Goal: Task Accomplishment & Management: Manage account settings

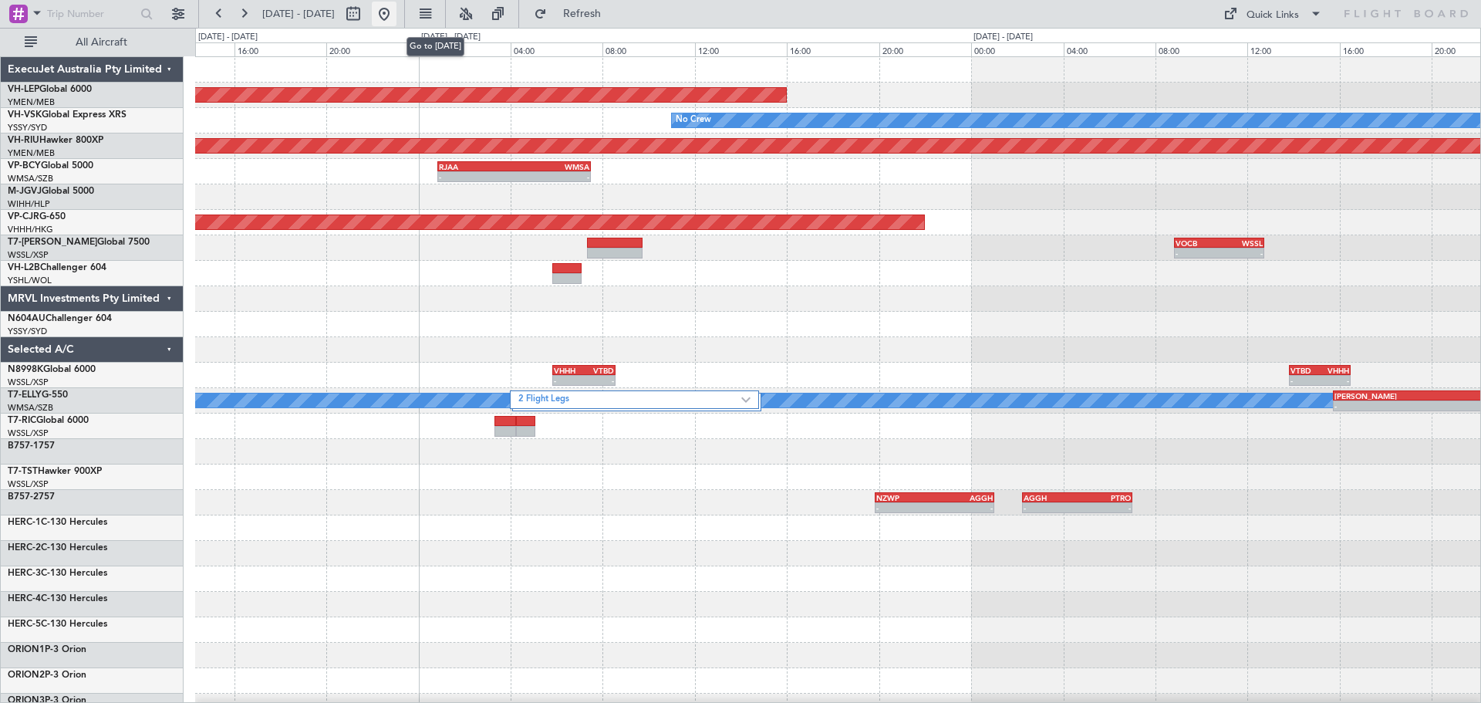
click at [396, 12] on button at bounding box center [384, 14] width 25 height 25
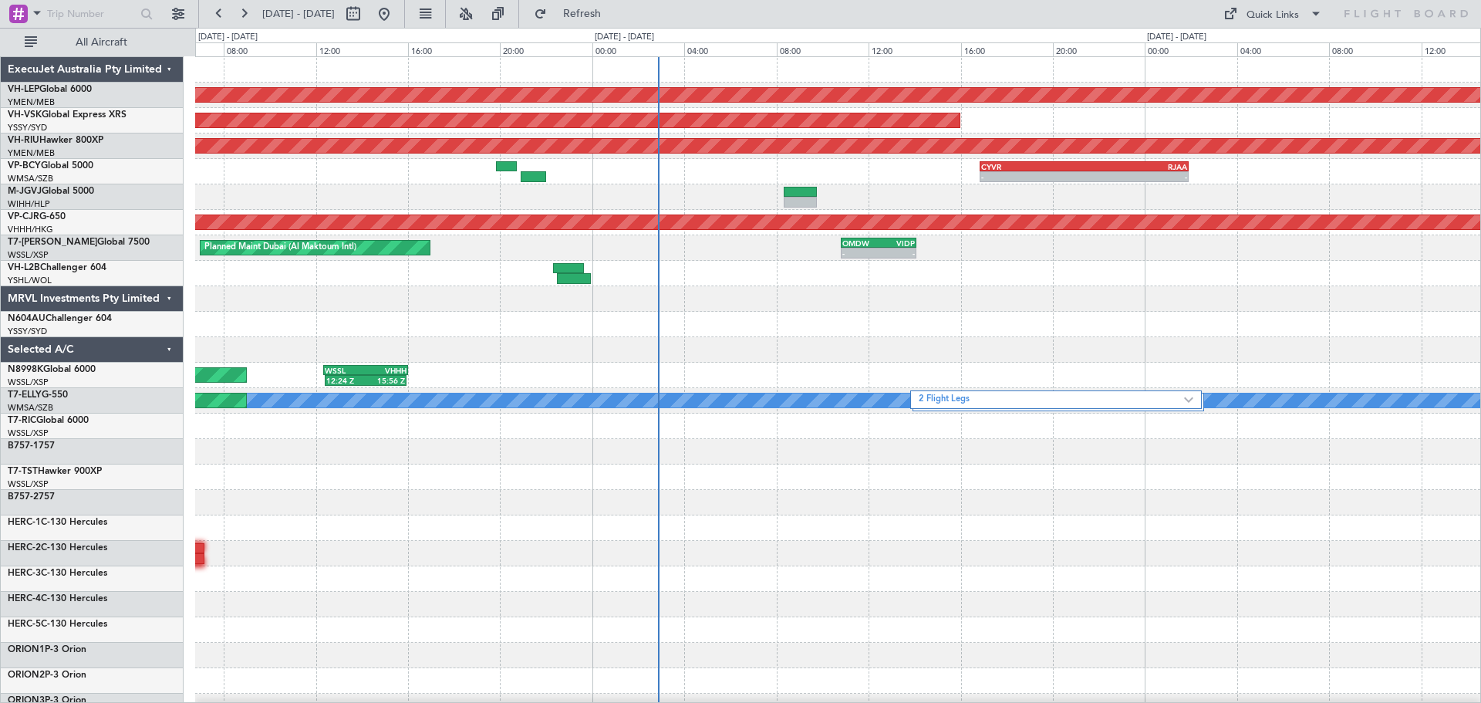
click at [729, 274] on div at bounding box center [837, 273] width 1285 height 25
click at [285, 228] on div "Planned Maint [GEOGRAPHIC_DATA] ([GEOGRAPHIC_DATA] Intl)" at bounding box center [837, 222] width 1285 height 25
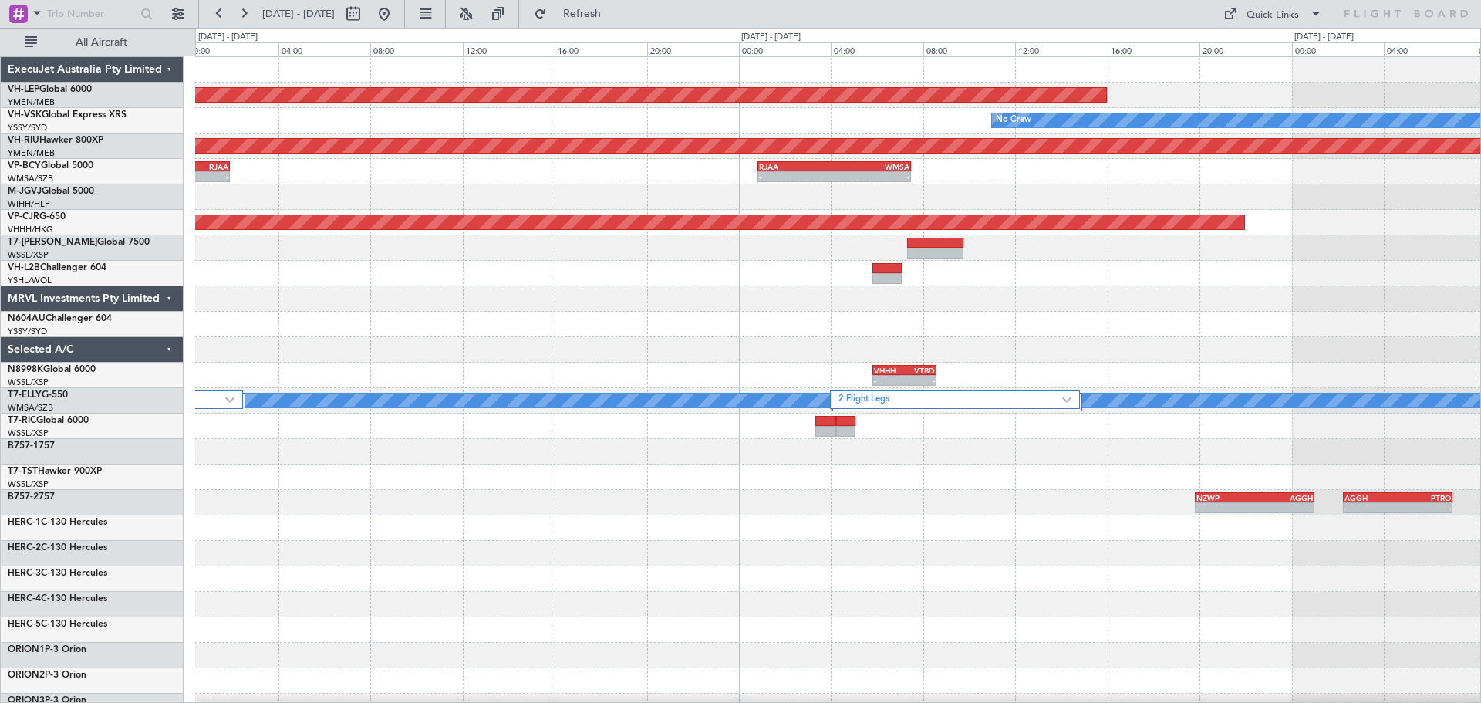
click at [684, 241] on div "Unplanned Maint Wichita (Wichita Mid-continent) No Crew Unplanned Maint Sydney …" at bounding box center [837, 502] width 1285 height 891
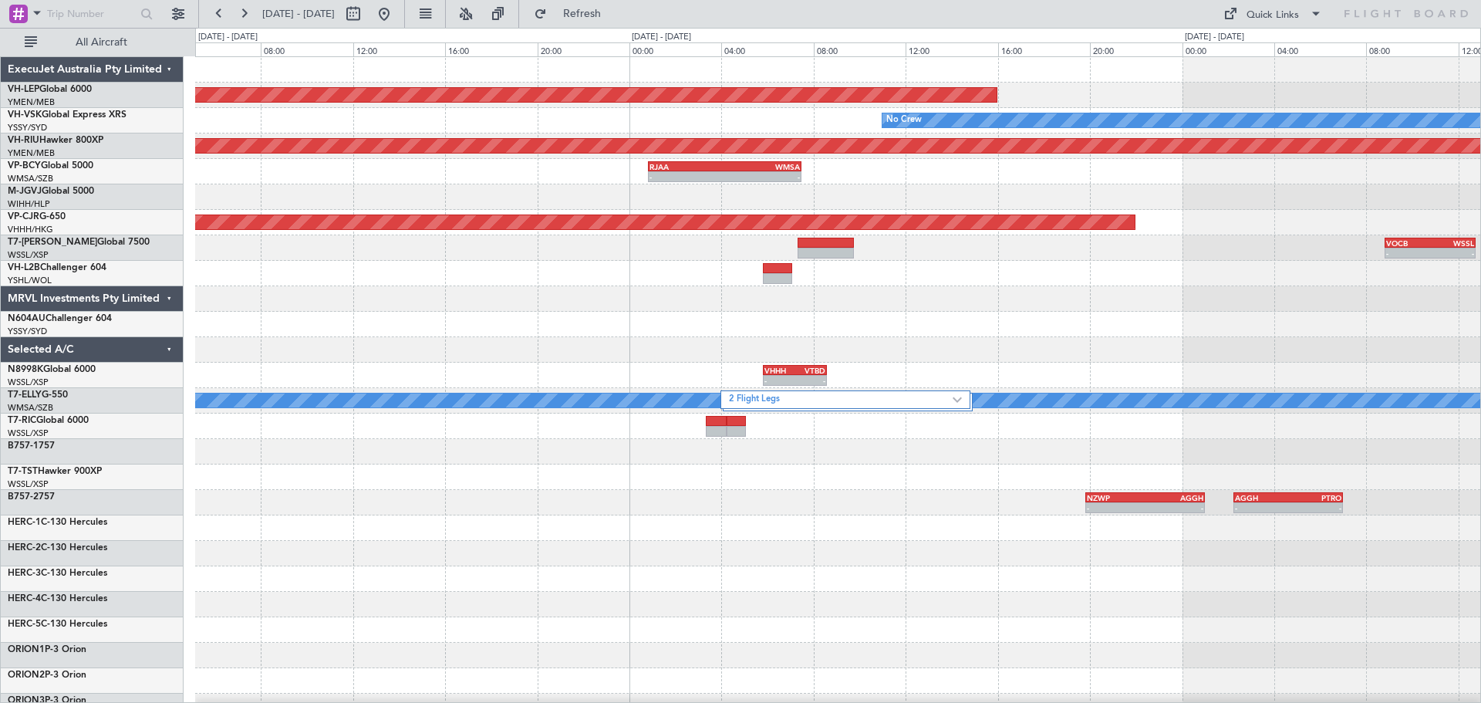
click at [645, 248] on div "VOCB 08:50 Z WSSL 12:45 Z - -" at bounding box center [837, 247] width 1285 height 25
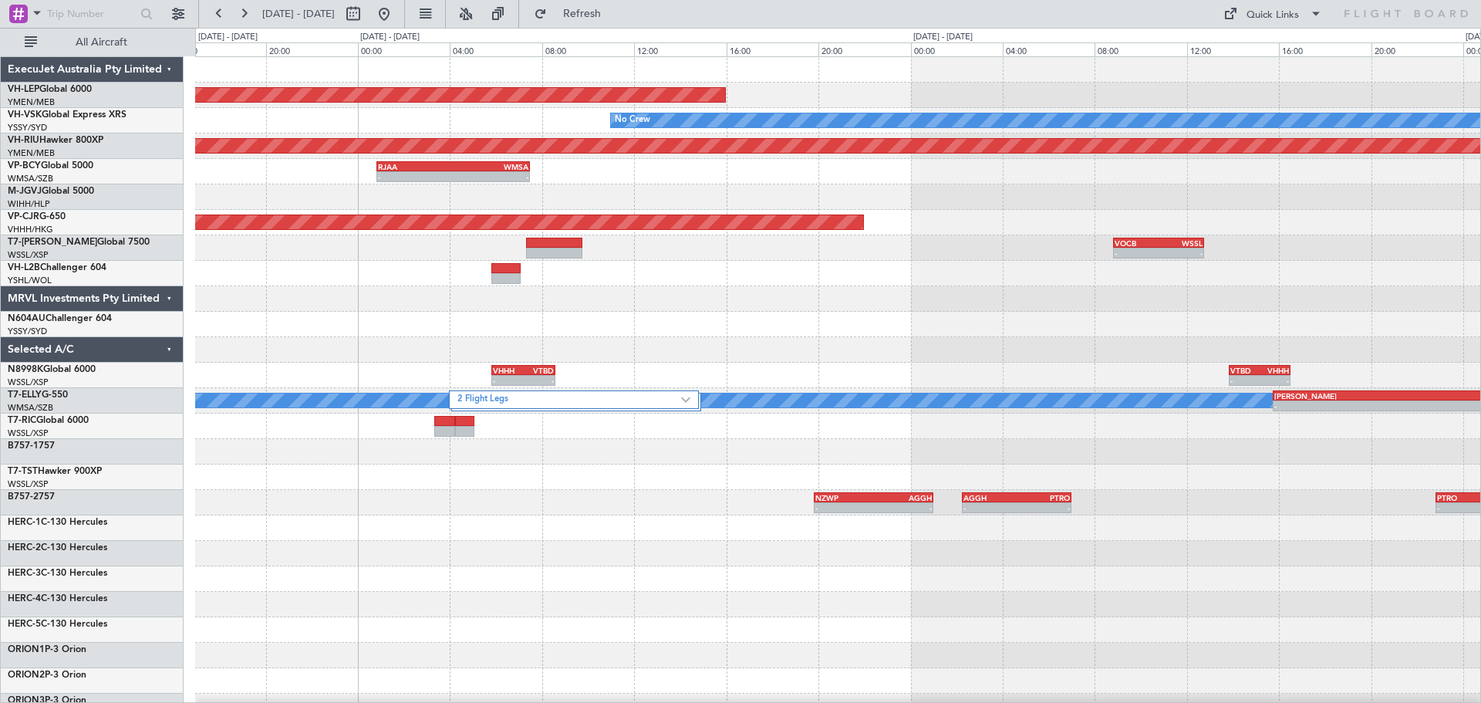
click at [545, 261] on div at bounding box center [837, 273] width 1285 height 25
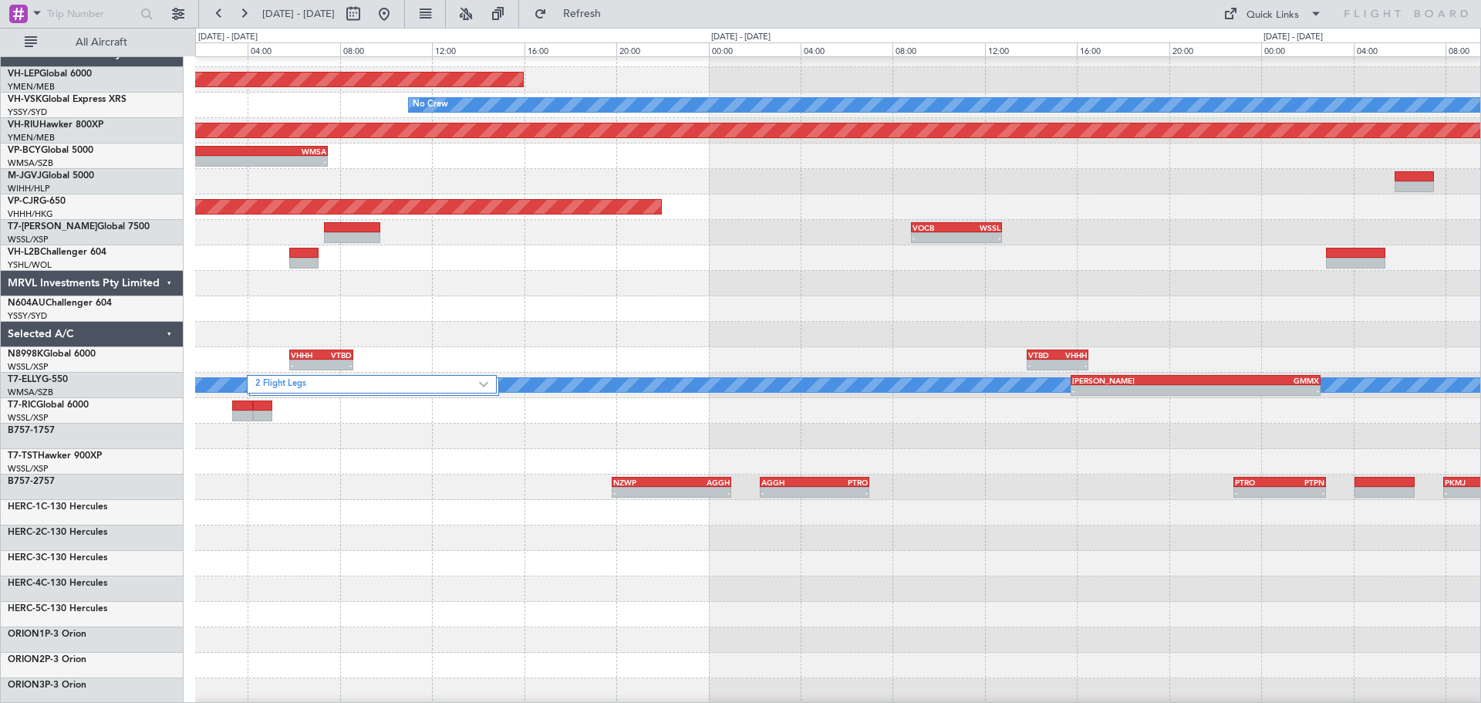
scroll to position [5, 0]
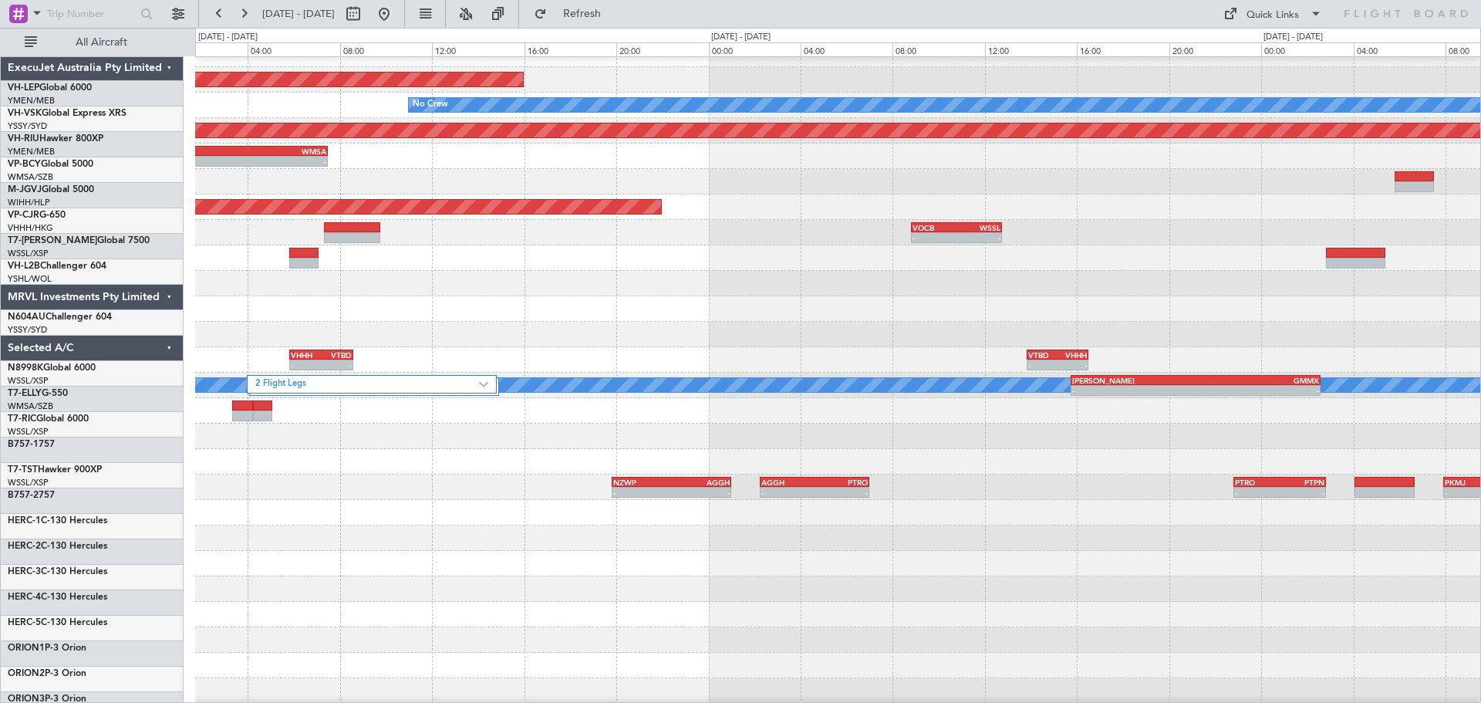
click at [579, 296] on div at bounding box center [837, 283] width 1285 height 25
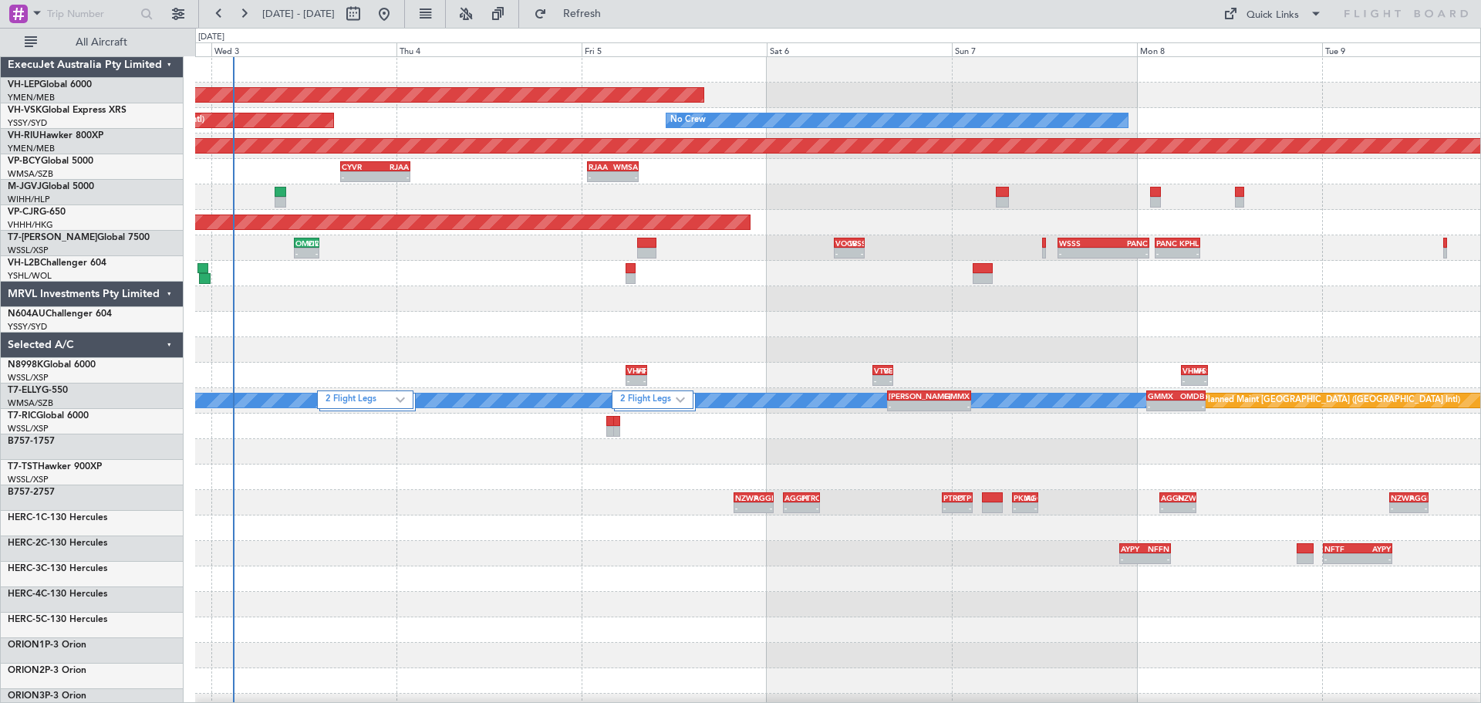
scroll to position [0, 0]
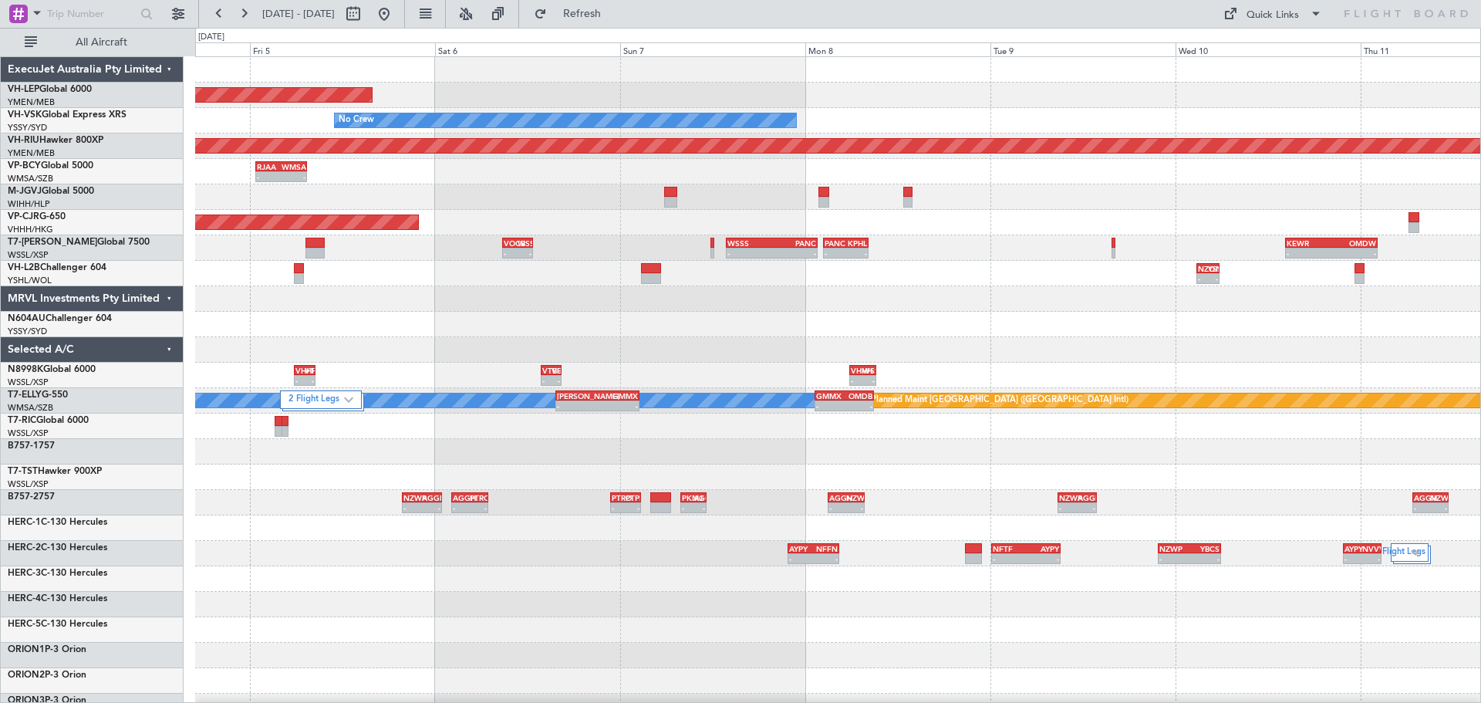
click at [649, 313] on div "Unplanned Maint Wichita (Wichita Mid-continent) No Crew - - YSSY 20:50 Z PHNL 0…" at bounding box center [837, 502] width 1285 height 891
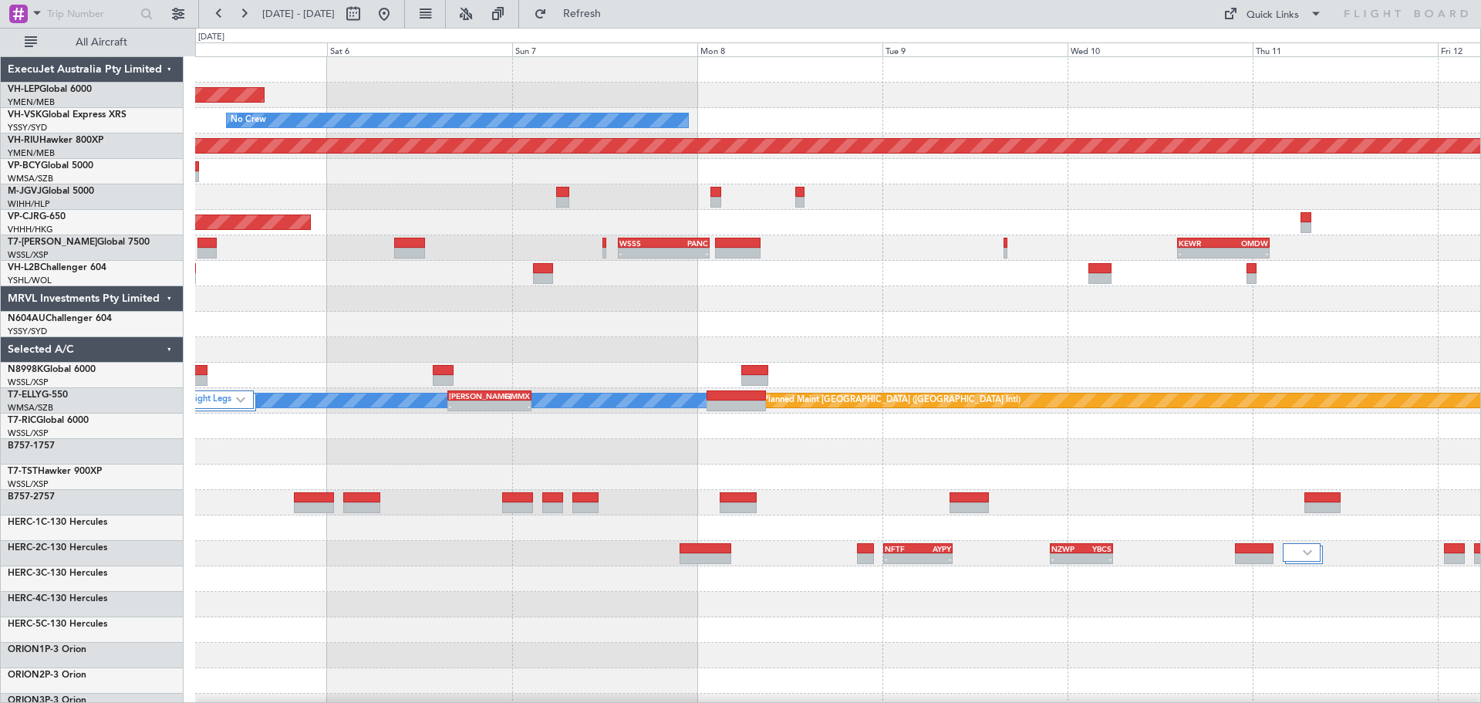
click at [276, 252] on div "Unplanned Maint Wichita (Wichita Mid-continent) No Crew - - YSSY 20:50 Z PHNL 0…" at bounding box center [837, 477] width 1285 height 840
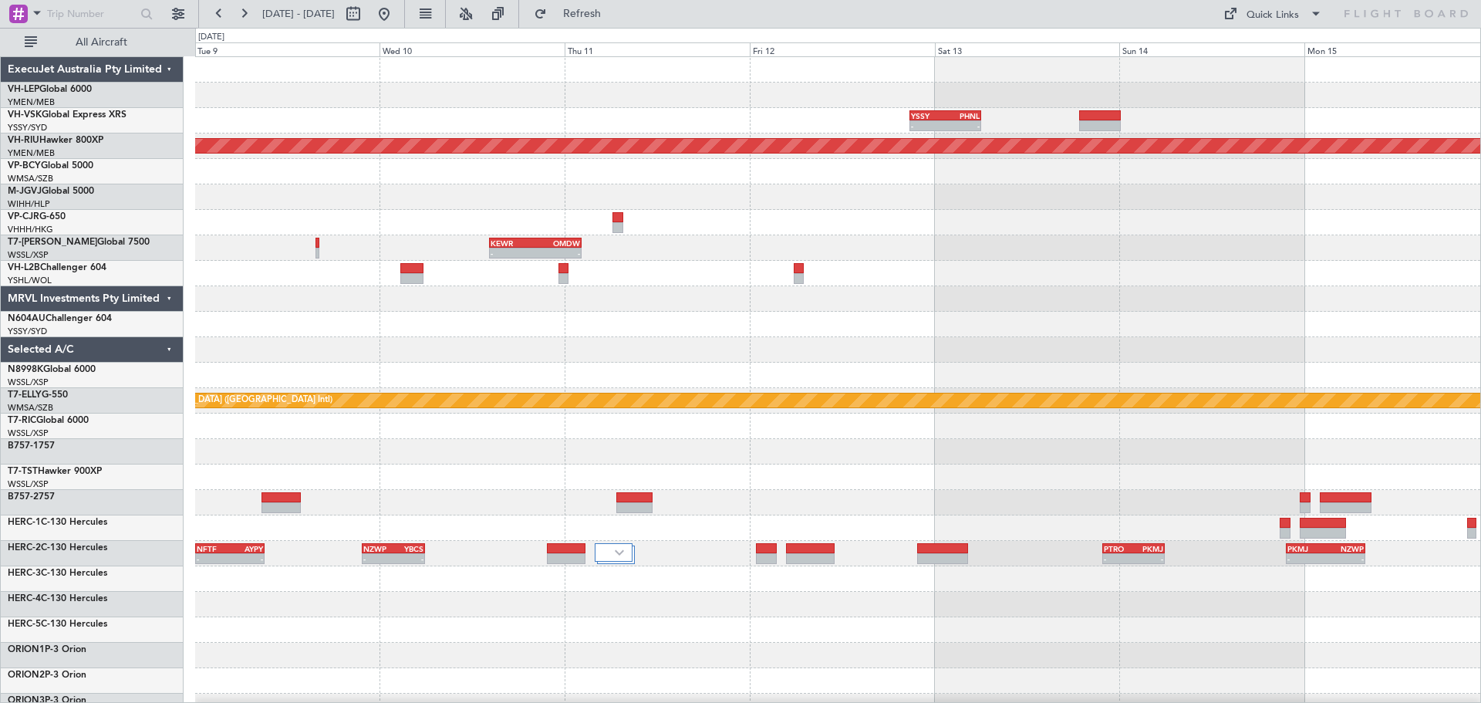
click at [285, 251] on div "- - YSSY 20:50 Z PHNL 06:05 Z No Crew Planned Maint [GEOGRAPHIC_DATA] ([GEOGRAP…" at bounding box center [837, 477] width 1285 height 840
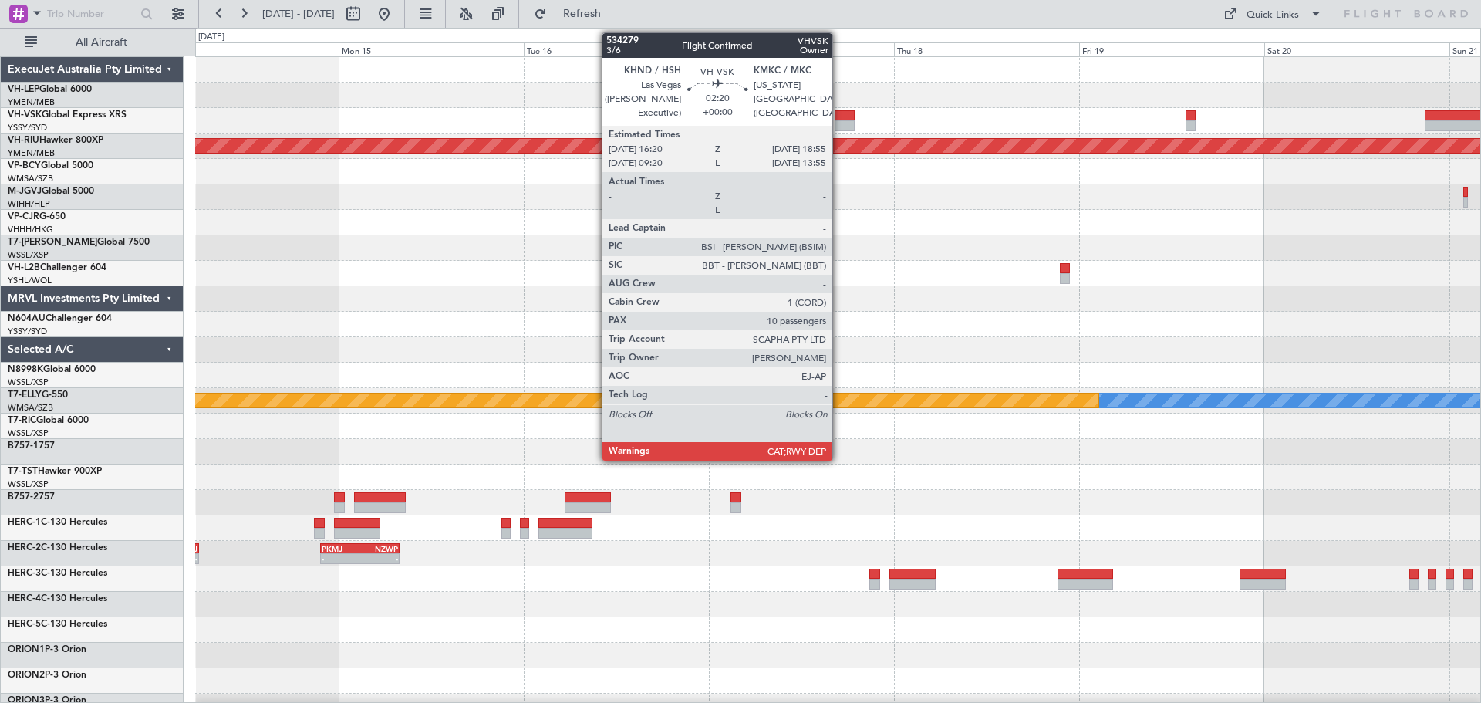
click at [839, 118] on div at bounding box center [844, 115] width 20 height 11
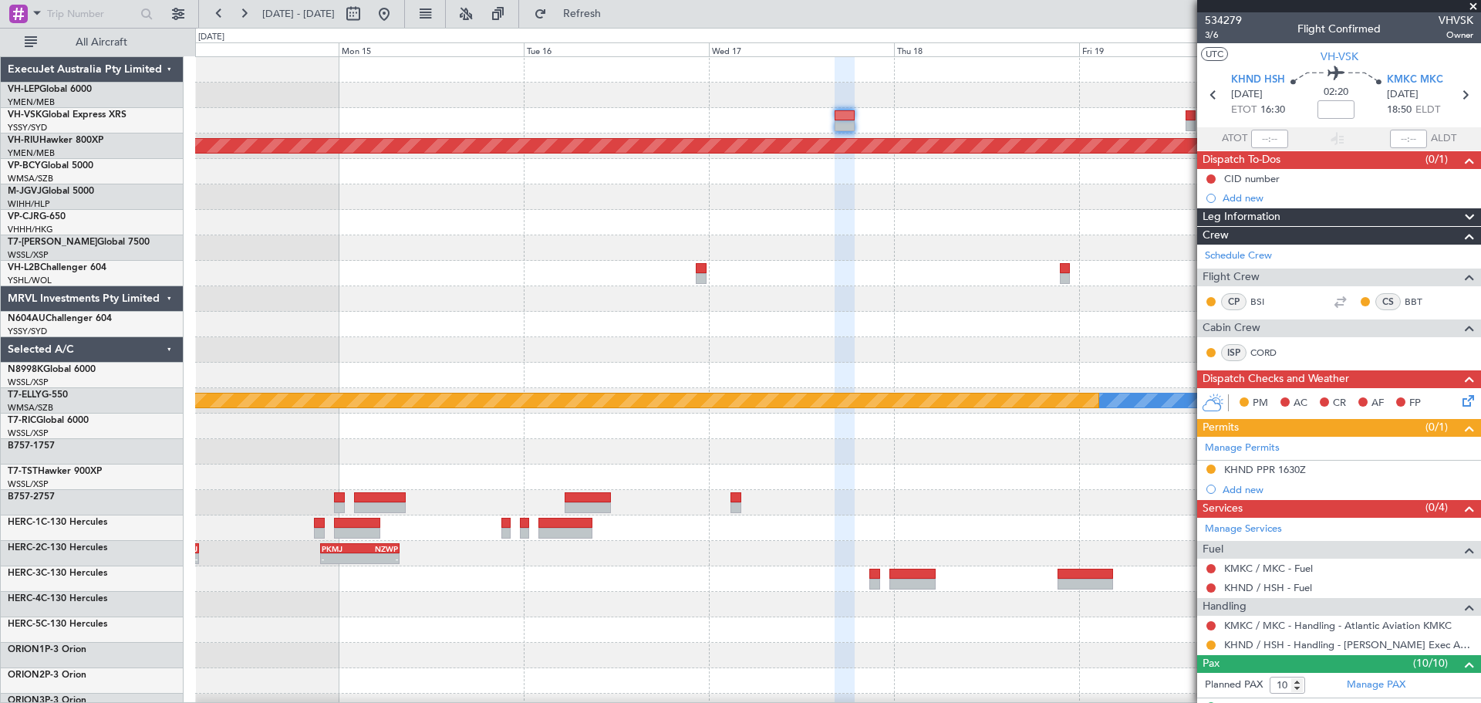
click at [848, 134] on div "Planned Maint [GEOGRAPHIC_DATA] ([GEOGRAPHIC_DATA])" at bounding box center [837, 145] width 1285 height 25
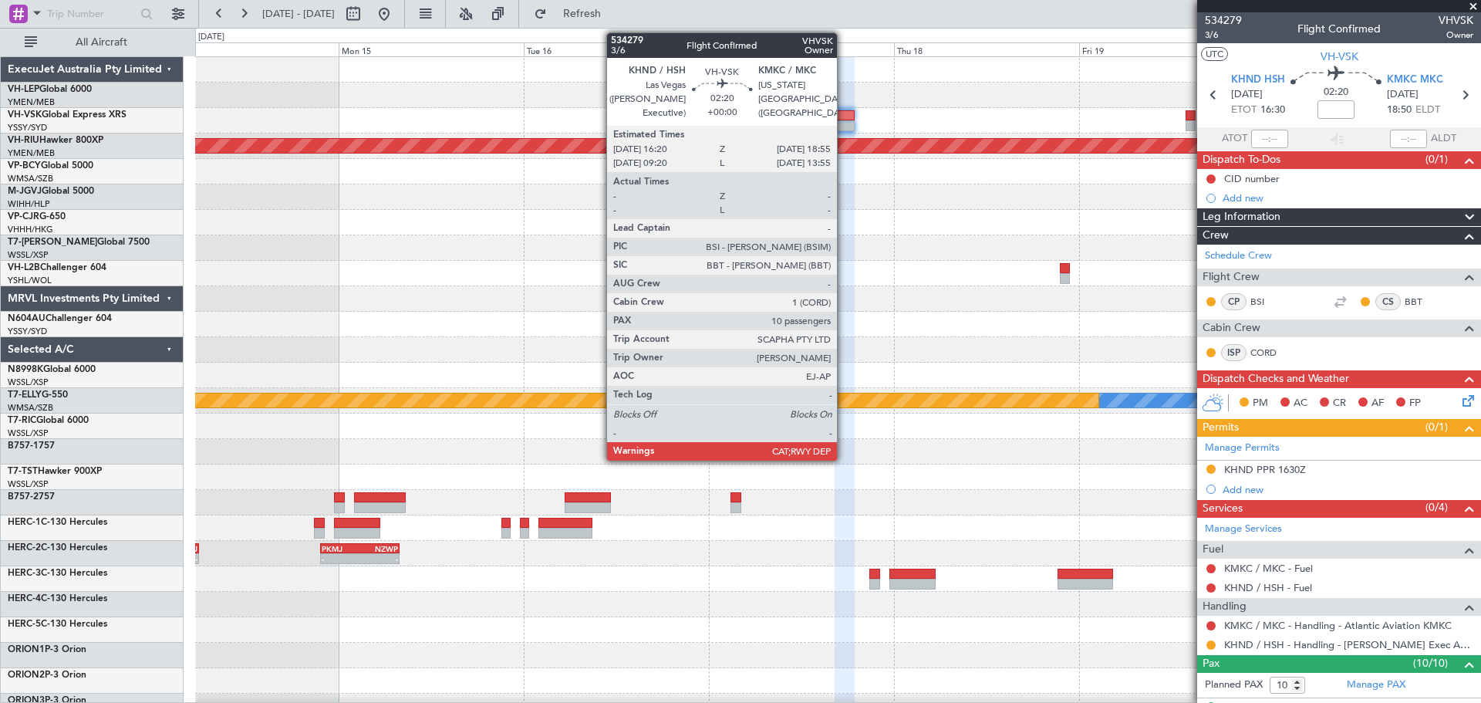
click at [844, 126] on div at bounding box center [844, 125] width 20 height 11
click at [851, 126] on div at bounding box center [844, 125] width 20 height 11
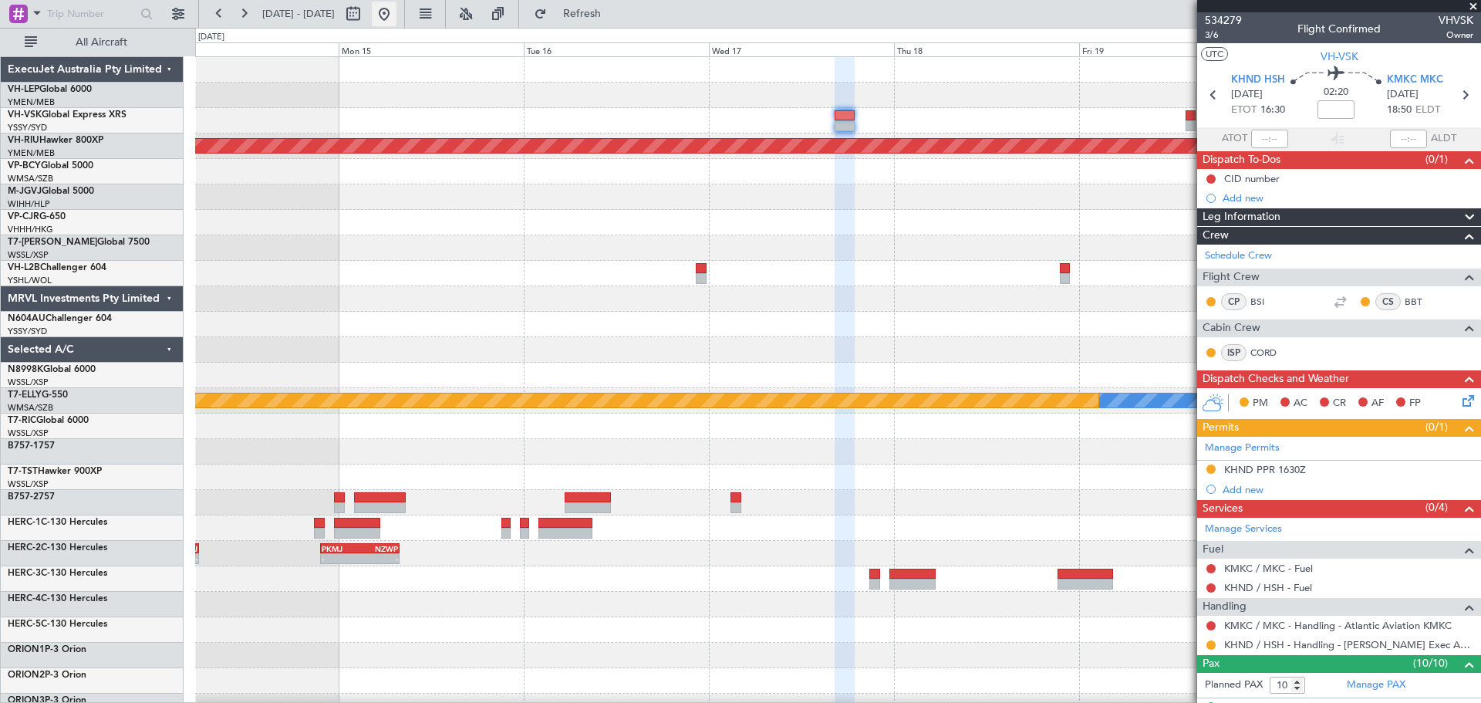
click at [396, 14] on button at bounding box center [384, 14] width 25 height 25
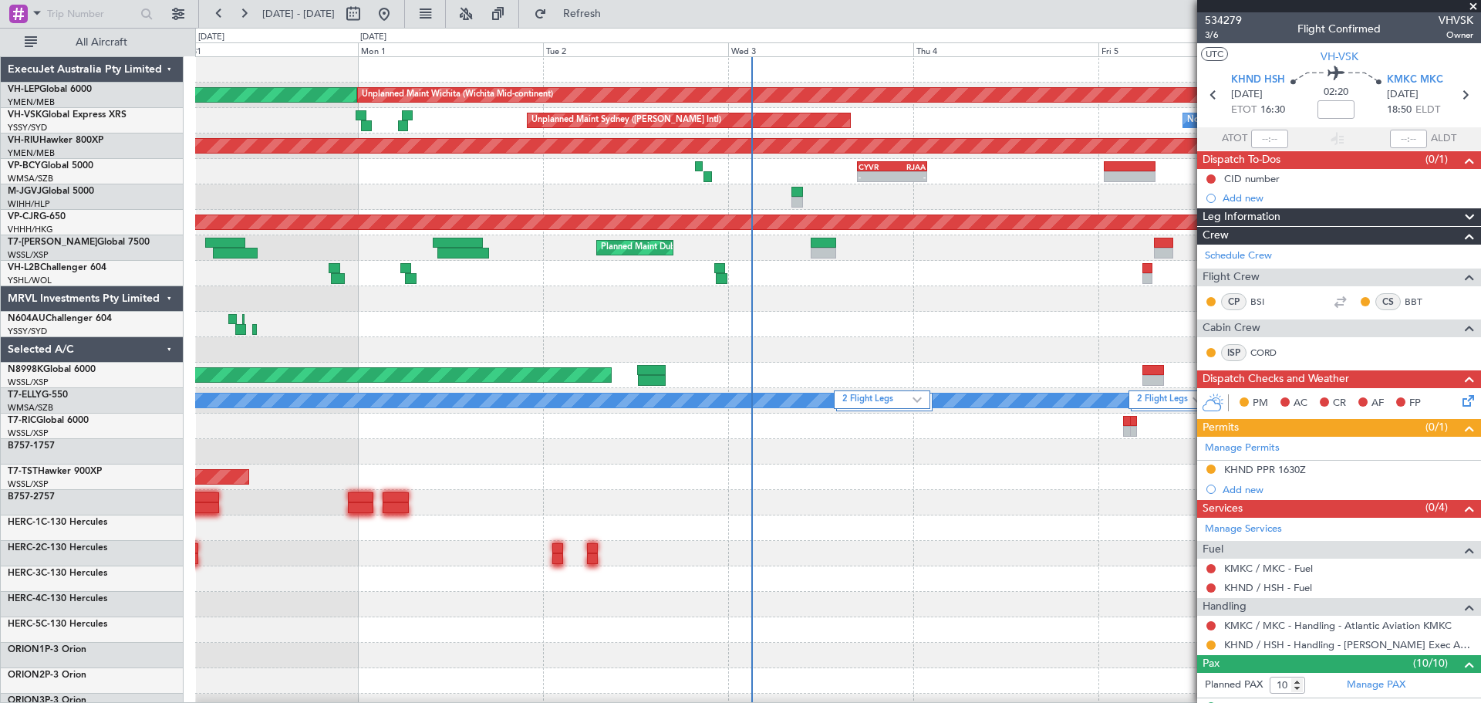
click at [593, 400] on div "Unplanned Maint Wichita (Wichita Mid-continent) Unplanned Maint Wichita (Wichit…" at bounding box center [837, 502] width 1285 height 891
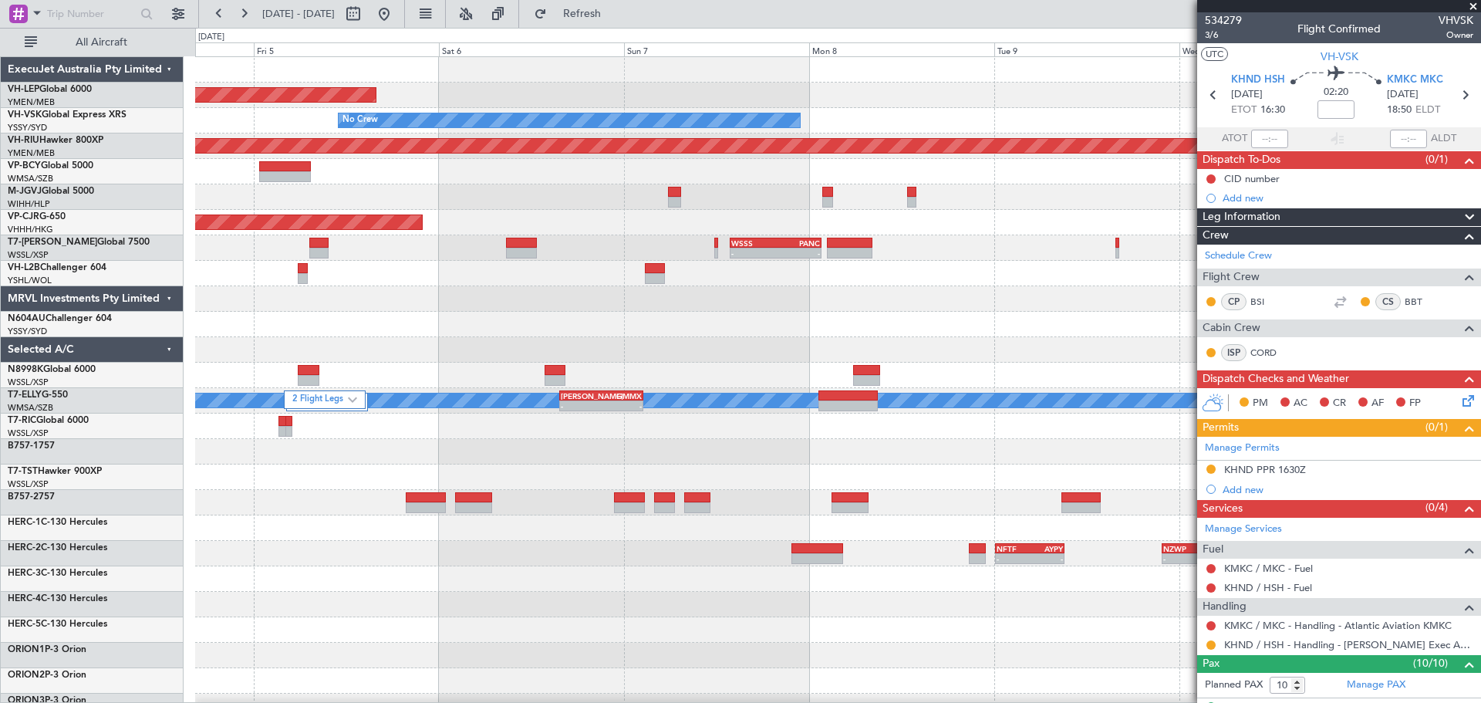
click at [530, 359] on div "Unplanned Maint Wichita (Wichita Mid-continent) No Crew - - YSSY 20:50 Z PHNL 0…" at bounding box center [837, 502] width 1285 height 891
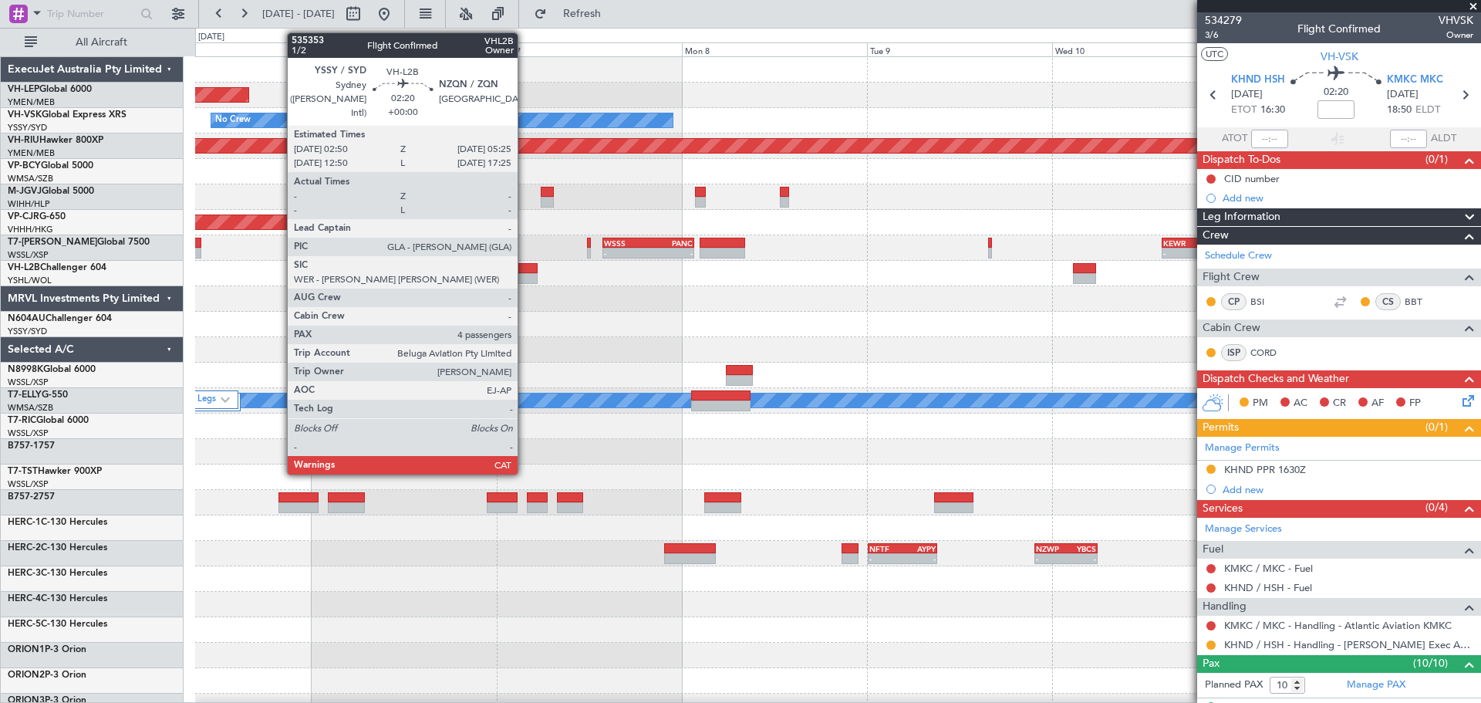
click at [524, 268] on div at bounding box center [527, 268] width 20 height 11
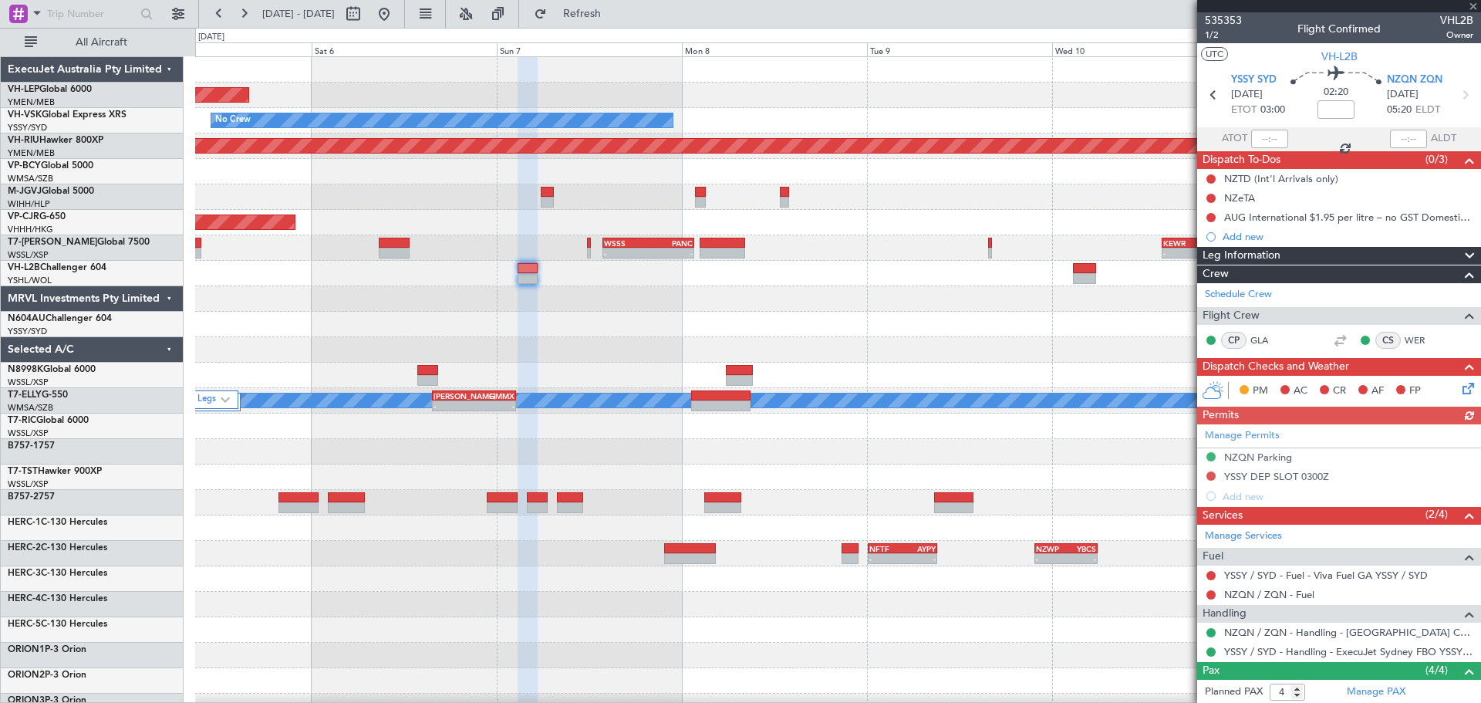
click at [642, 342] on div "Unplanned Maint Wichita (Wichita Mid-continent) No Crew - - YSSY 20:50 Z PHNL 0…" at bounding box center [837, 477] width 1285 height 840
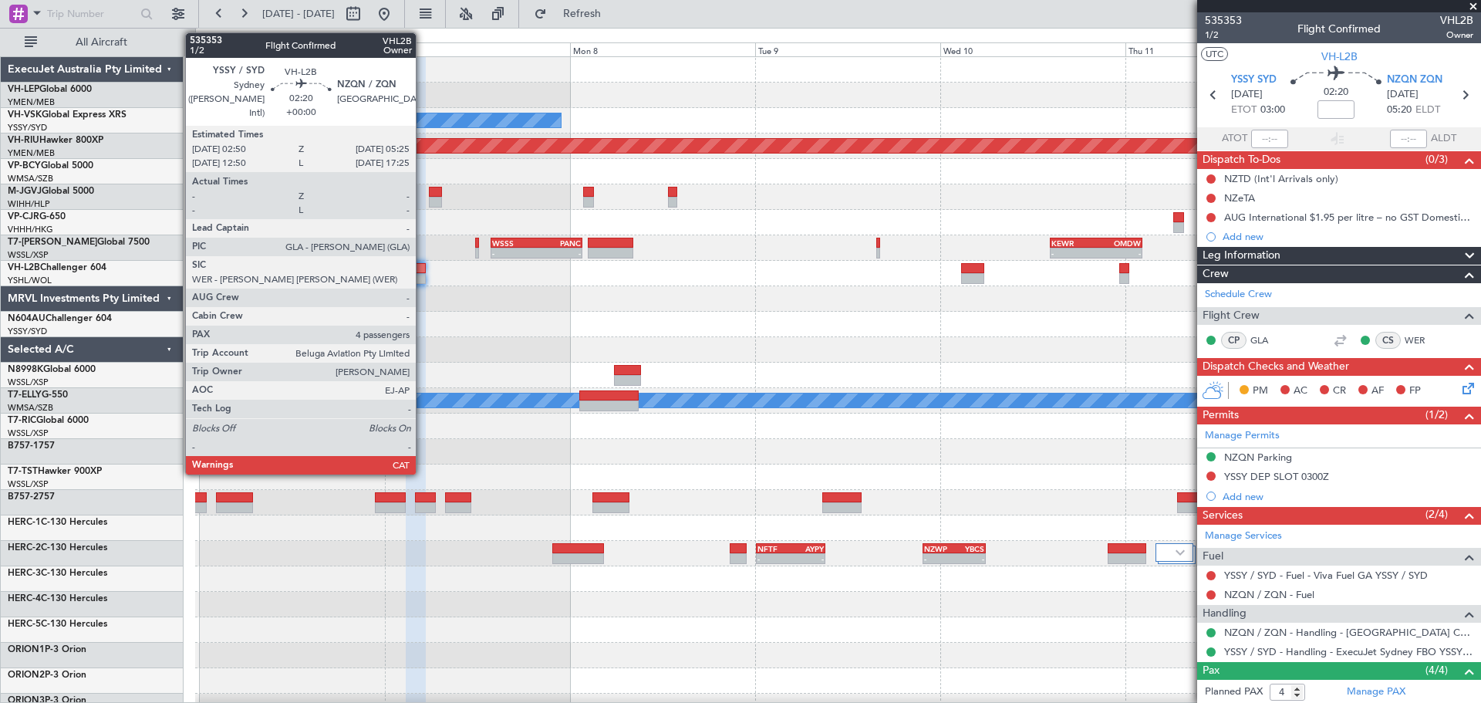
click at [423, 275] on div at bounding box center [416, 278] width 20 height 11
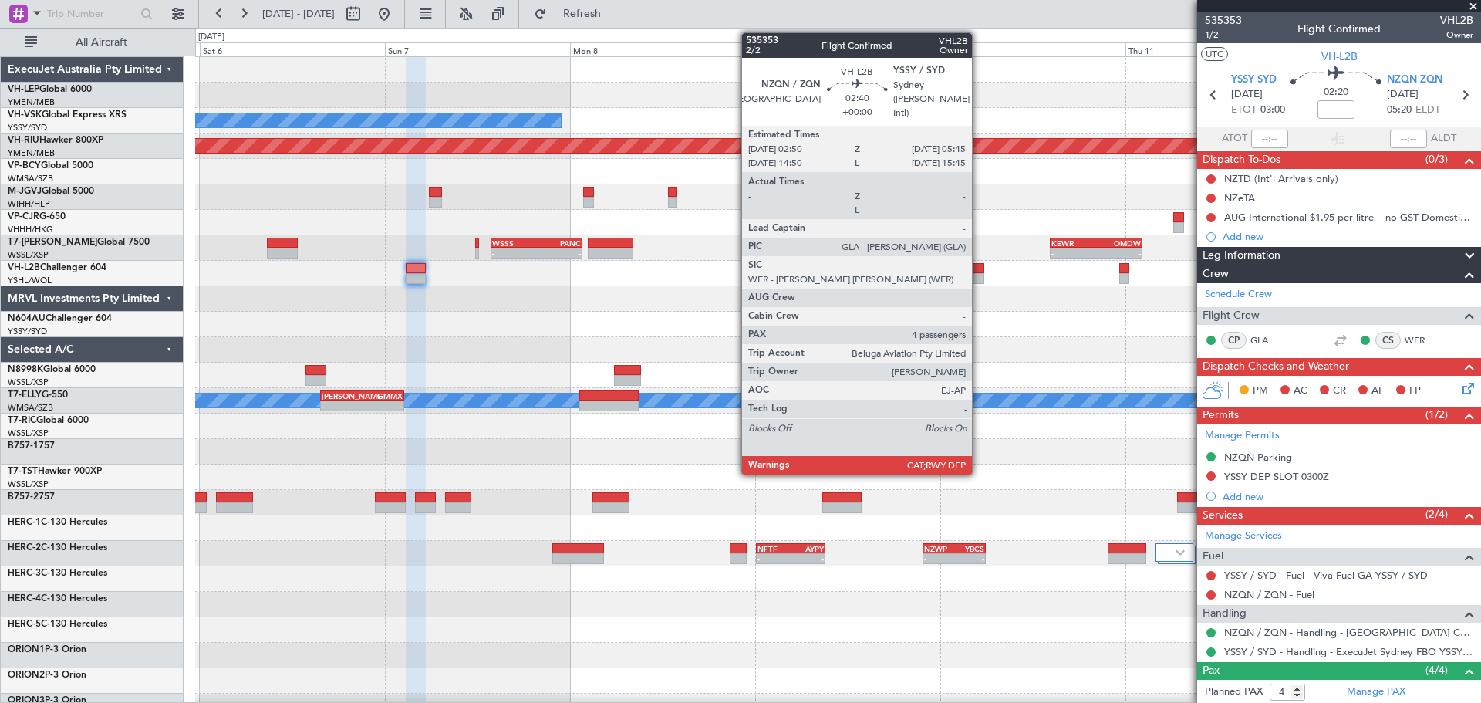
click at [979, 279] on div at bounding box center [972, 278] width 23 height 11
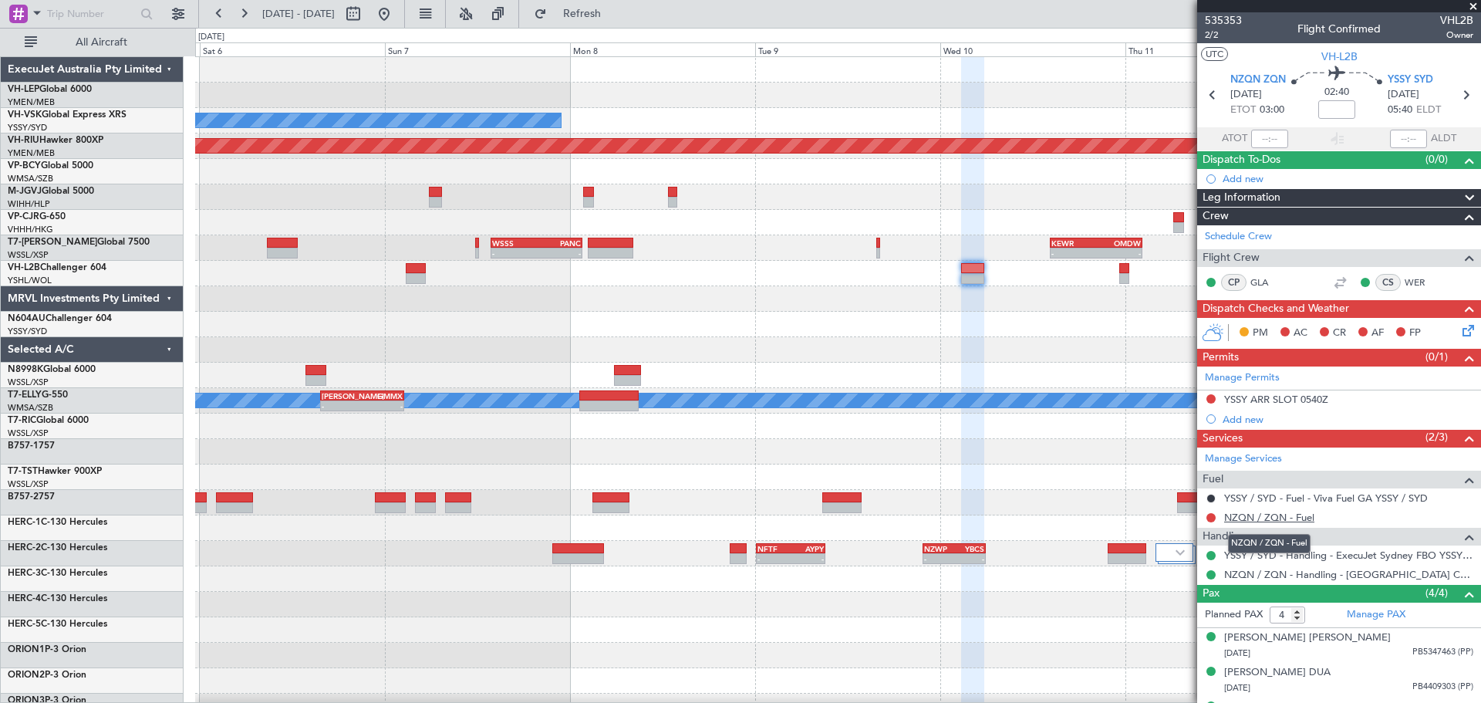
click at [1252, 516] on link "NZQN / ZQN - Fuel" at bounding box center [1269, 516] width 90 height 13
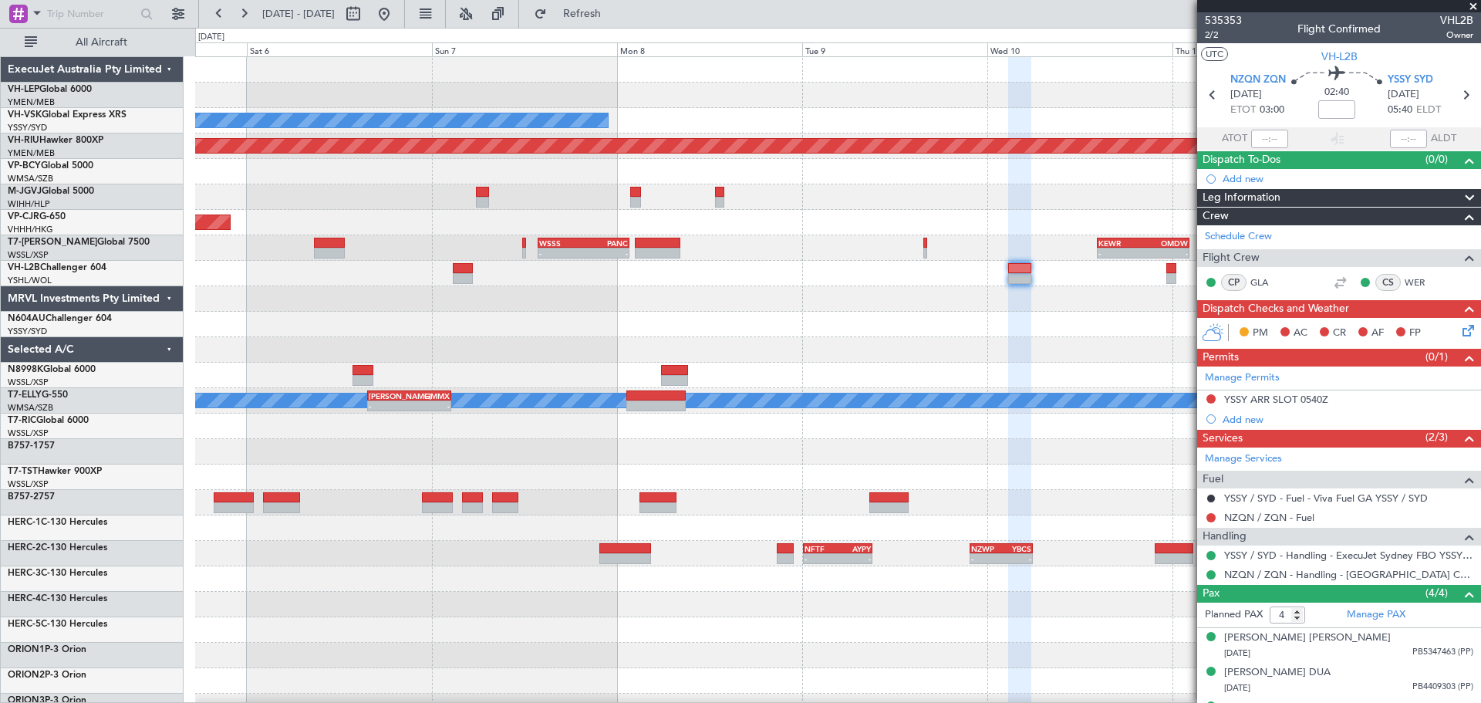
click at [851, 341] on div at bounding box center [837, 349] width 1285 height 25
click at [744, 335] on div at bounding box center [837, 324] width 1285 height 25
click at [565, 302] on div at bounding box center [837, 298] width 1285 height 25
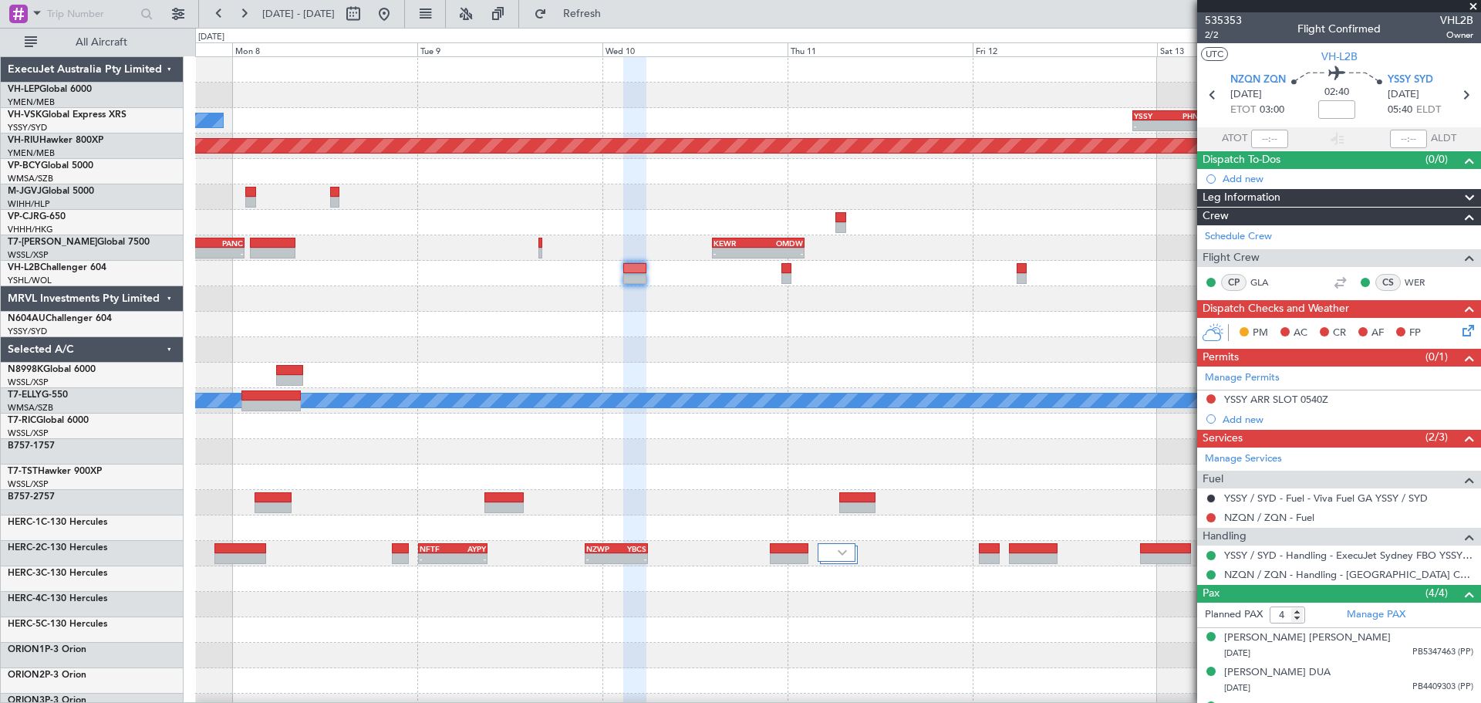
click at [525, 342] on div "No Crew - - YSSY 20:50 Z PHNL 06:05 Z Planned Maint [GEOGRAPHIC_DATA] ([GEOGRAP…" at bounding box center [837, 477] width 1285 height 840
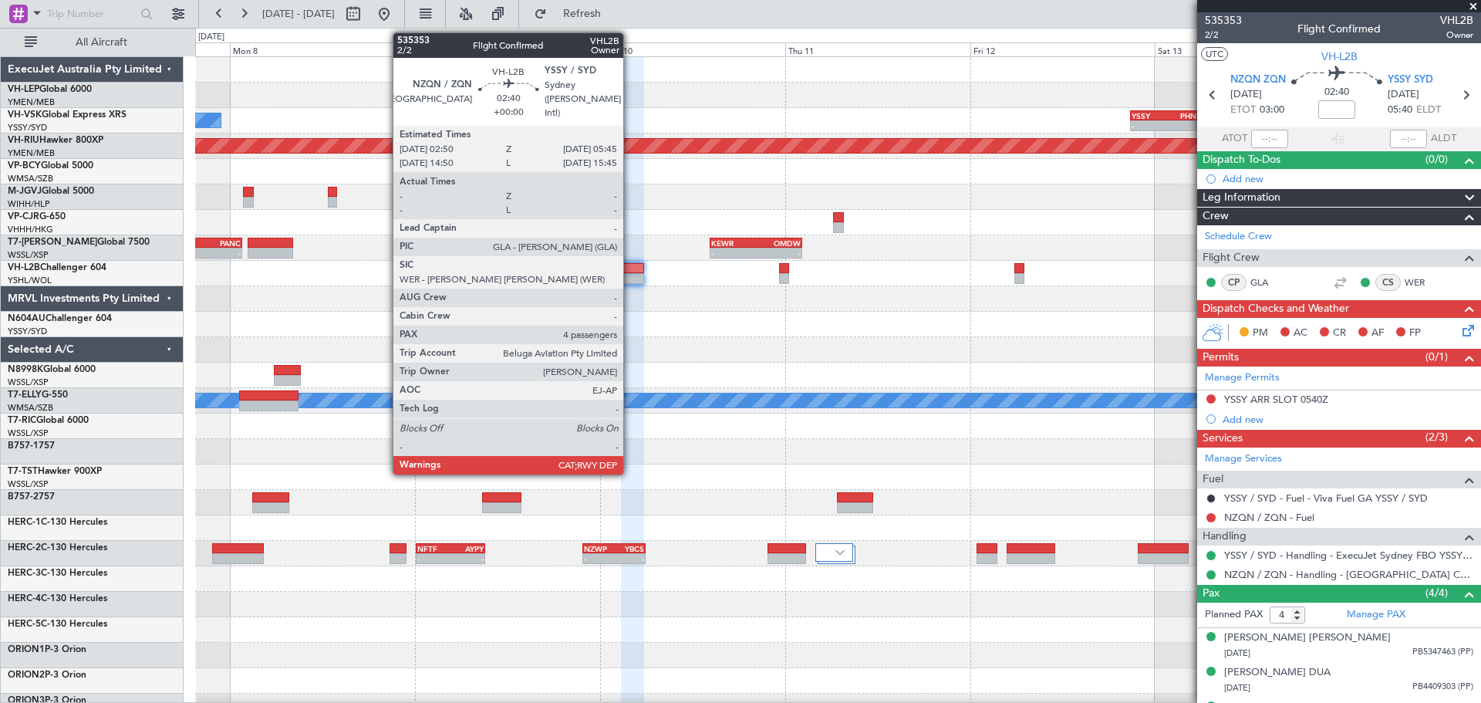
click at [630, 275] on div at bounding box center [632, 278] width 23 height 11
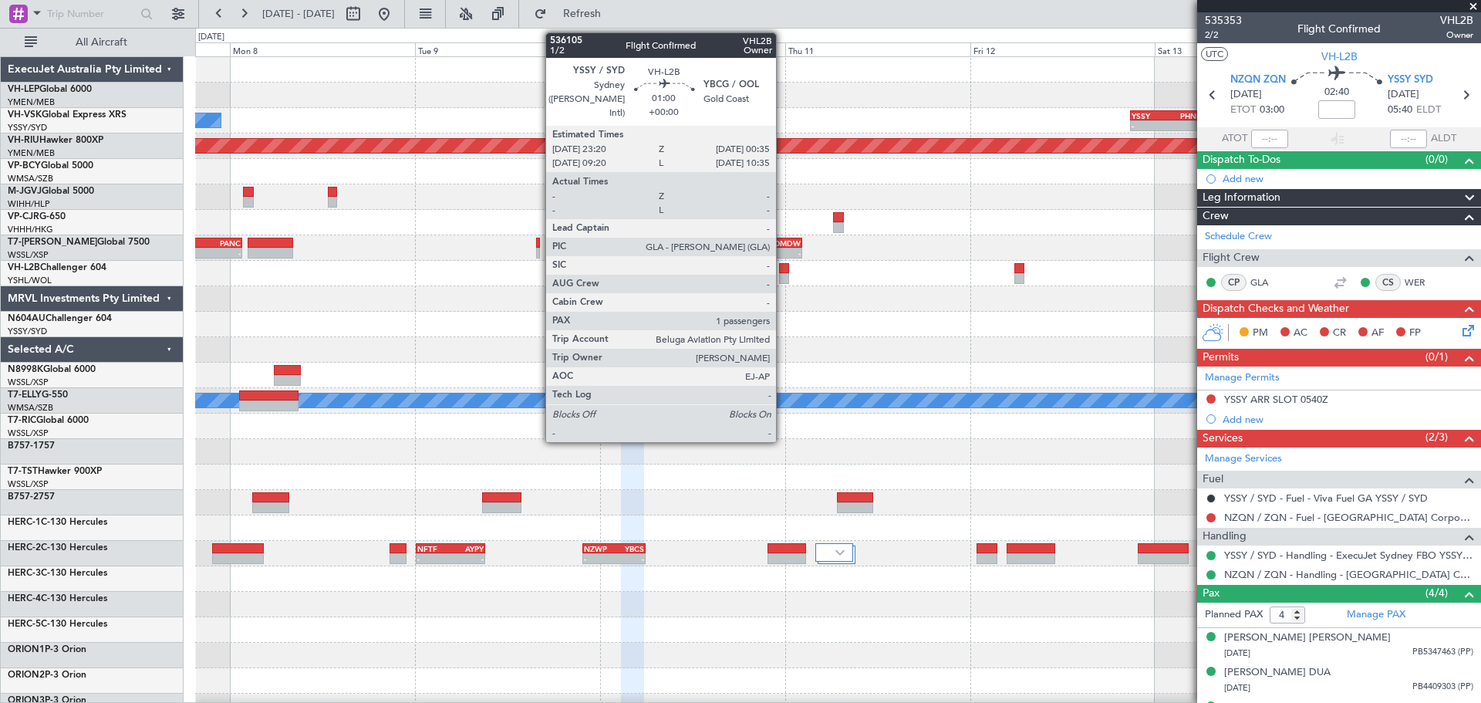
click at [783, 272] on div at bounding box center [784, 268] width 10 height 11
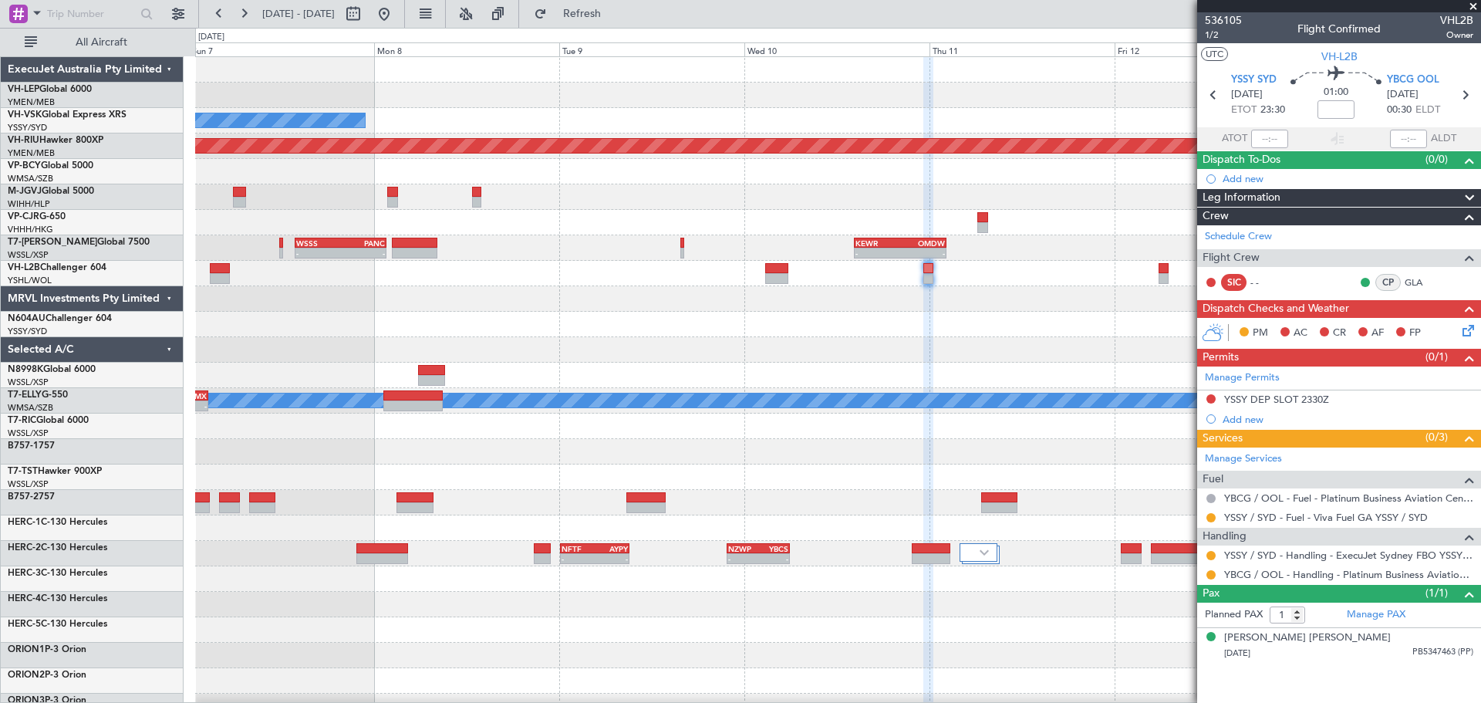
click at [514, 358] on div "Unplanned Maint Wichita (Wichita Mid-continent) No Crew - - YSSY 20:50 Z PHNL 0…" at bounding box center [837, 477] width 1285 height 840
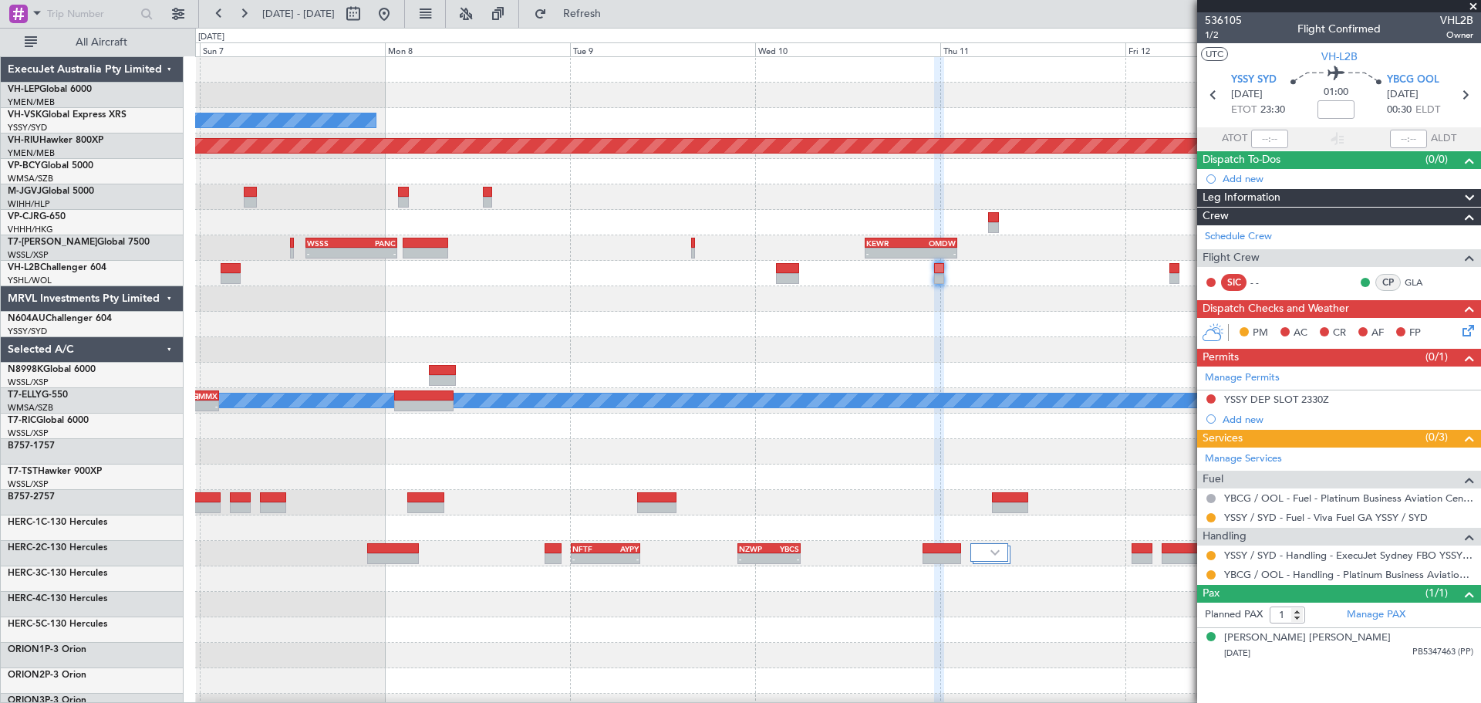
click at [504, 319] on div "Unplanned Maint Wichita (Wichita Mid-continent) No Crew - - YSSY 20:50 Z PHNL 0…" at bounding box center [837, 477] width 1285 height 840
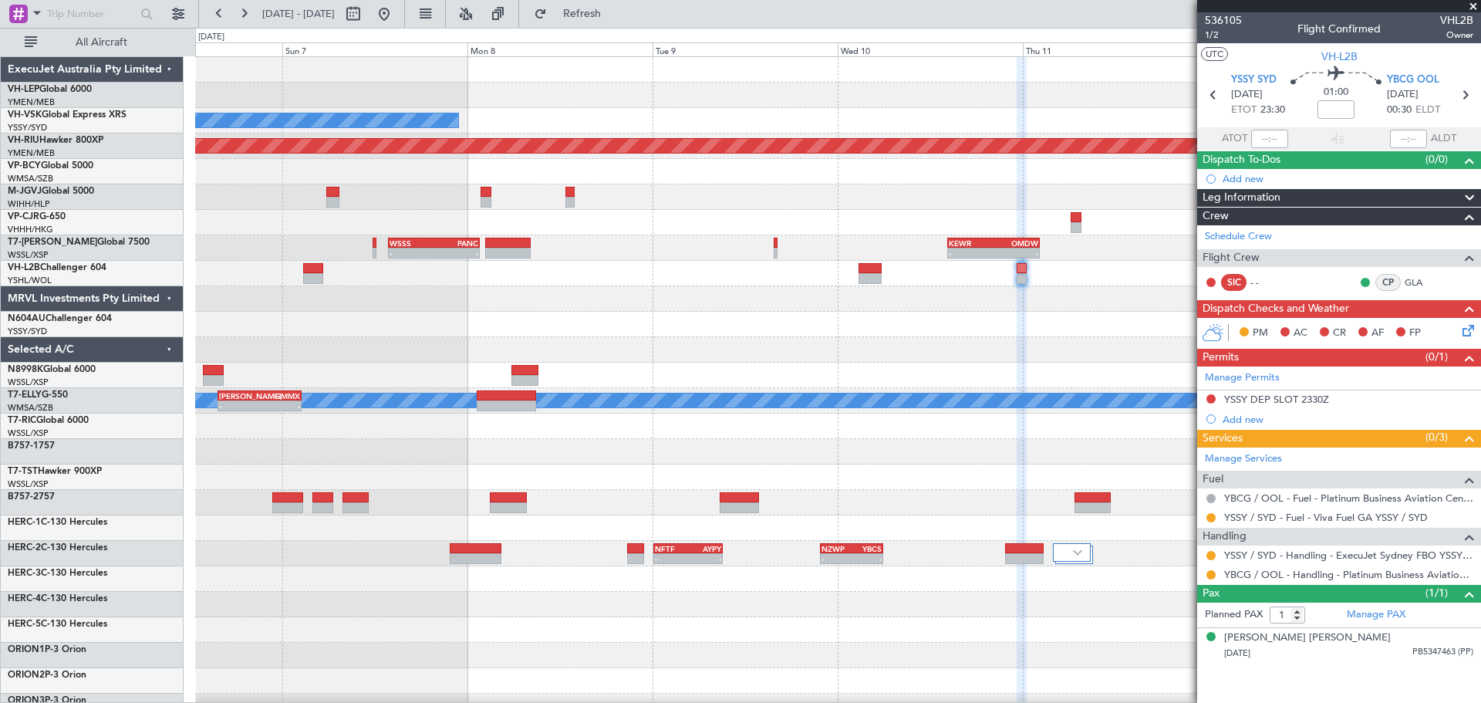
click at [595, 332] on div "Unplanned Maint Wichita (Wichita Mid-continent) - - YSSY 20:50 Z PHNL 06:05 Z N…" at bounding box center [837, 477] width 1285 height 840
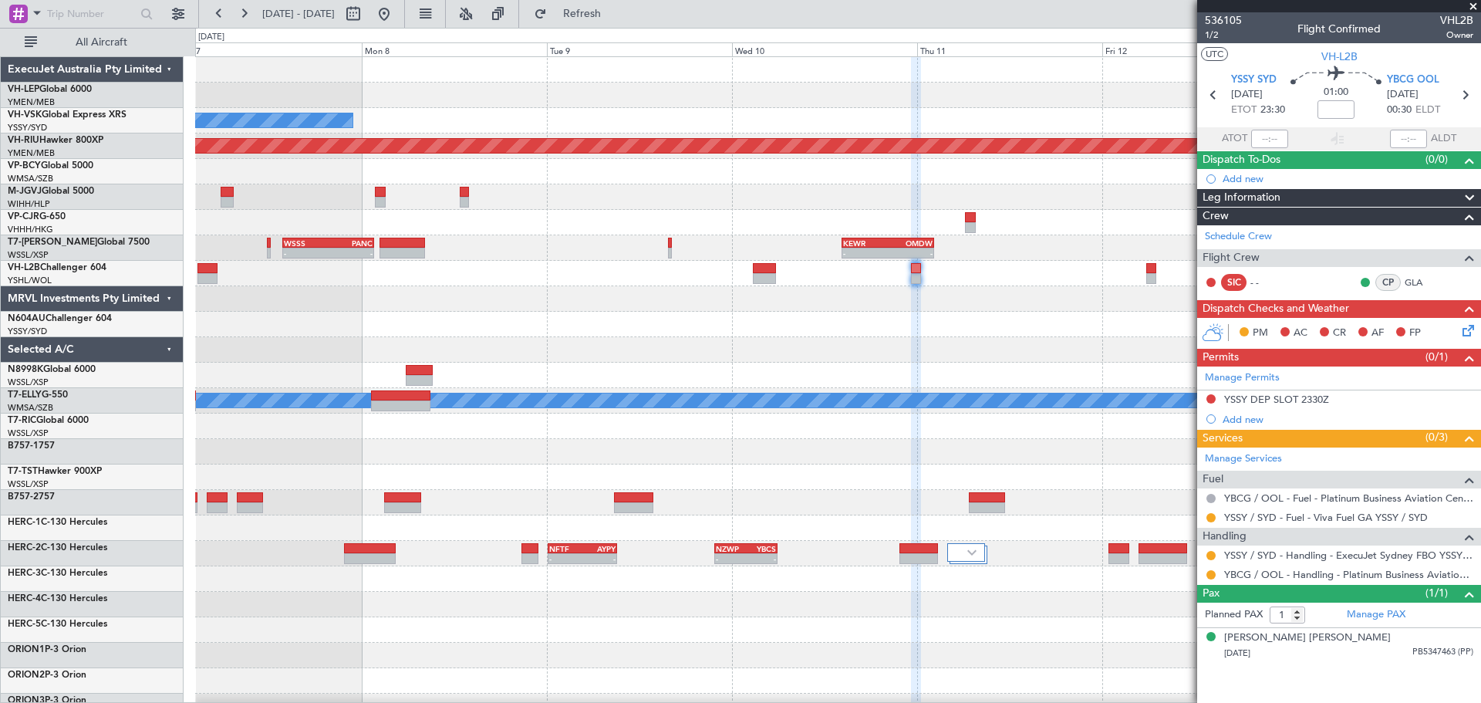
click at [714, 336] on div at bounding box center [837, 324] width 1285 height 25
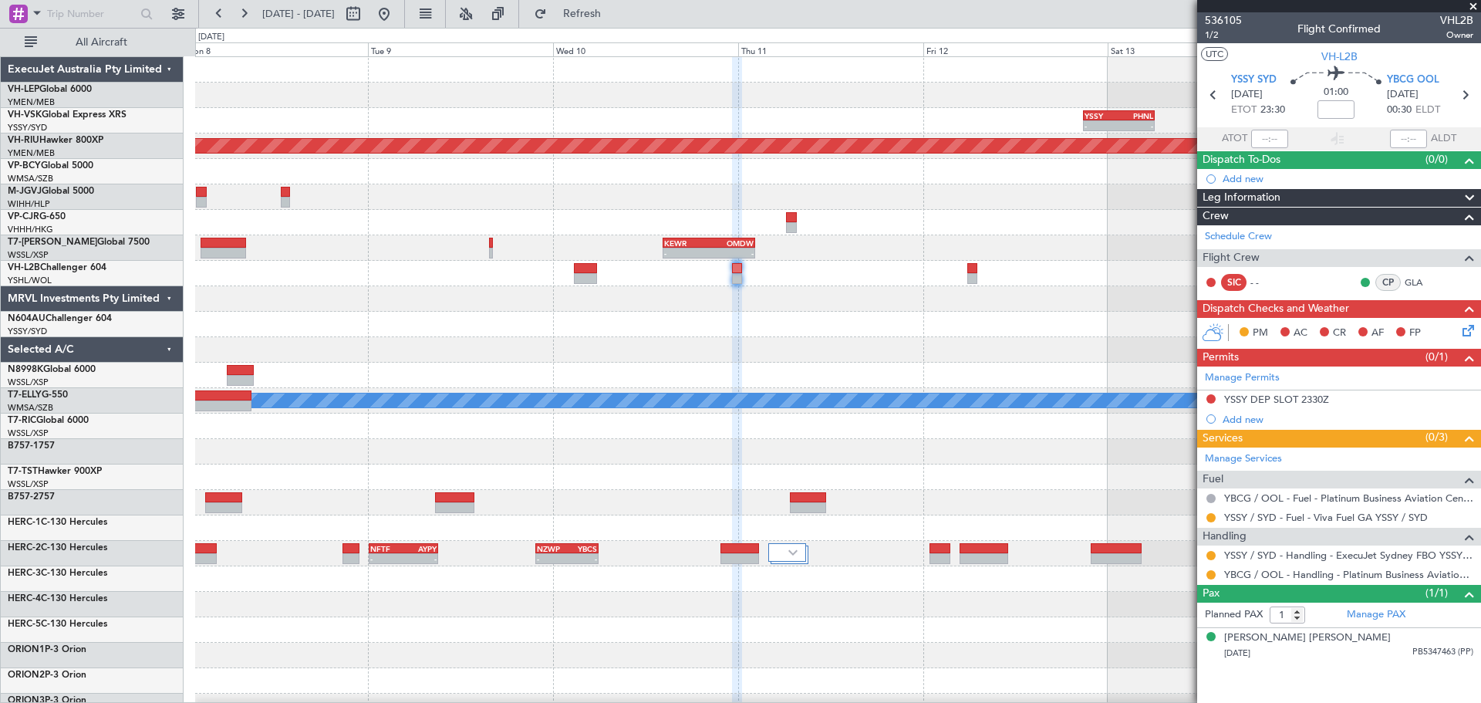
click at [1014, 359] on div "- - YSSY 20:50 Z PHNL 06:05 Z No Crew Planned Maint [GEOGRAPHIC_DATA] ([GEOGRAP…" at bounding box center [837, 477] width 1285 height 840
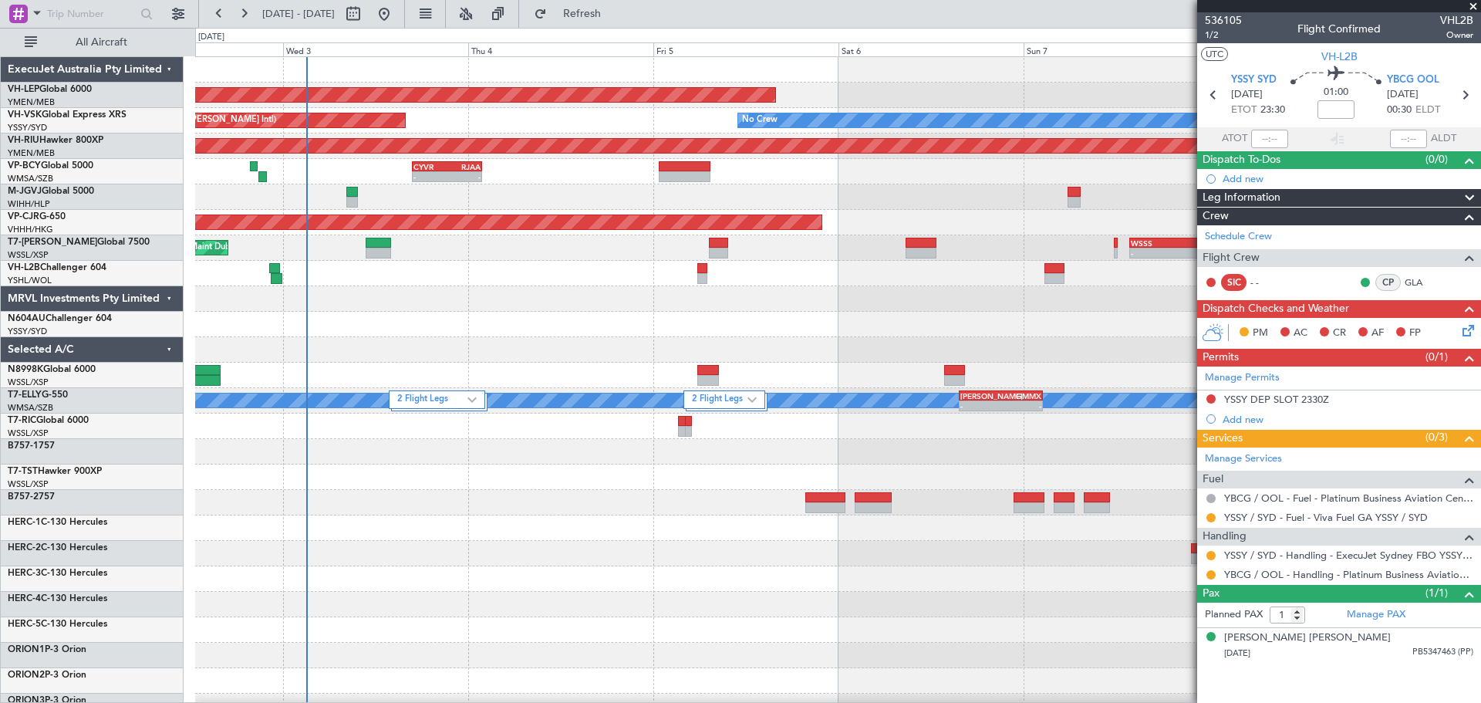
click at [982, 319] on div "Unplanned Maint Wichita (Wichita Mid-continent) Unplanned Maint Wichita (Wichit…" at bounding box center [837, 477] width 1285 height 840
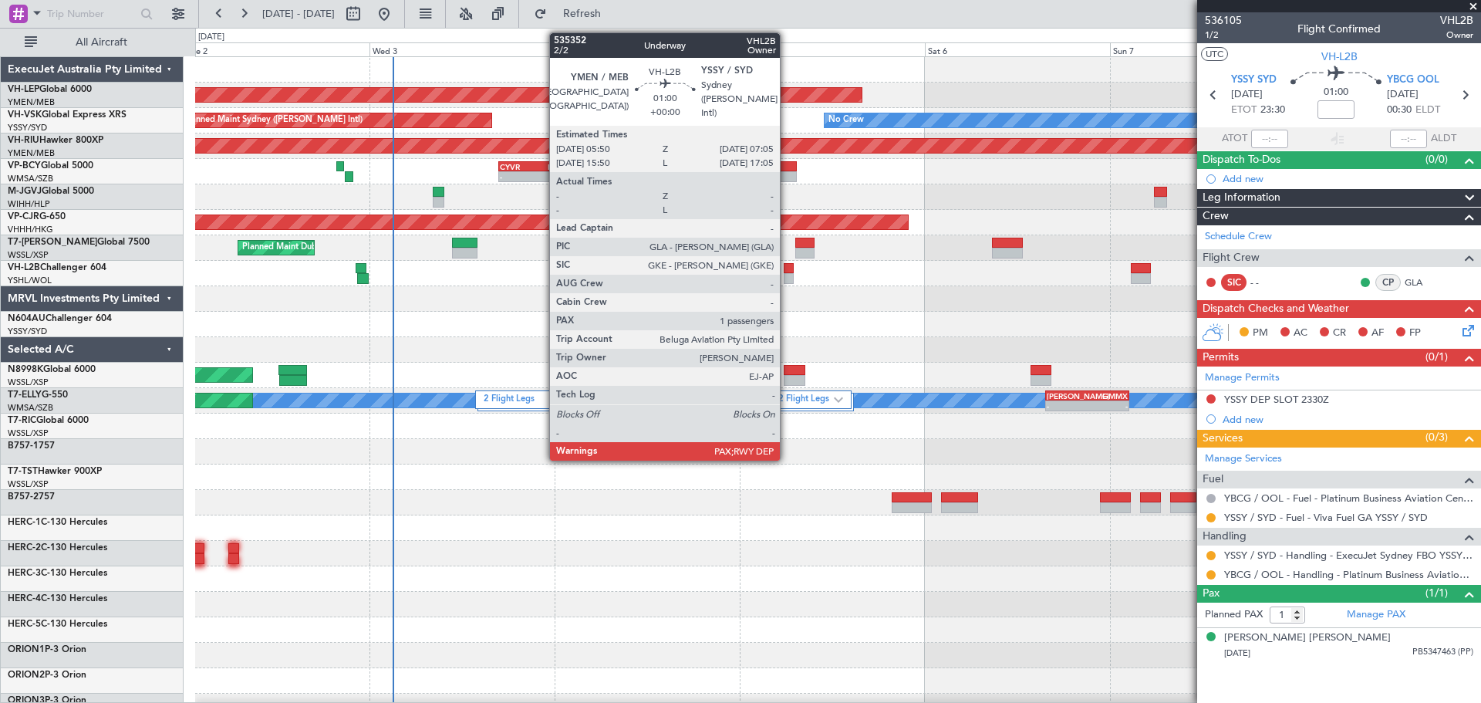
click at [787, 272] on div at bounding box center [788, 268] width 10 height 11
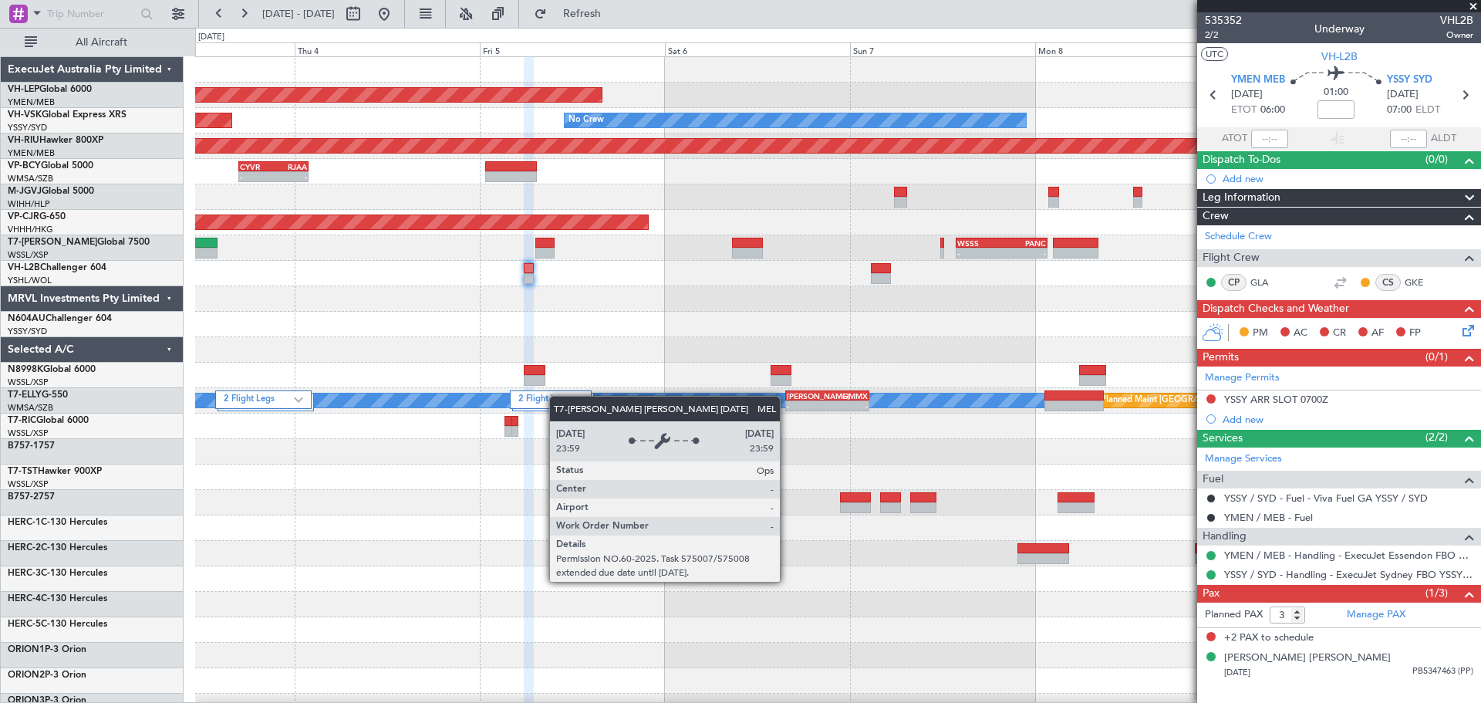
click at [335, 451] on div "Unplanned Maint Wichita (Wichita Mid-continent) Unplanned Maint Sydney ([PERSON…" at bounding box center [837, 502] width 1285 height 891
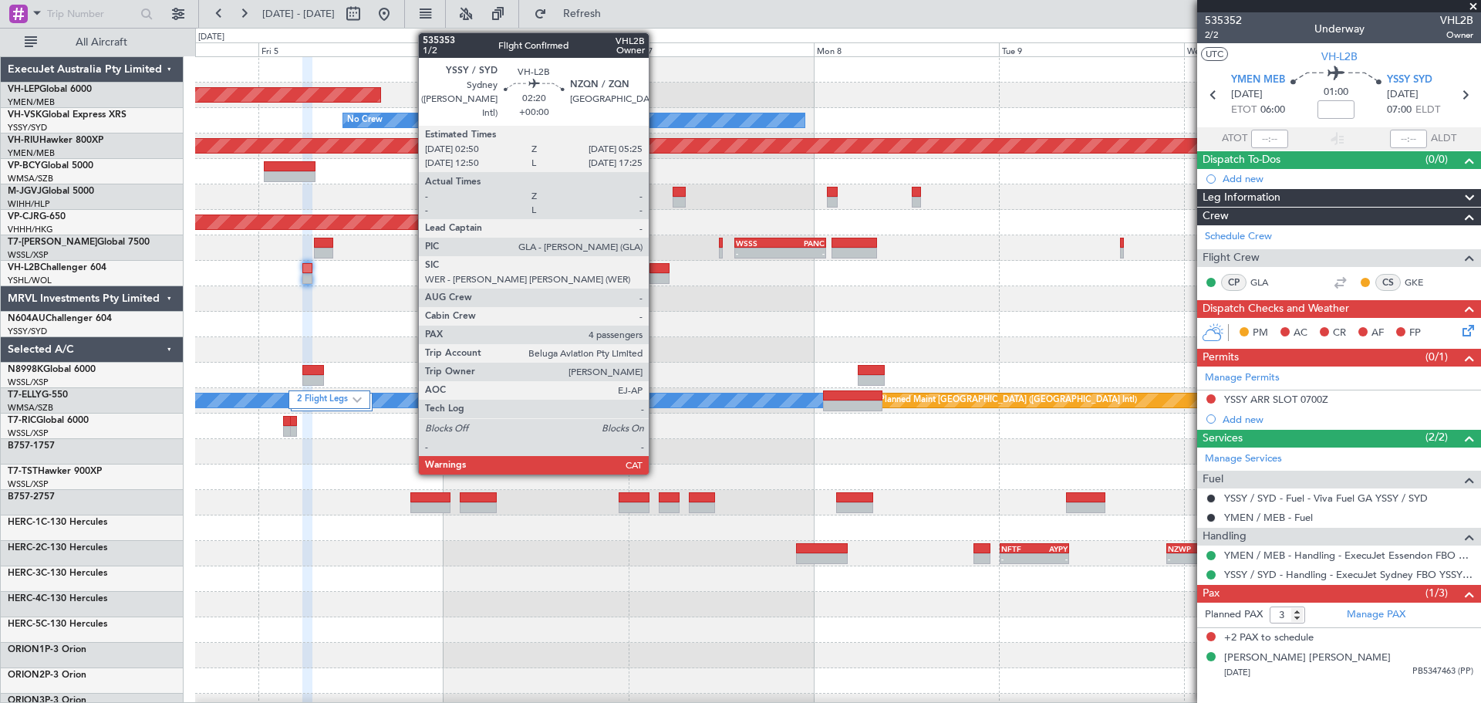
click at [655, 277] on div at bounding box center [659, 278] width 20 height 11
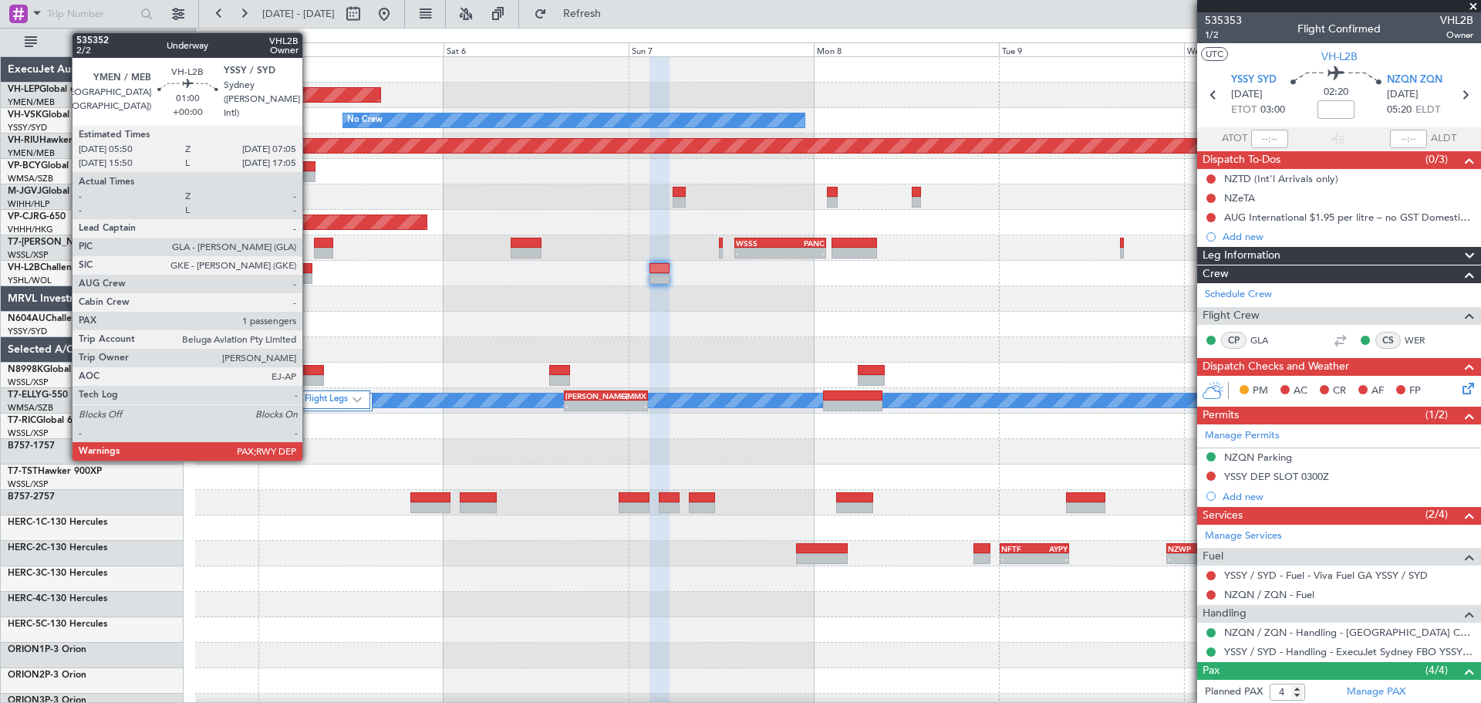
click at [309, 278] on div at bounding box center [307, 278] width 10 height 11
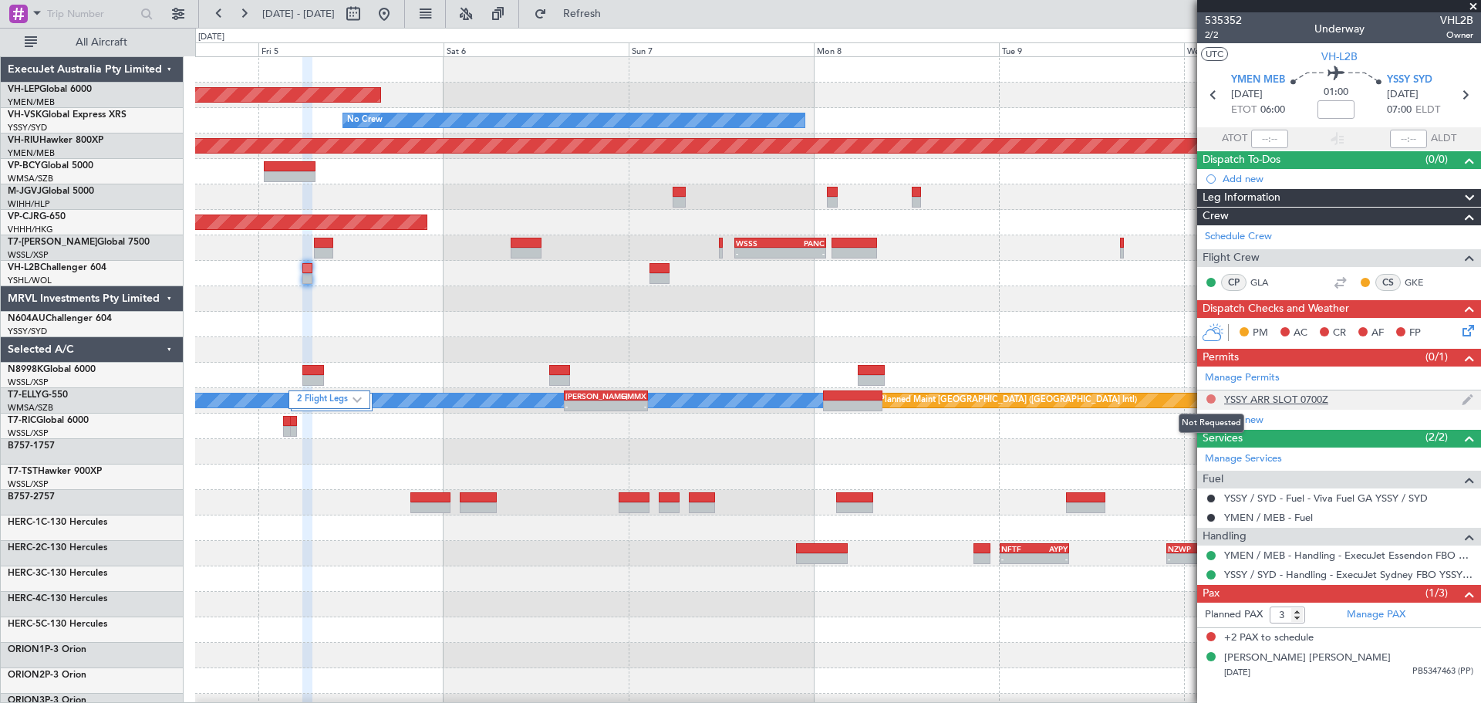
click at [1211, 395] on button at bounding box center [1210, 398] width 9 height 9
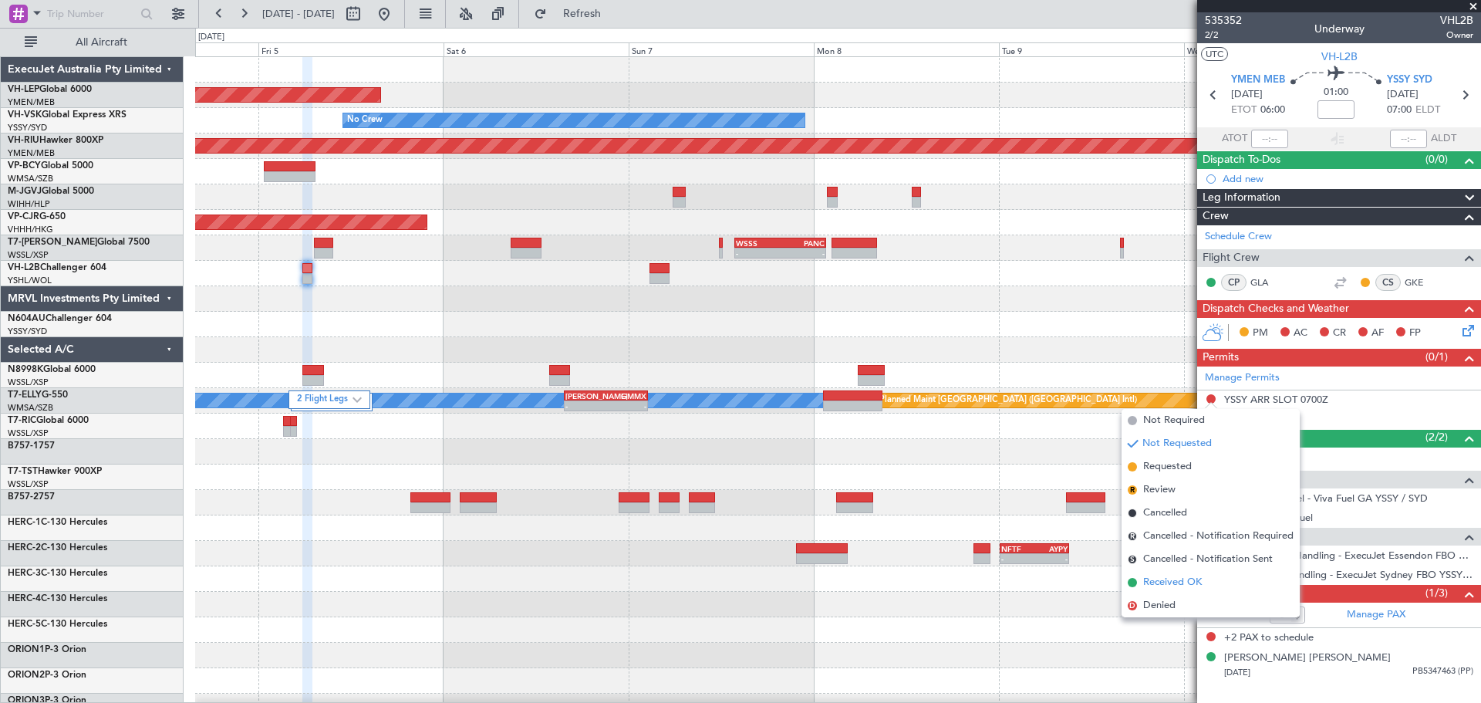
click at [1169, 580] on span "Received OK" at bounding box center [1172, 581] width 59 height 15
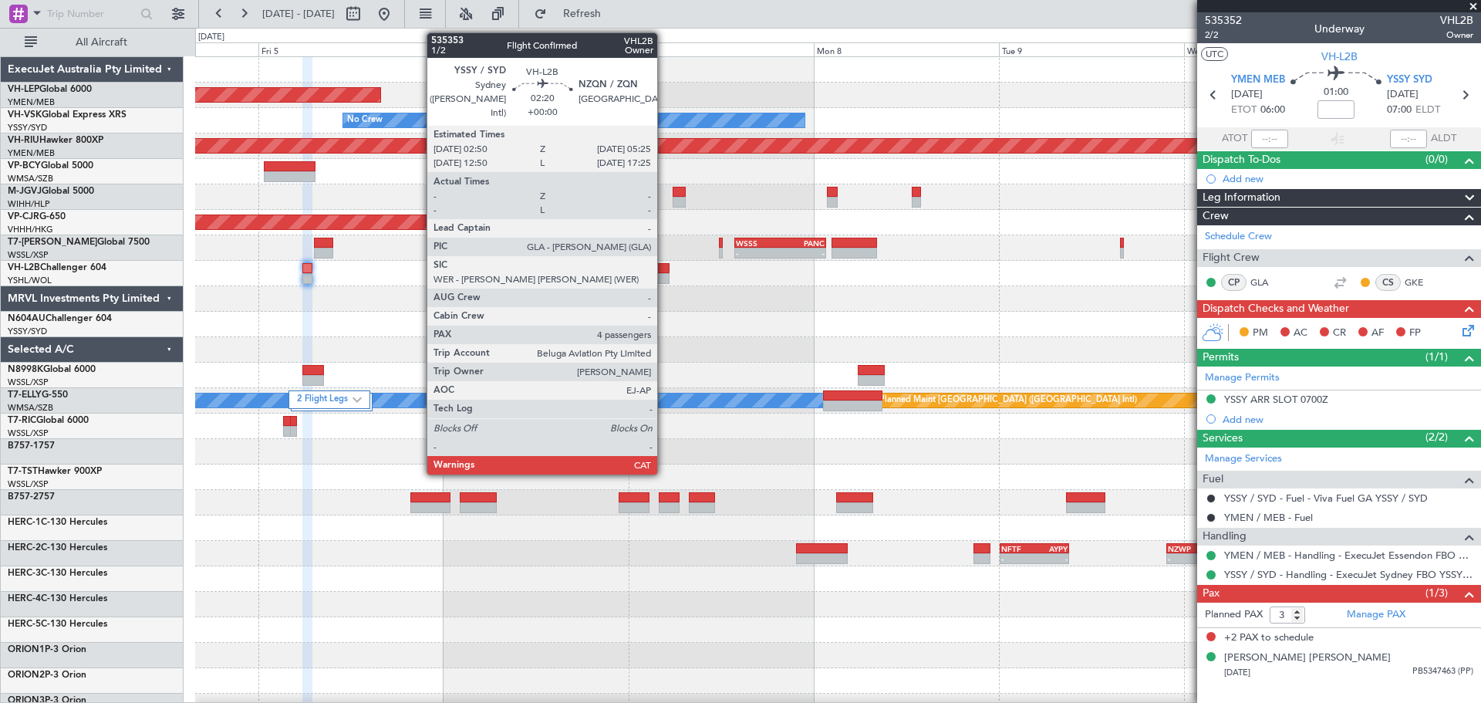
click at [664, 276] on div at bounding box center [659, 278] width 20 height 11
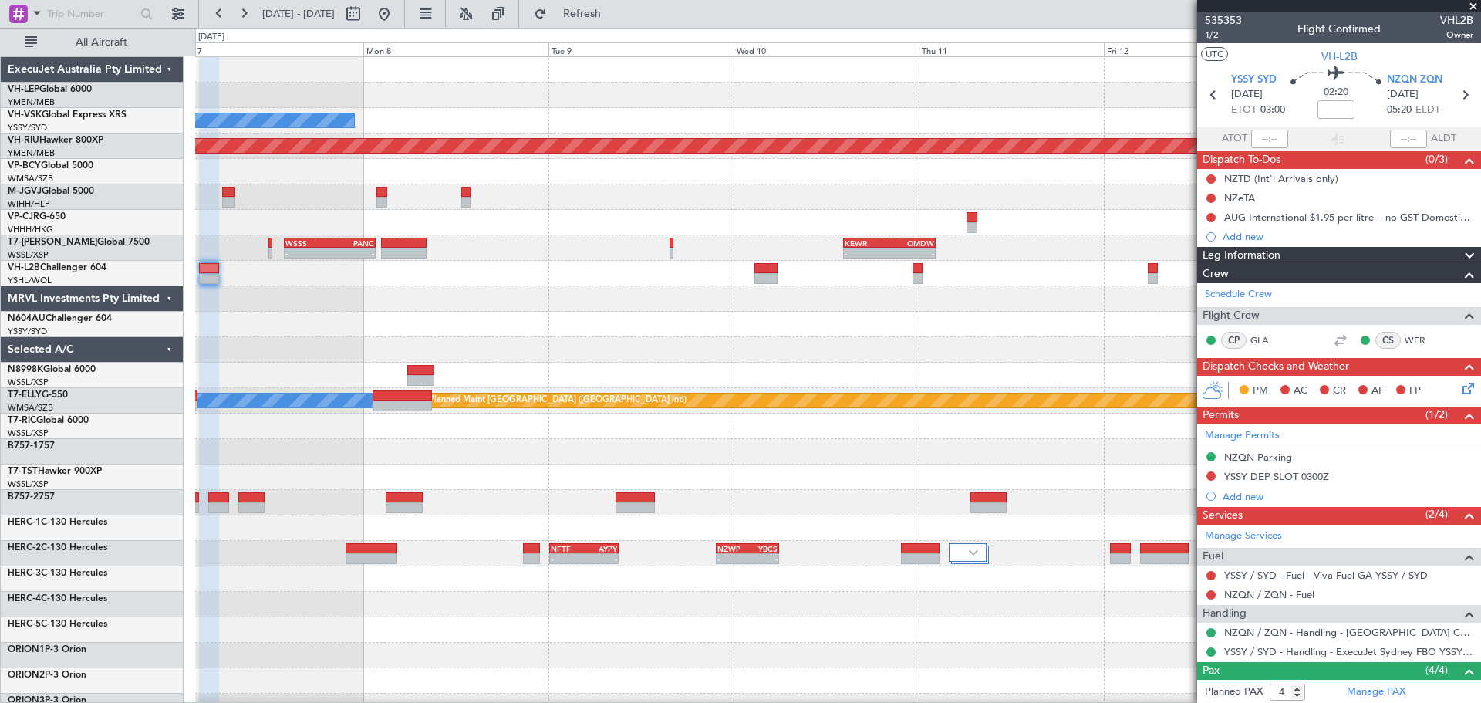
click at [604, 358] on div "Unplanned Maint Wichita (Wichita Mid-continent) No Crew - - YSSY 20:50 Z PHNL 0…" at bounding box center [837, 477] width 1285 height 840
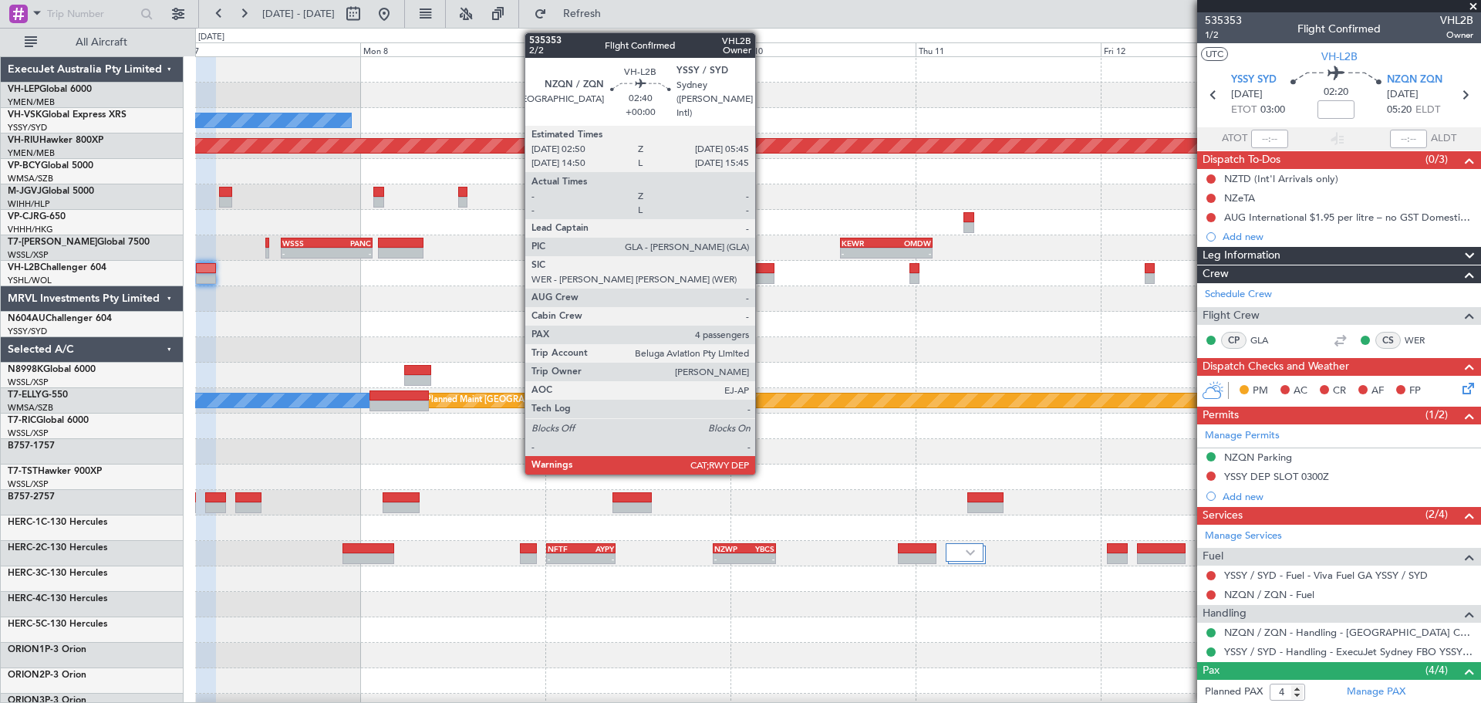
click at [762, 270] on div at bounding box center [762, 268] width 23 height 11
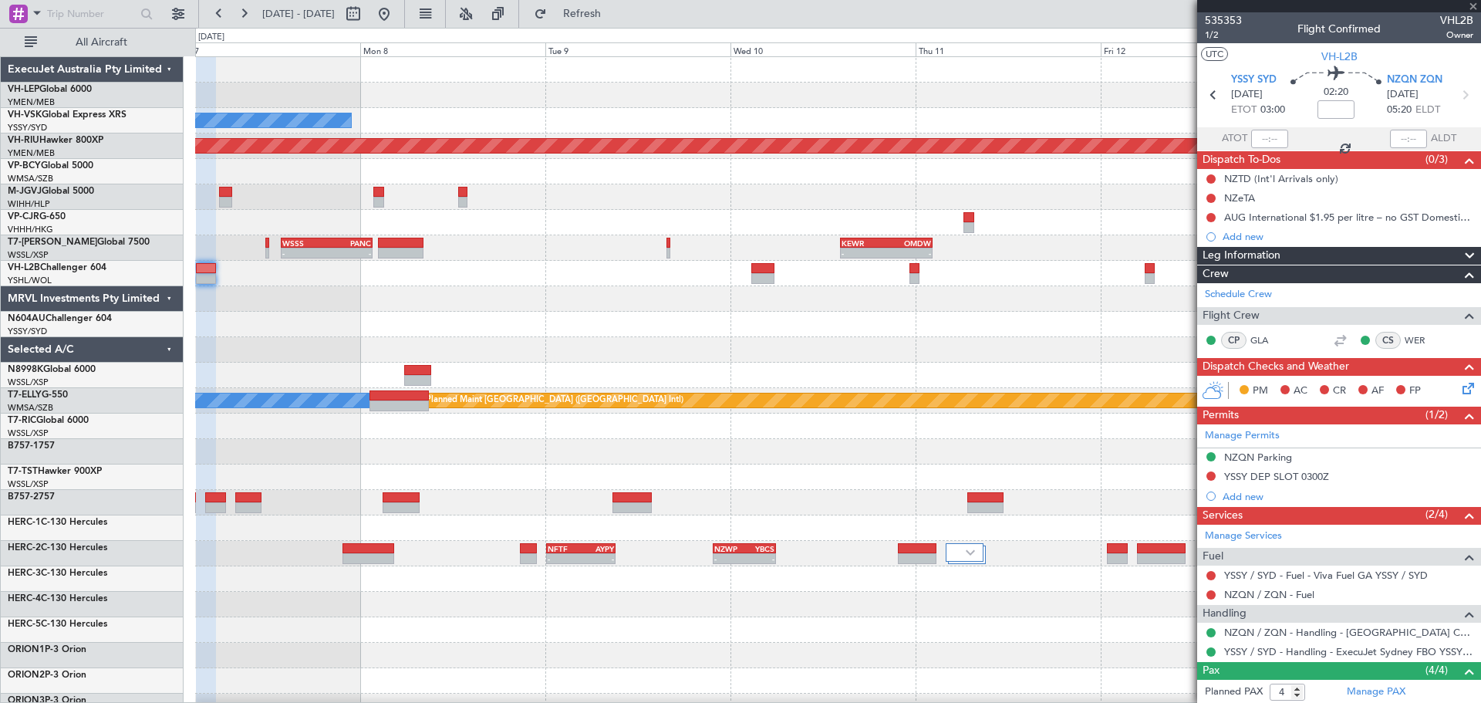
click at [763, 270] on div at bounding box center [762, 268] width 23 height 11
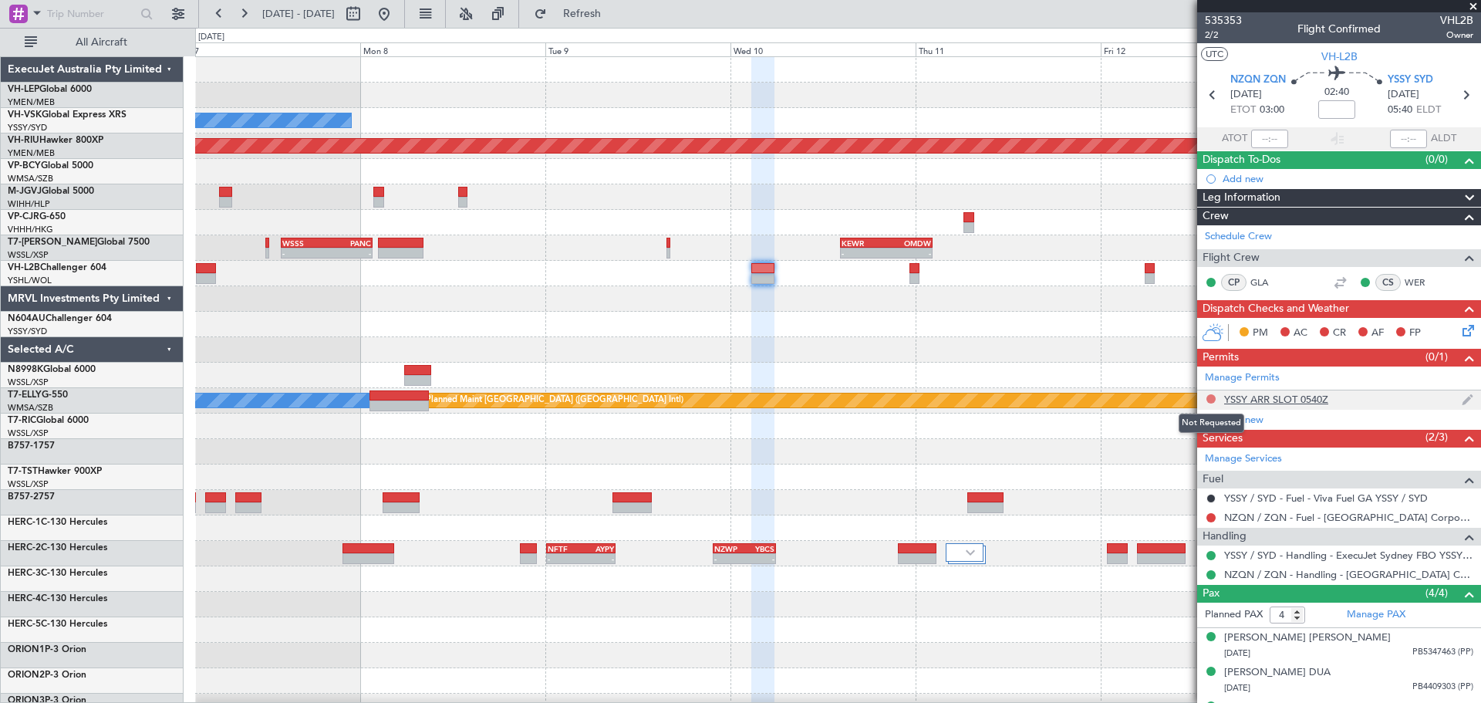
click at [1210, 397] on button at bounding box center [1210, 398] width 9 height 9
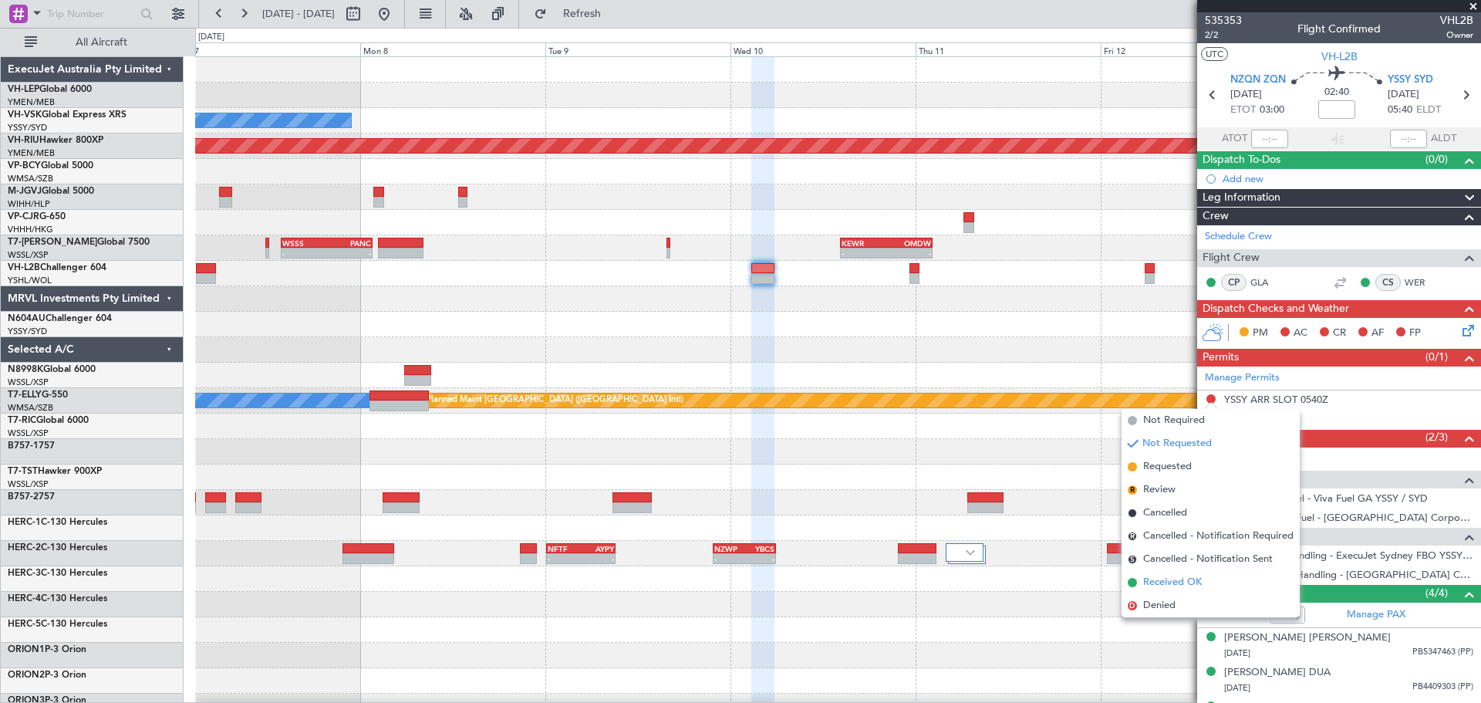
click at [1171, 577] on span "Received OK" at bounding box center [1172, 581] width 59 height 15
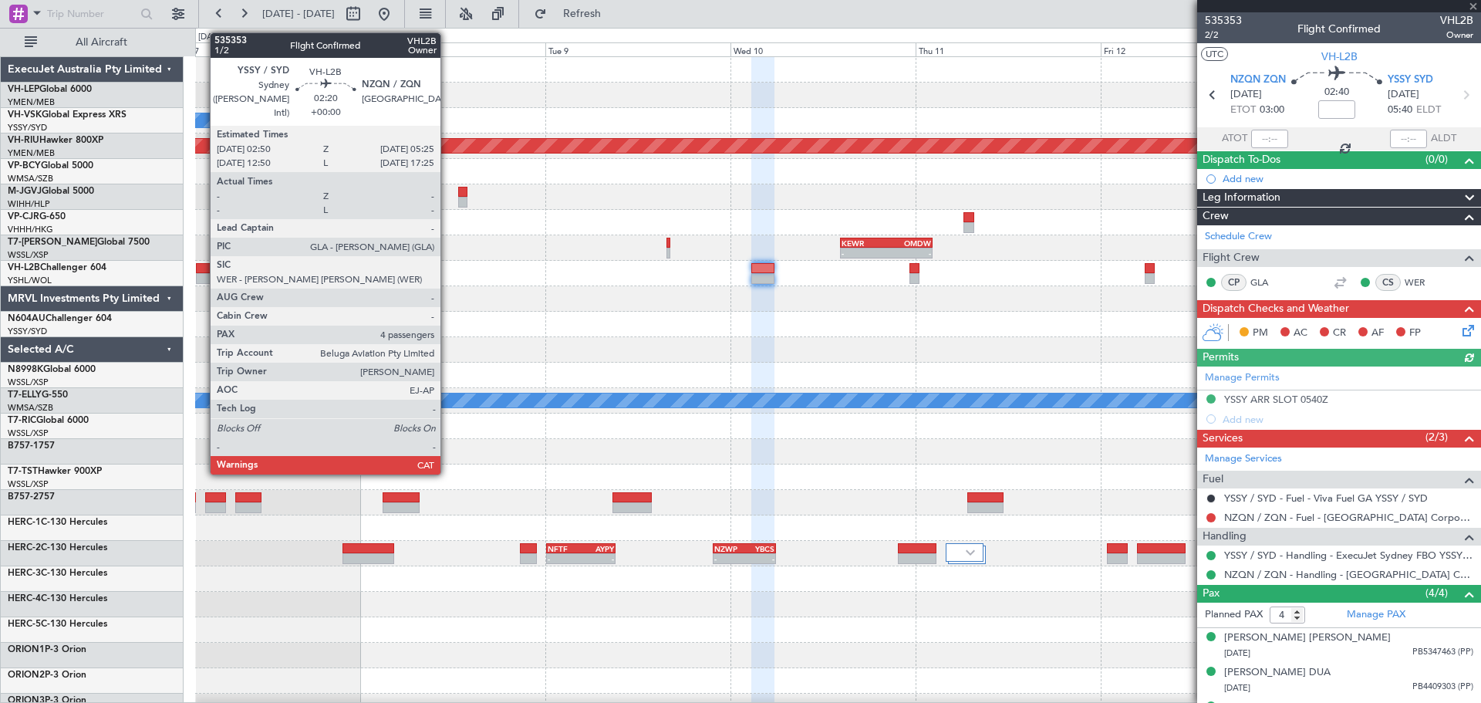
click at [202, 277] on div at bounding box center [206, 278] width 20 height 11
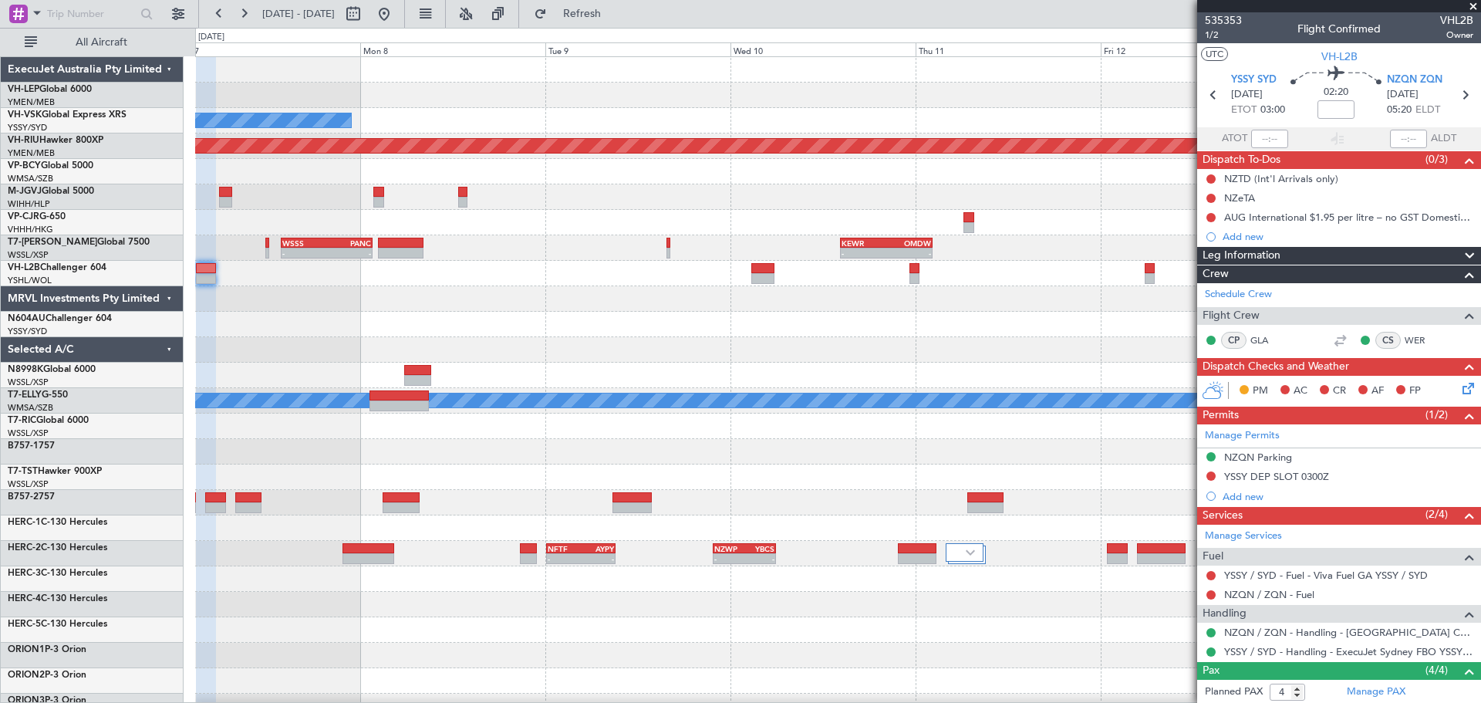
click at [1209, 474] on button at bounding box center [1210, 475] width 9 height 9
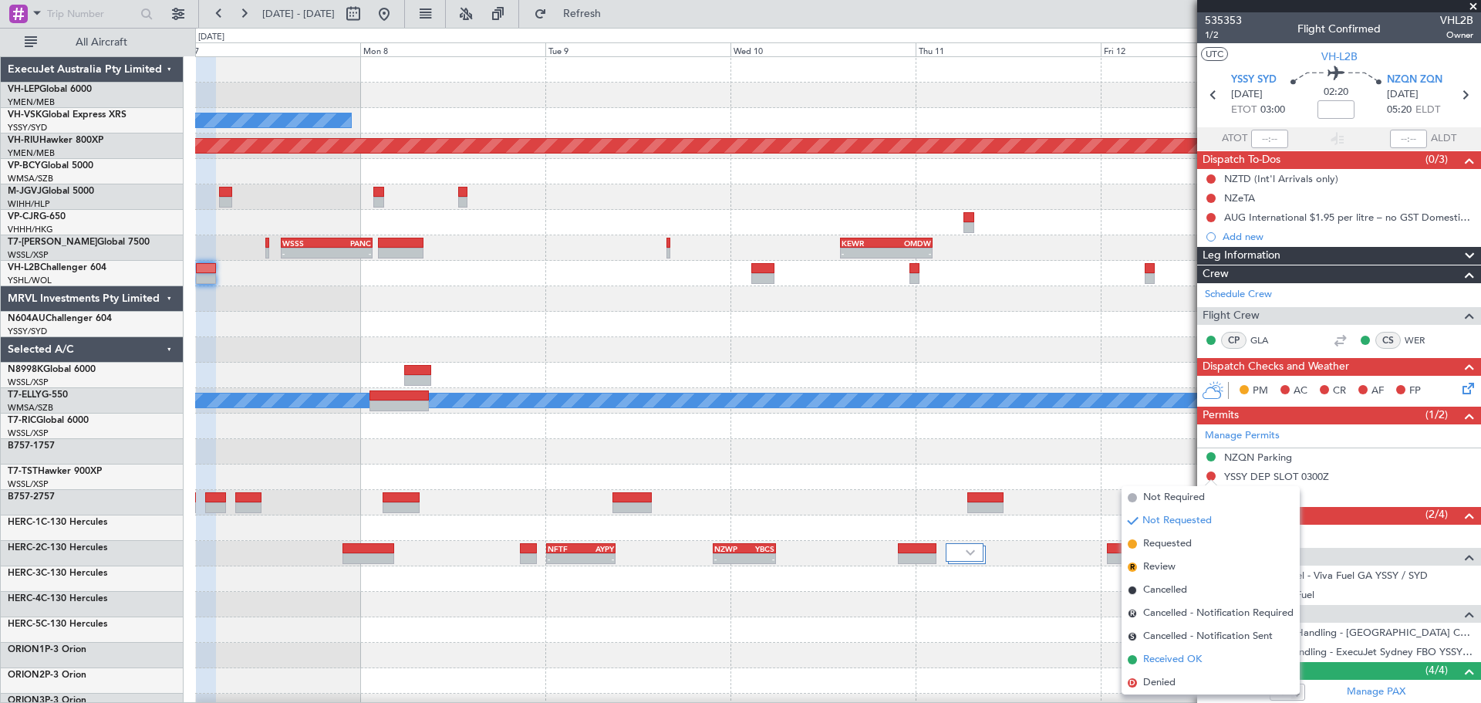
click at [1185, 657] on span "Received OK" at bounding box center [1172, 659] width 59 height 15
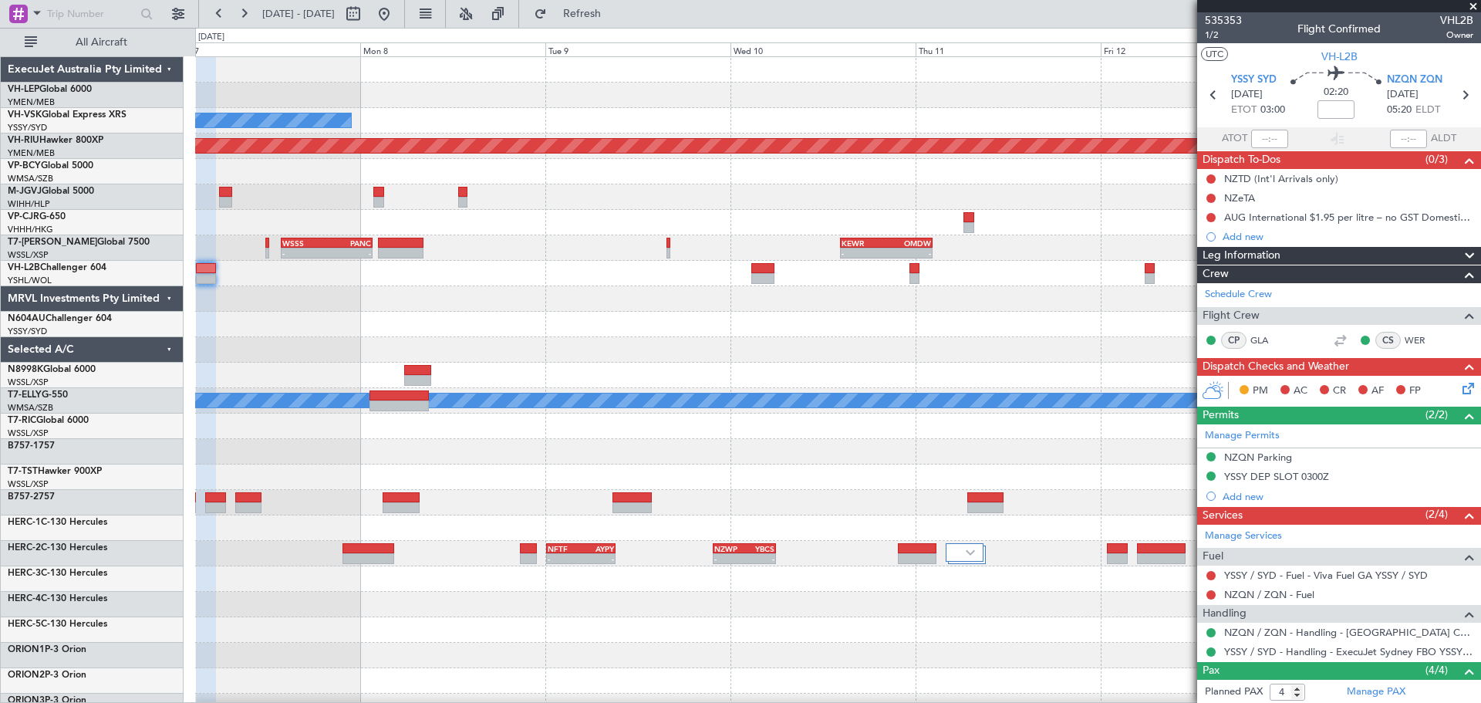
click at [609, 120] on div "No Crew - - YSSY 20:50 Z PHNL 06:05 Z" at bounding box center [837, 120] width 1285 height 25
click at [930, 386] on div "Unplanned Maint Wichita (Wichita Mid-continent) No Crew - - YSSY 20:50 Z PHNL 0…" at bounding box center [837, 477] width 1285 height 840
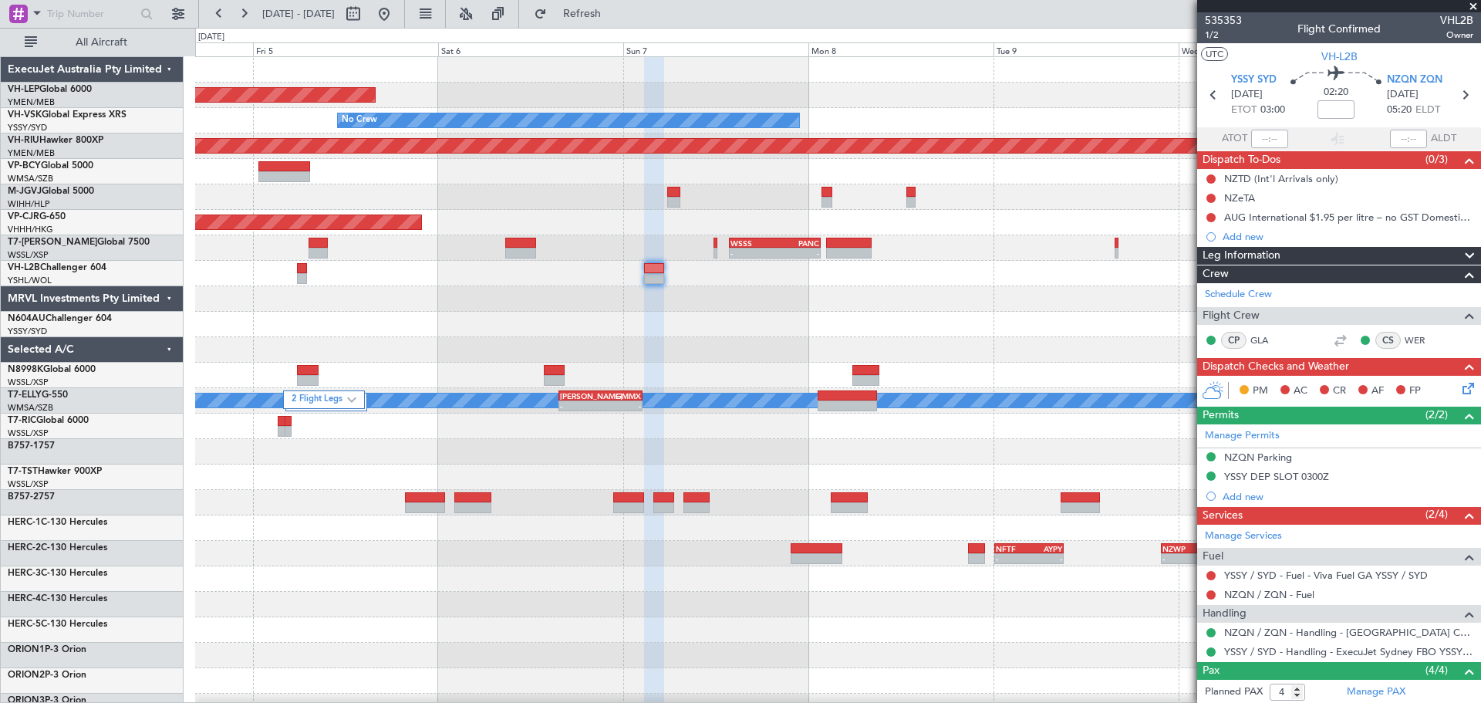
click at [905, 380] on div "Unplanned Maint Wichita (Wichita Mid-continent) No Crew - - YSSY 20:50 Z PHNL 0…" at bounding box center [837, 477] width 1285 height 840
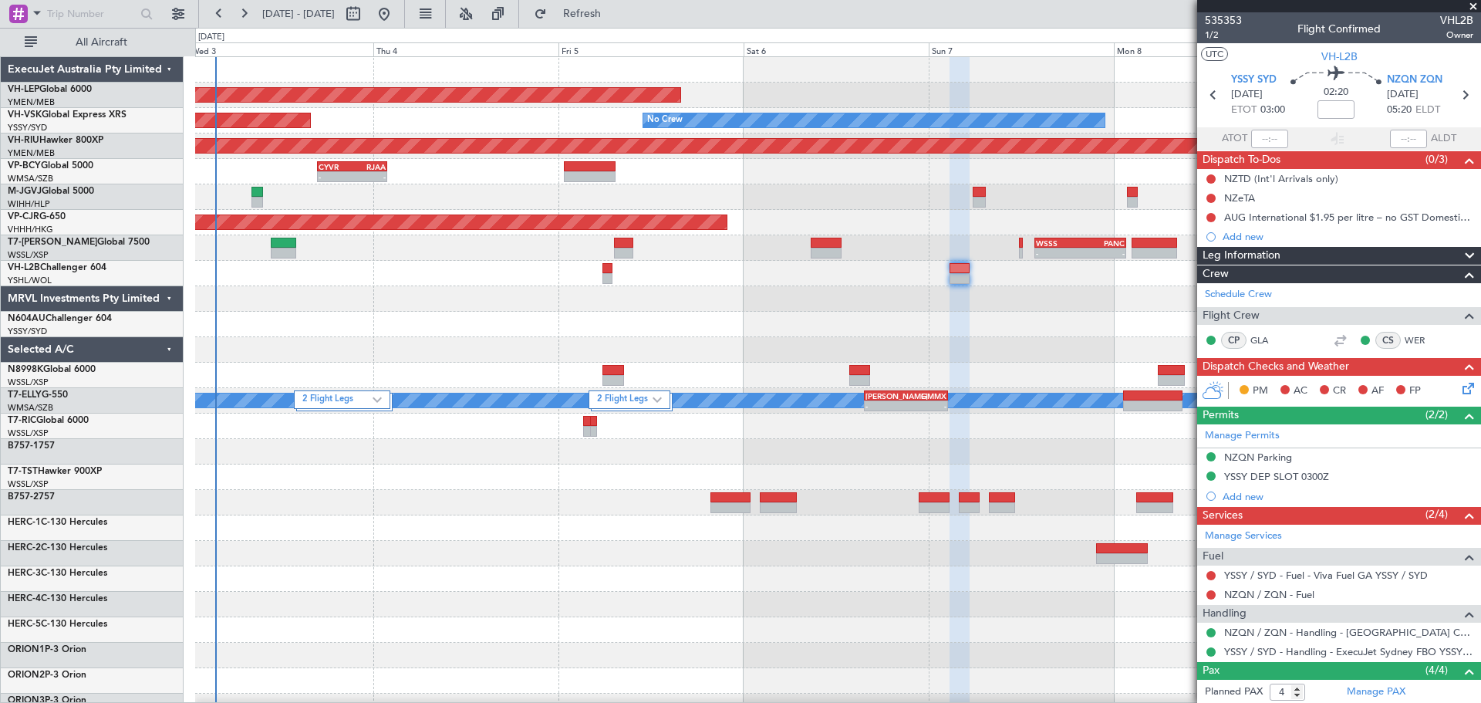
click at [241, 381] on div "Unplanned Maint Wichita (Wichita Mid-continent) No Crew Unplanned Maint Sydney …" at bounding box center [837, 502] width 1285 height 891
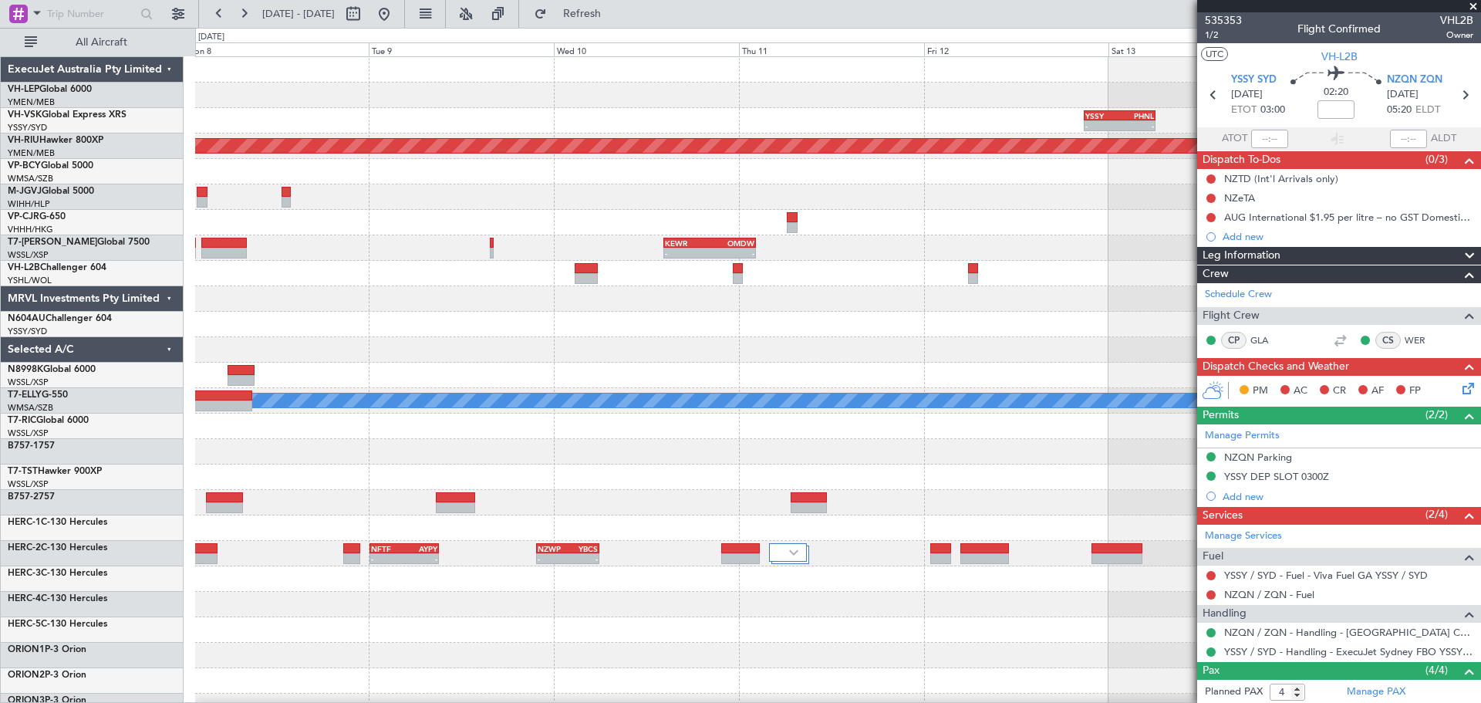
click at [155, 350] on div "- - YSSY 20:50 Z PHNL 06:05 Z No Crew Planned Maint [GEOGRAPHIC_DATA] ([GEOGRAP…" at bounding box center [740, 365] width 1481 height 675
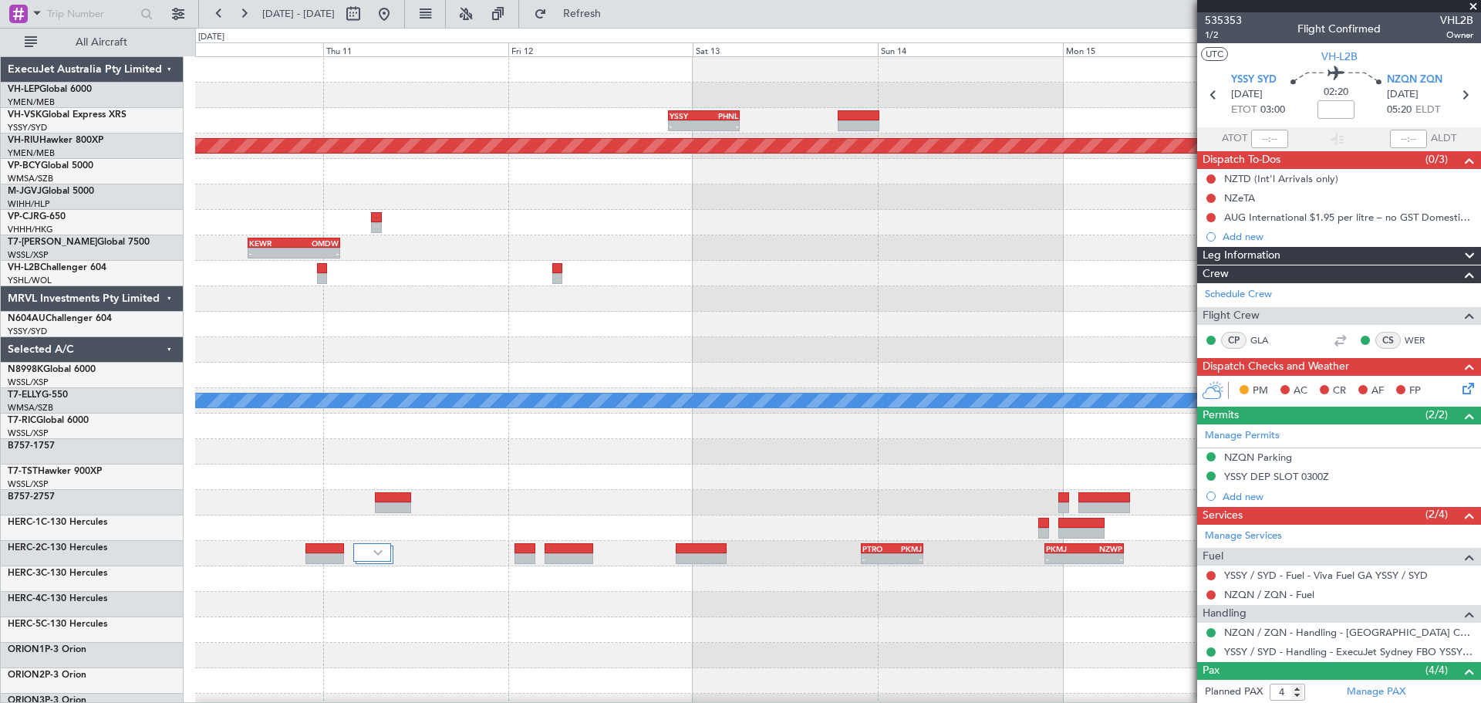
click at [116, 359] on div "- - YSSY 20:50 Z PHNL 06:05 Z Planned Maint [GEOGRAPHIC_DATA] ([GEOGRAPHIC_DATA…" at bounding box center [740, 365] width 1481 height 675
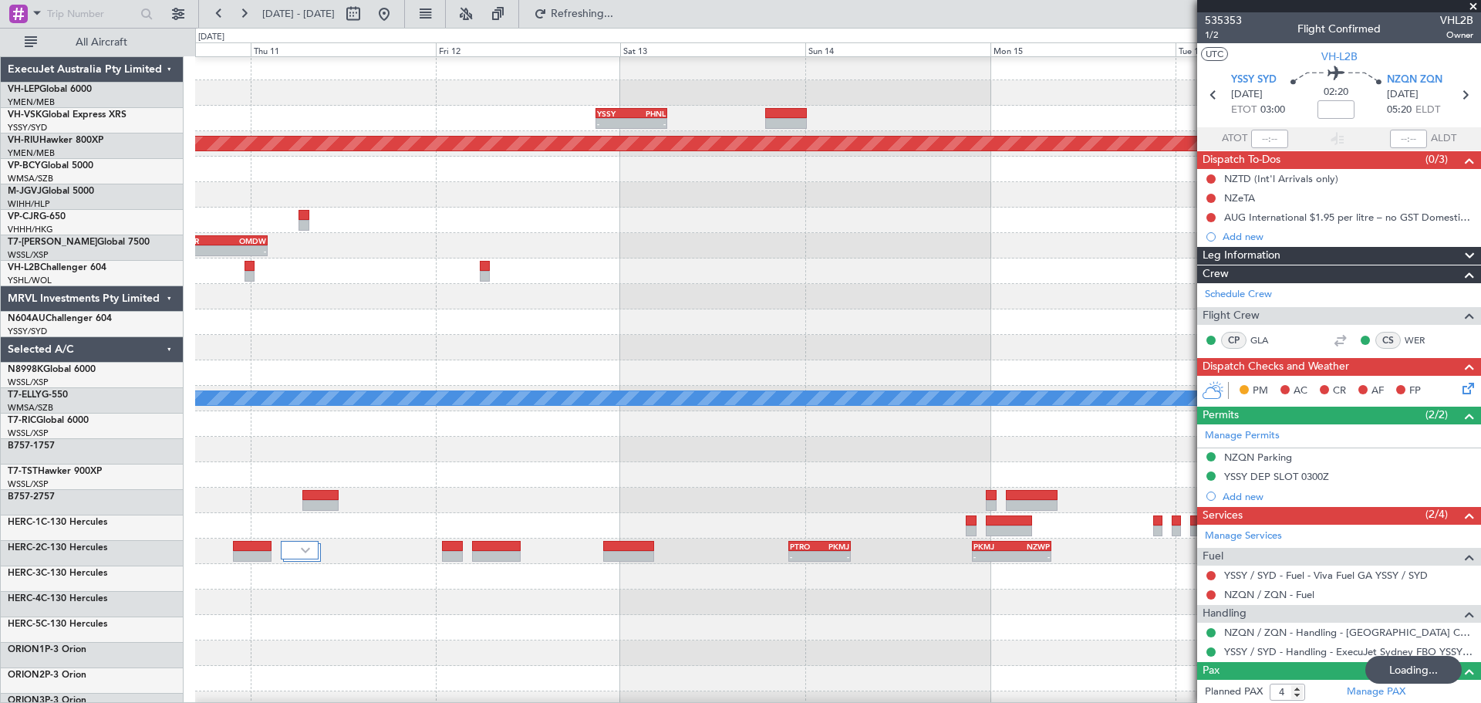
click at [779, 357] on div at bounding box center [837, 347] width 1285 height 25
click at [825, 419] on div "- - YSSY 20:50 Z PHNL 06:05 Z Planned Maint [GEOGRAPHIC_DATA] ([GEOGRAPHIC_DATA…" at bounding box center [837, 475] width 1285 height 840
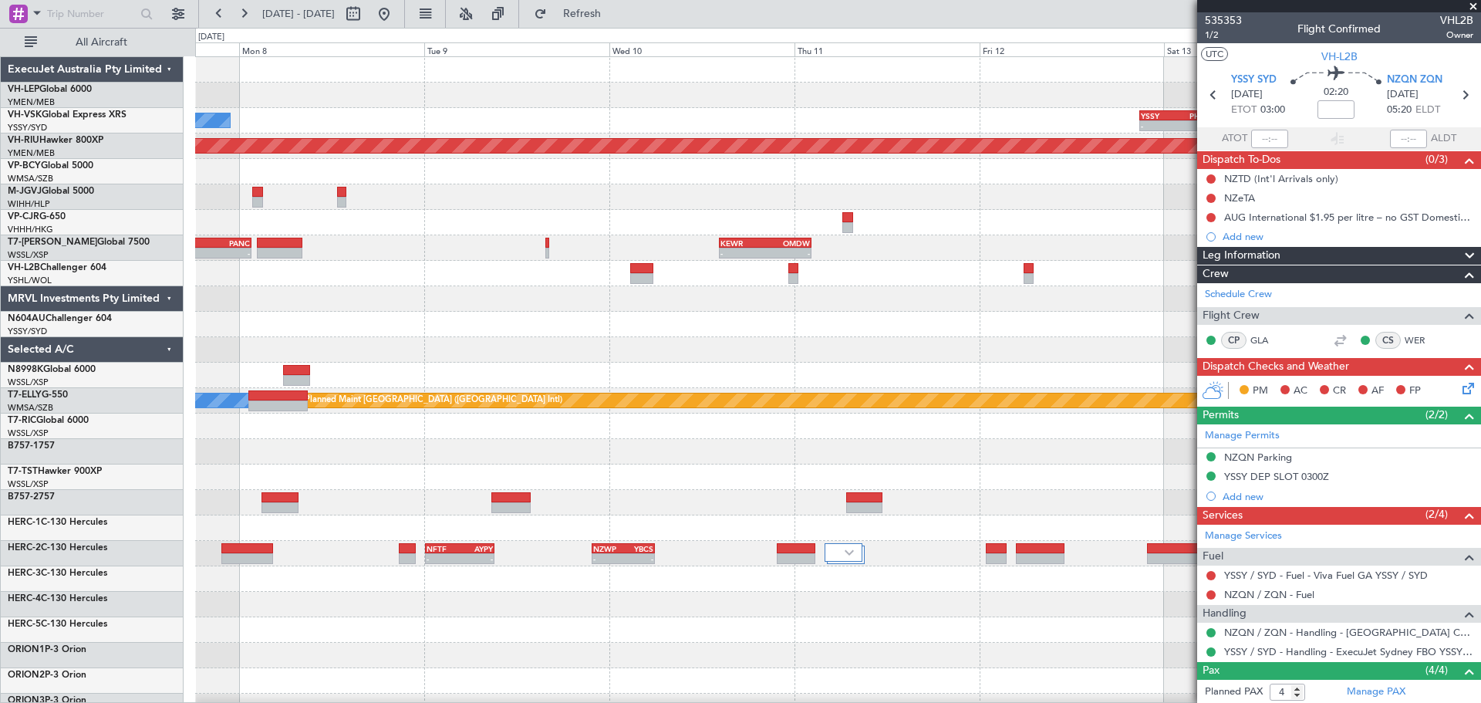
click at [590, 352] on div "No Crew - - YSSY 20:50 Z PHNL 06:05 Z Planned Maint [GEOGRAPHIC_DATA] ([GEOGRAP…" at bounding box center [837, 477] width 1285 height 840
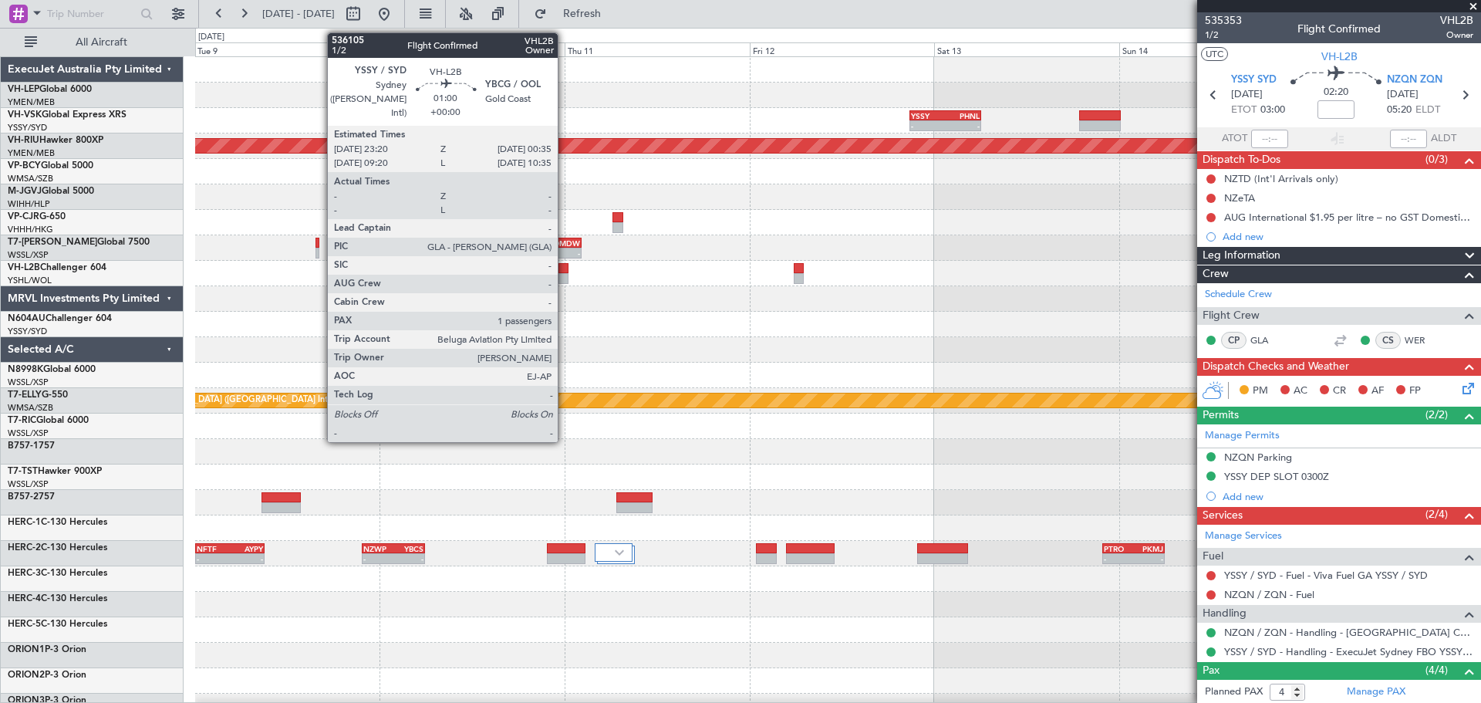
click at [564, 275] on div at bounding box center [563, 278] width 10 height 11
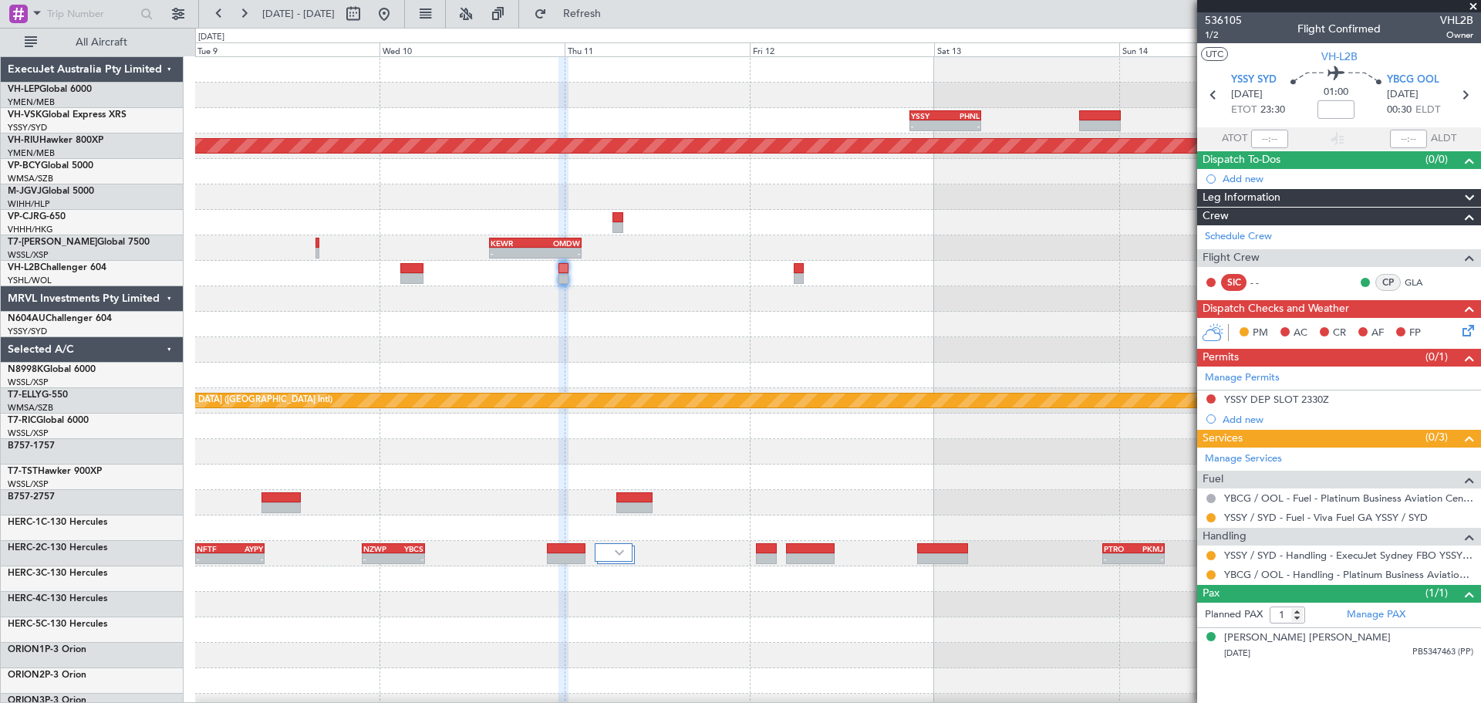
click at [1471, 2] on span at bounding box center [1472, 7] width 15 height 14
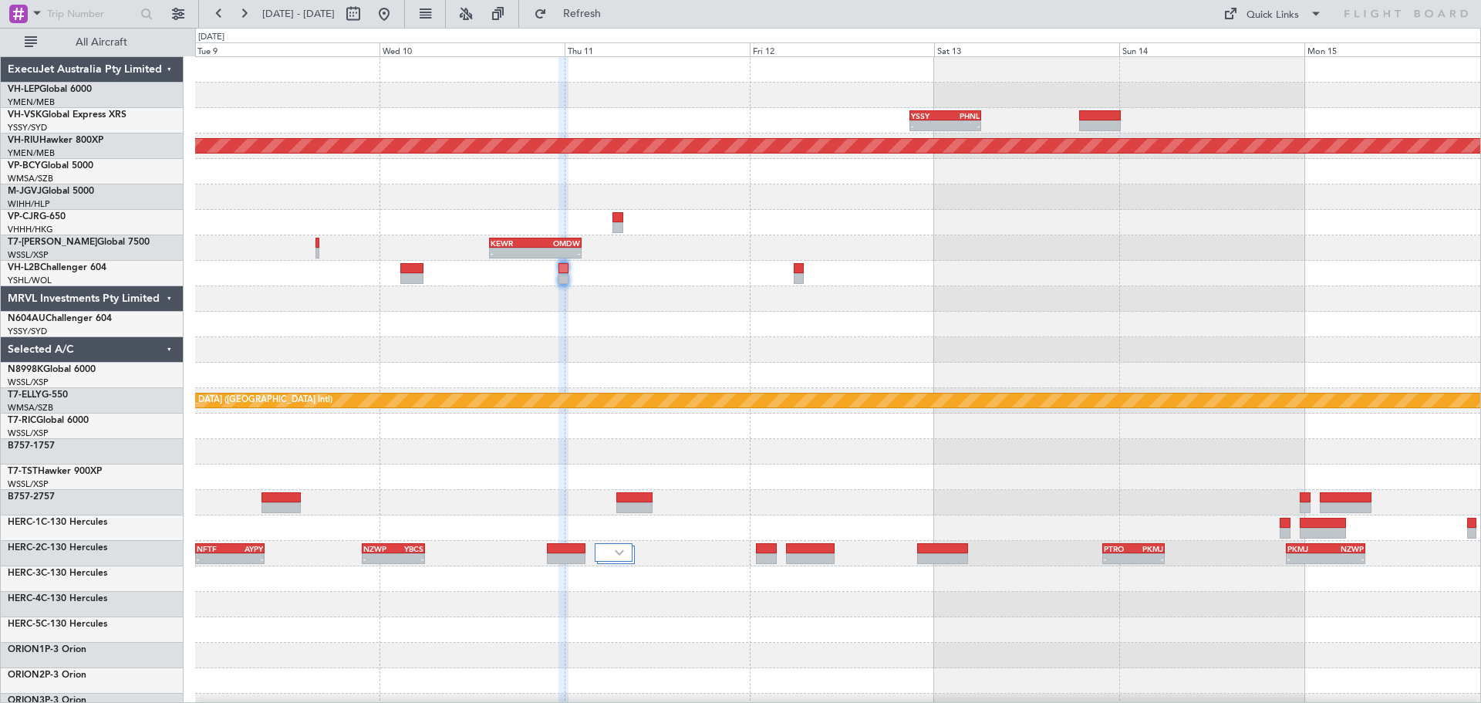
type input "0"
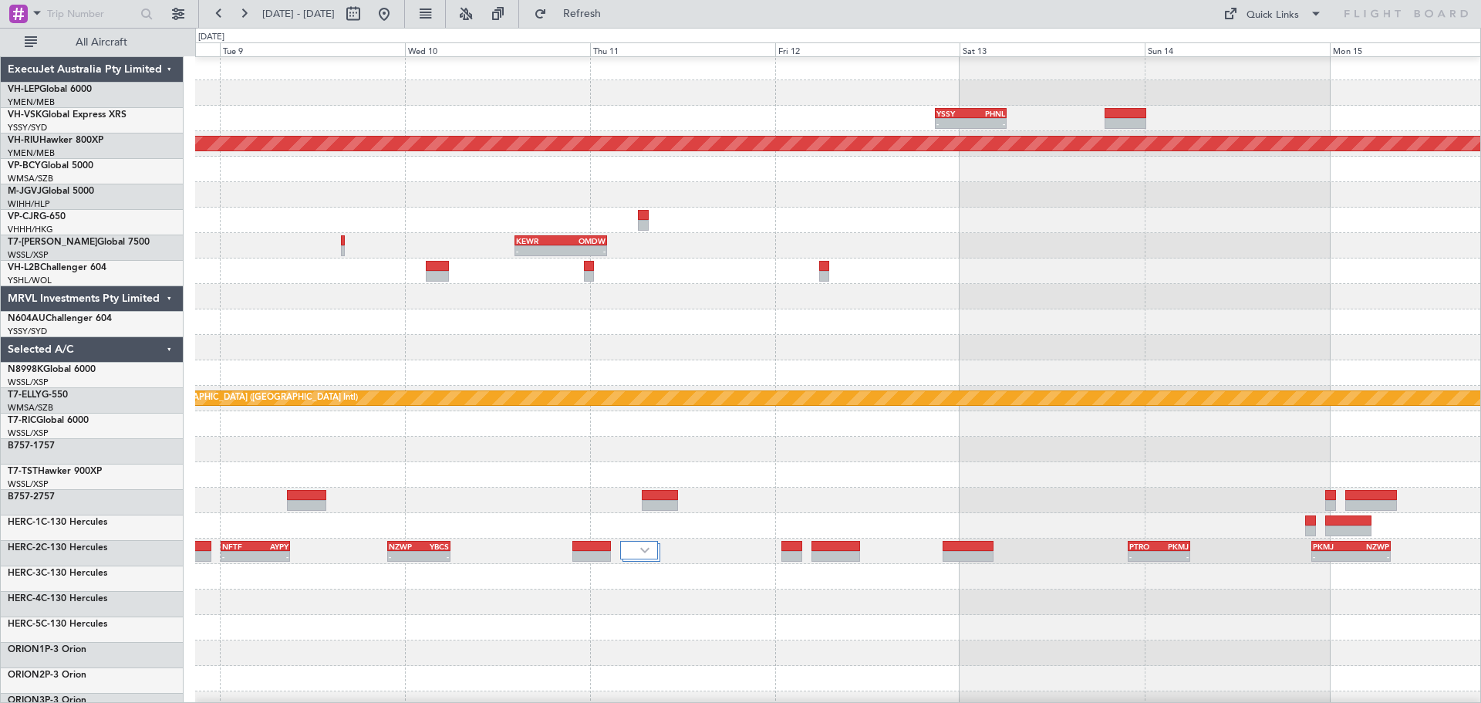
click at [738, 359] on div at bounding box center [837, 347] width 1285 height 25
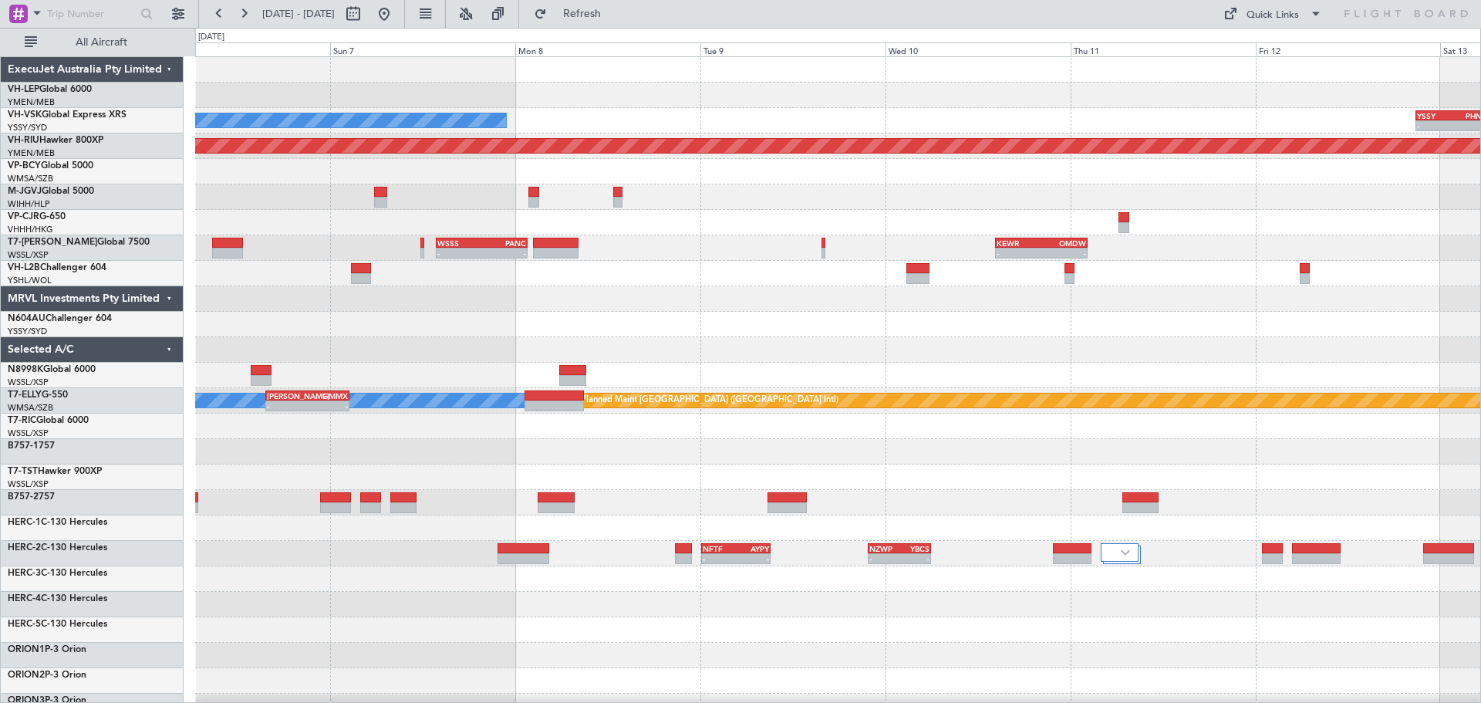
click at [797, 379] on div "Unplanned Maint Wichita (Wichita Mid-continent) - - YSSY 20:50 Z PHNL 06:05 Z N…" at bounding box center [837, 477] width 1285 height 840
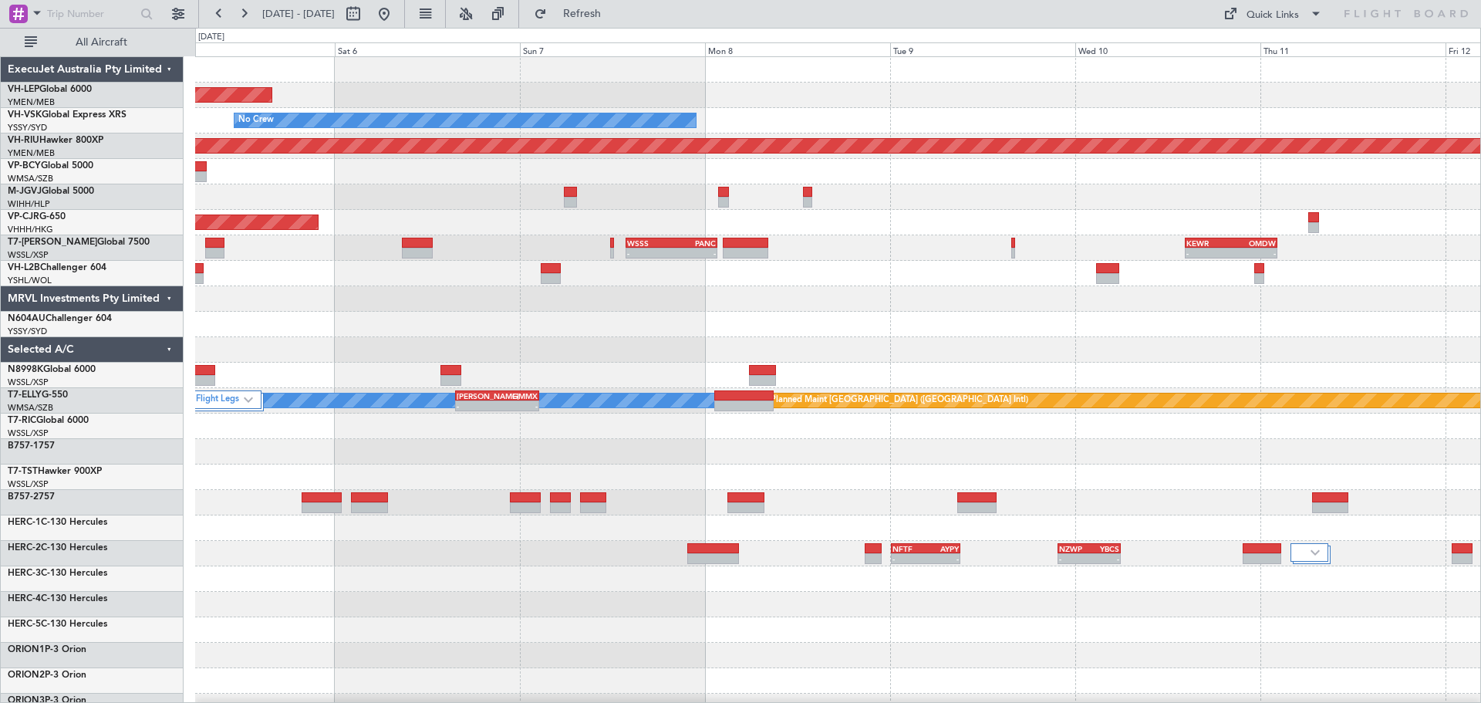
click at [817, 369] on div "Unplanned Maint Wichita (Wichita Mid-continent) No Crew YSSY 20:50 Z PHNL 06:05…" at bounding box center [837, 477] width 1285 height 840
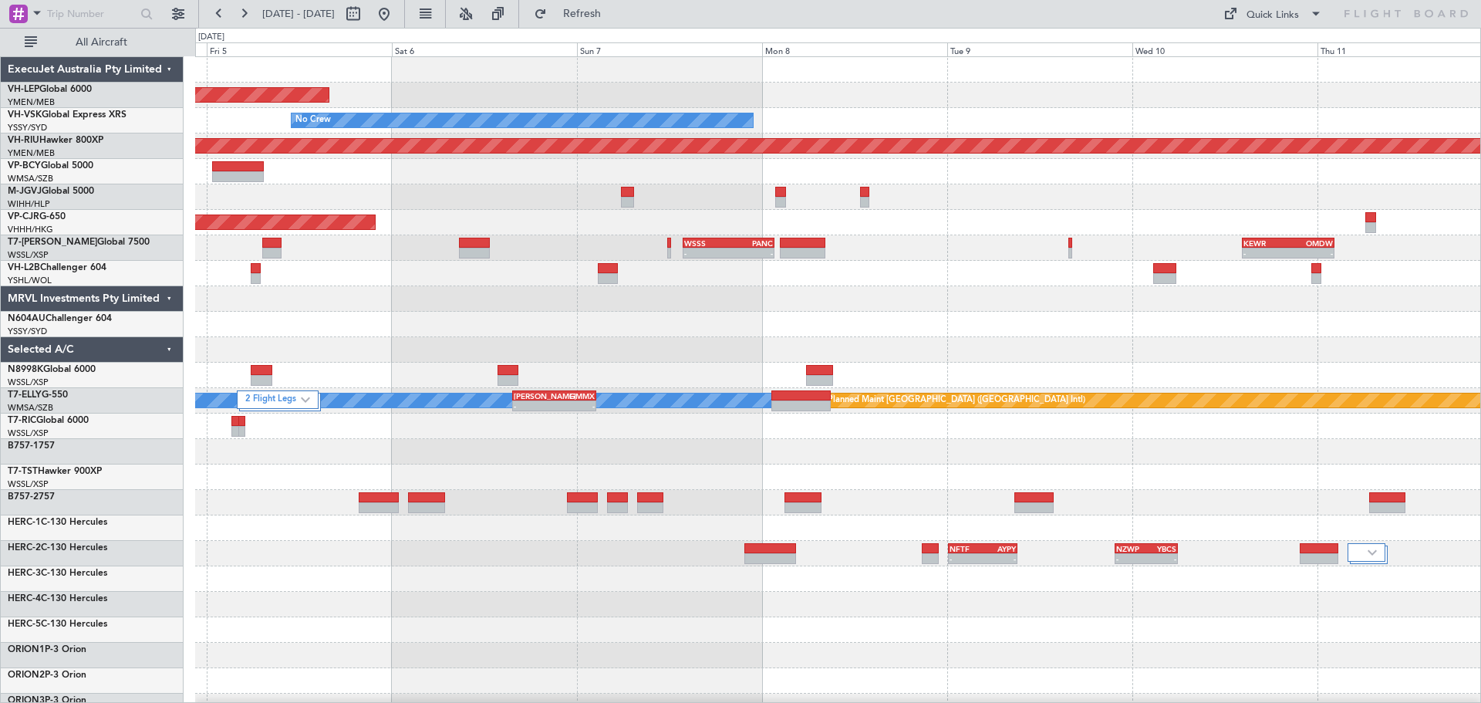
click at [776, 353] on div at bounding box center [837, 349] width 1285 height 25
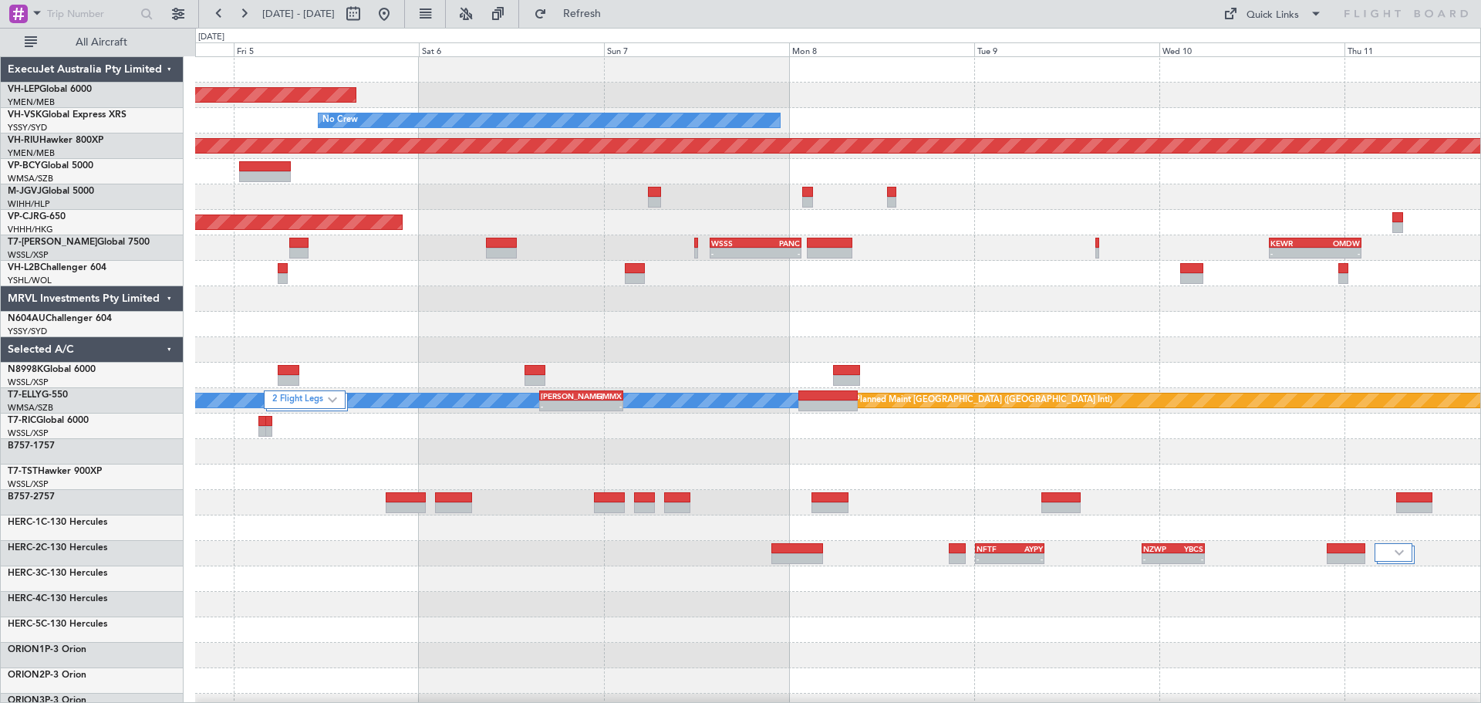
click at [856, 338] on div at bounding box center [837, 349] width 1285 height 25
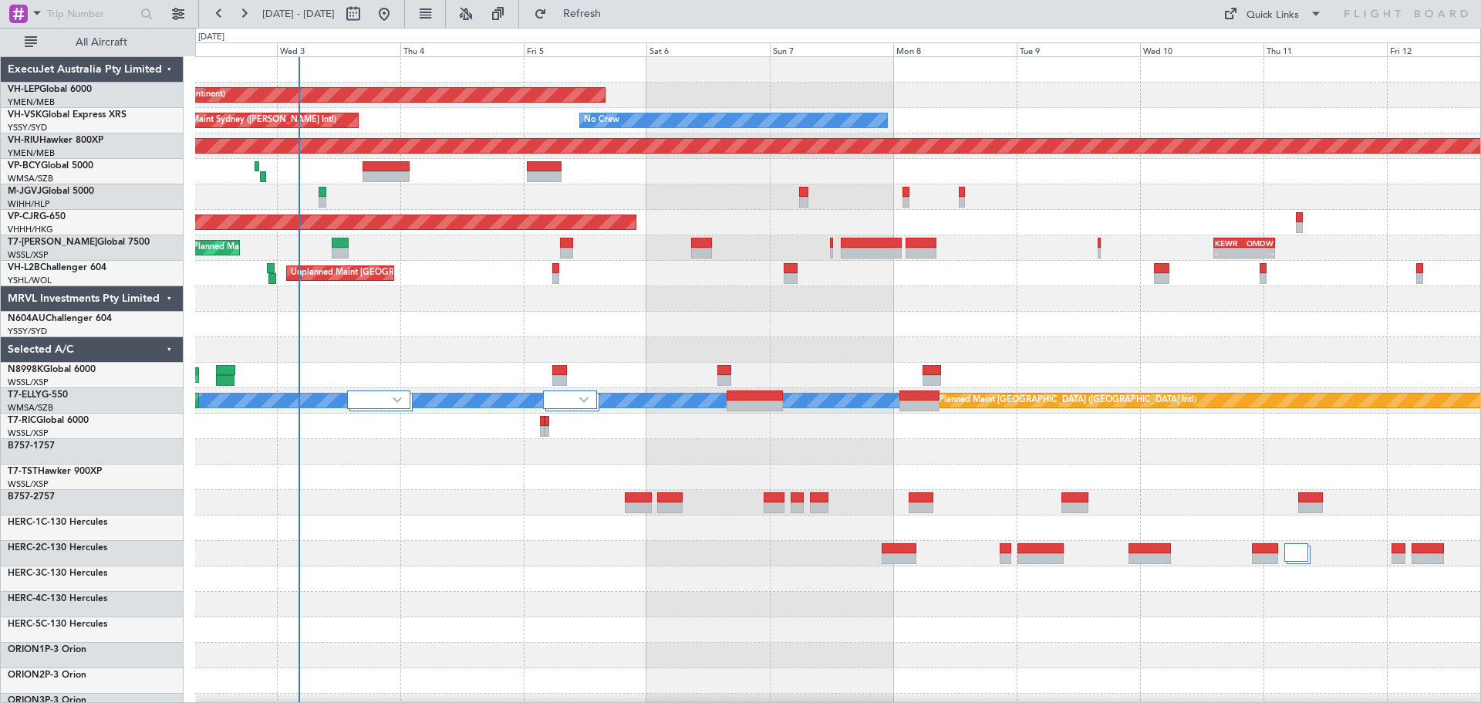
click at [562, 388] on div "Unplanned Maint Wichita (Wichita Mid-continent) Unplanned Maint Wichita (Wichit…" at bounding box center [837, 502] width 1285 height 891
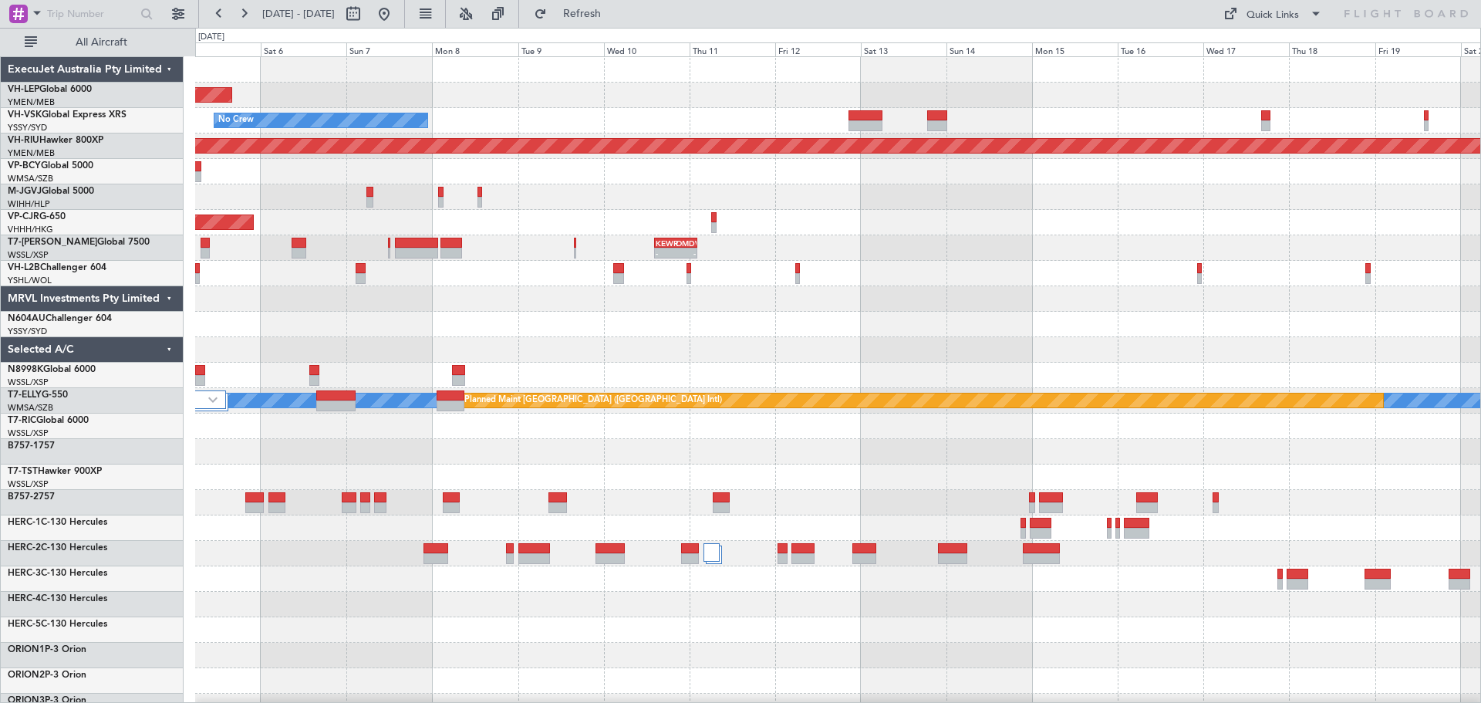
click at [658, 332] on div "Unplanned Maint Wichita (Wichita Mid-continent) No Crew Unplanned Maint Sydney …" at bounding box center [837, 502] width 1285 height 891
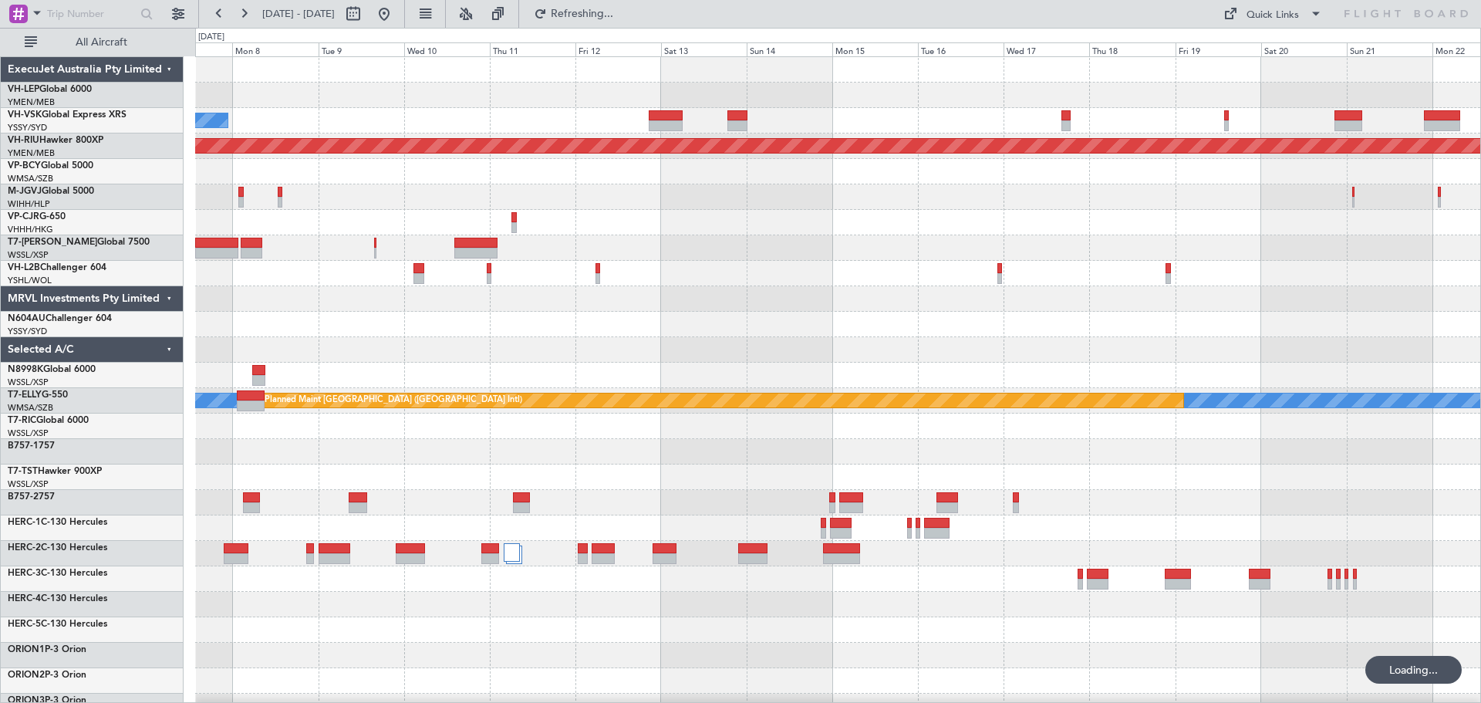
click at [1041, 345] on div "Unplanned Maint Wichita (Wichita Mid-continent) No Crew Planned Maint [GEOGRAPH…" at bounding box center [837, 477] width 1285 height 840
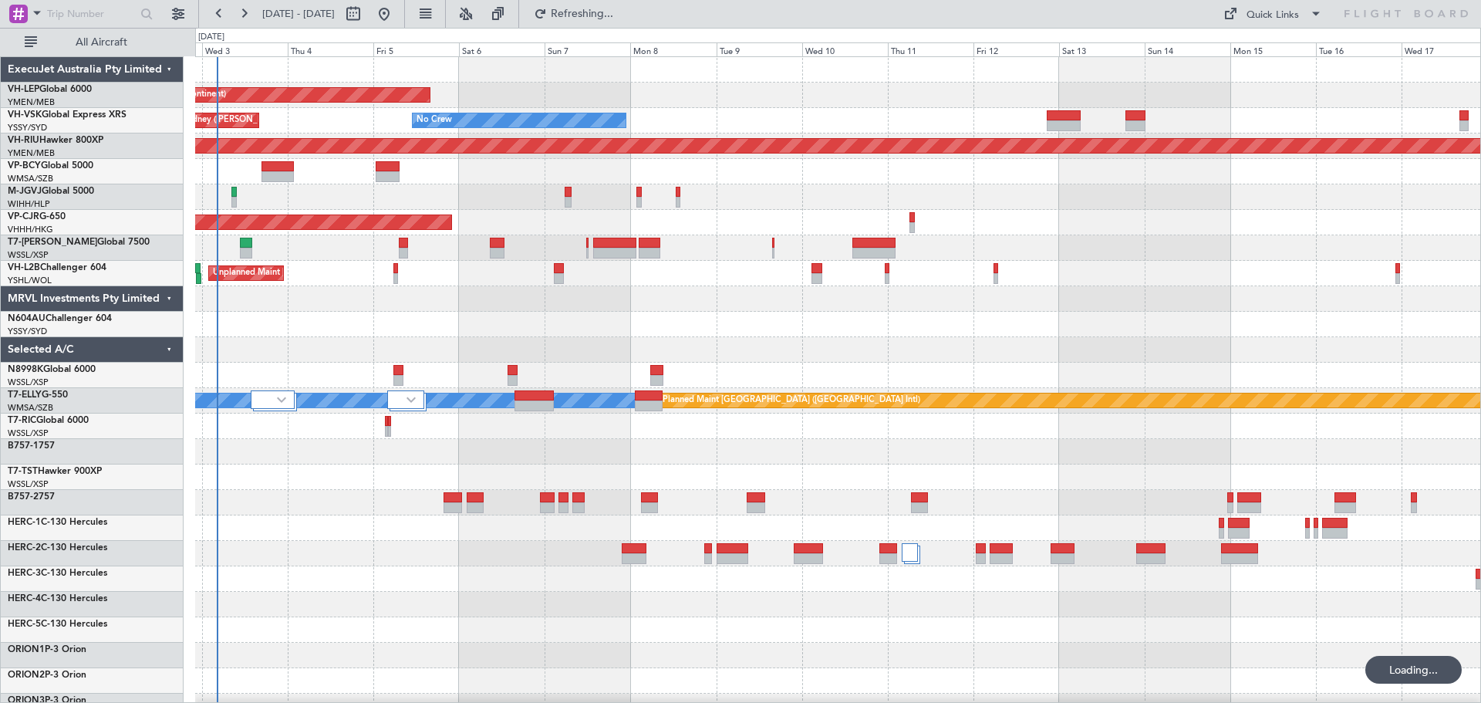
click at [1065, 315] on div "Unplanned Maint Wichita (Wichita Mid-continent) Unplanned Maint Wichita (Wichit…" at bounding box center [837, 477] width 1285 height 840
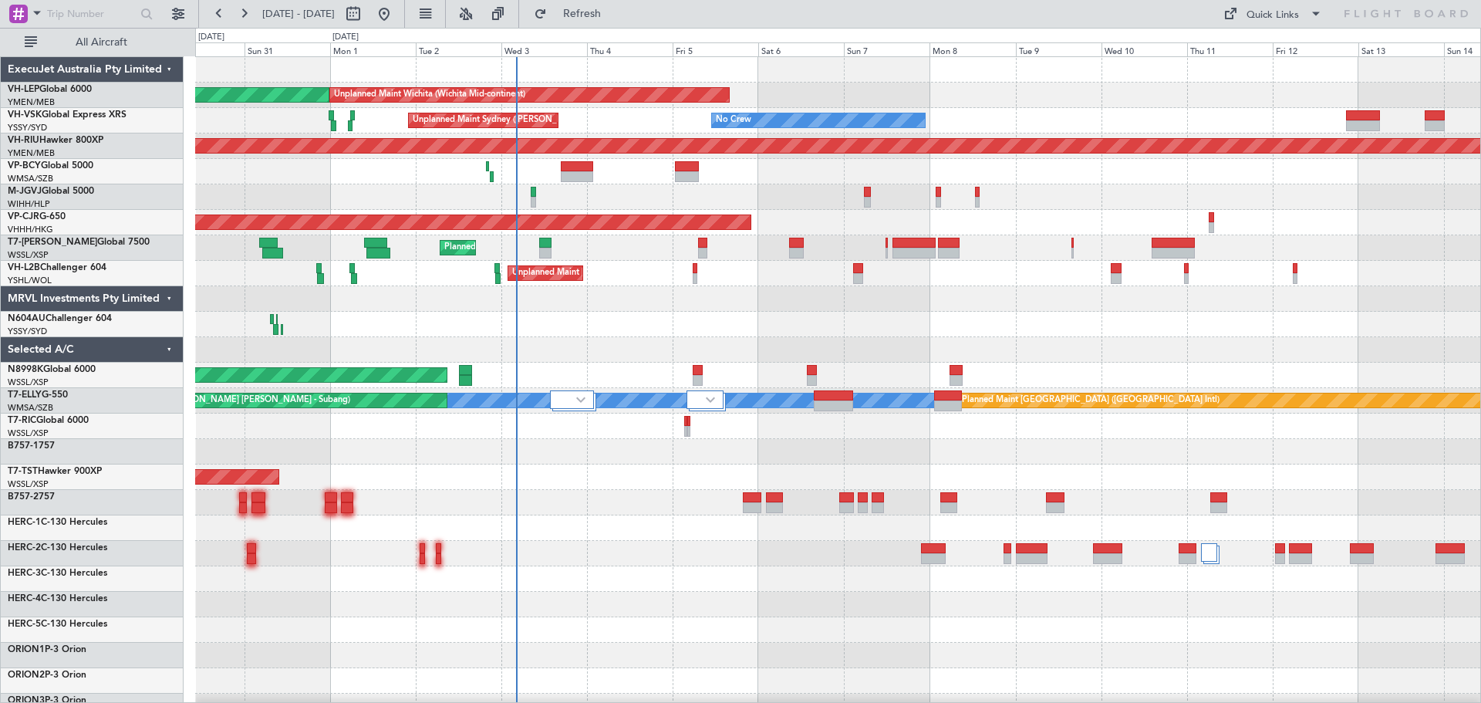
click at [726, 352] on div "Unplanned Maint Wichita (Wichita Mid-continent) Unplanned Maint Wichita (Wichit…" at bounding box center [837, 502] width 1285 height 891
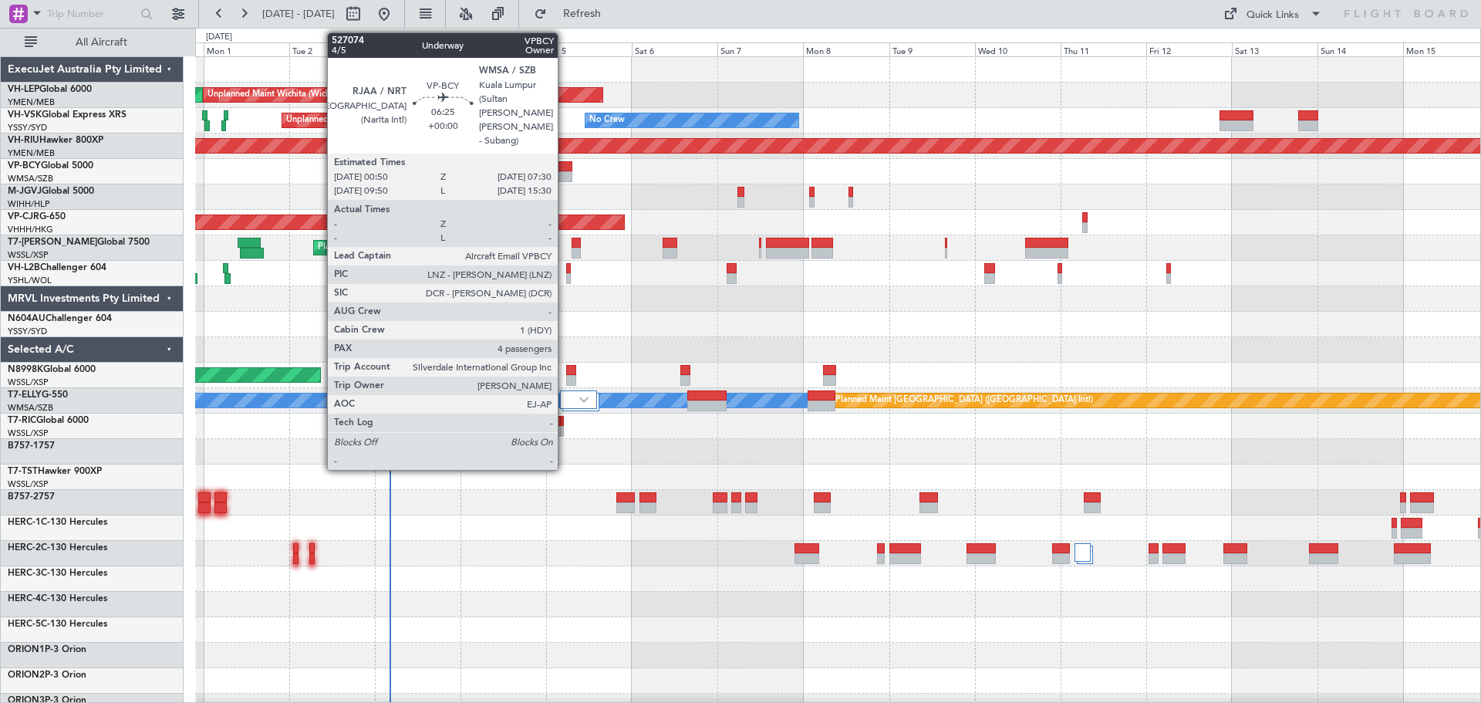
click at [564, 169] on div at bounding box center [560, 166] width 24 height 11
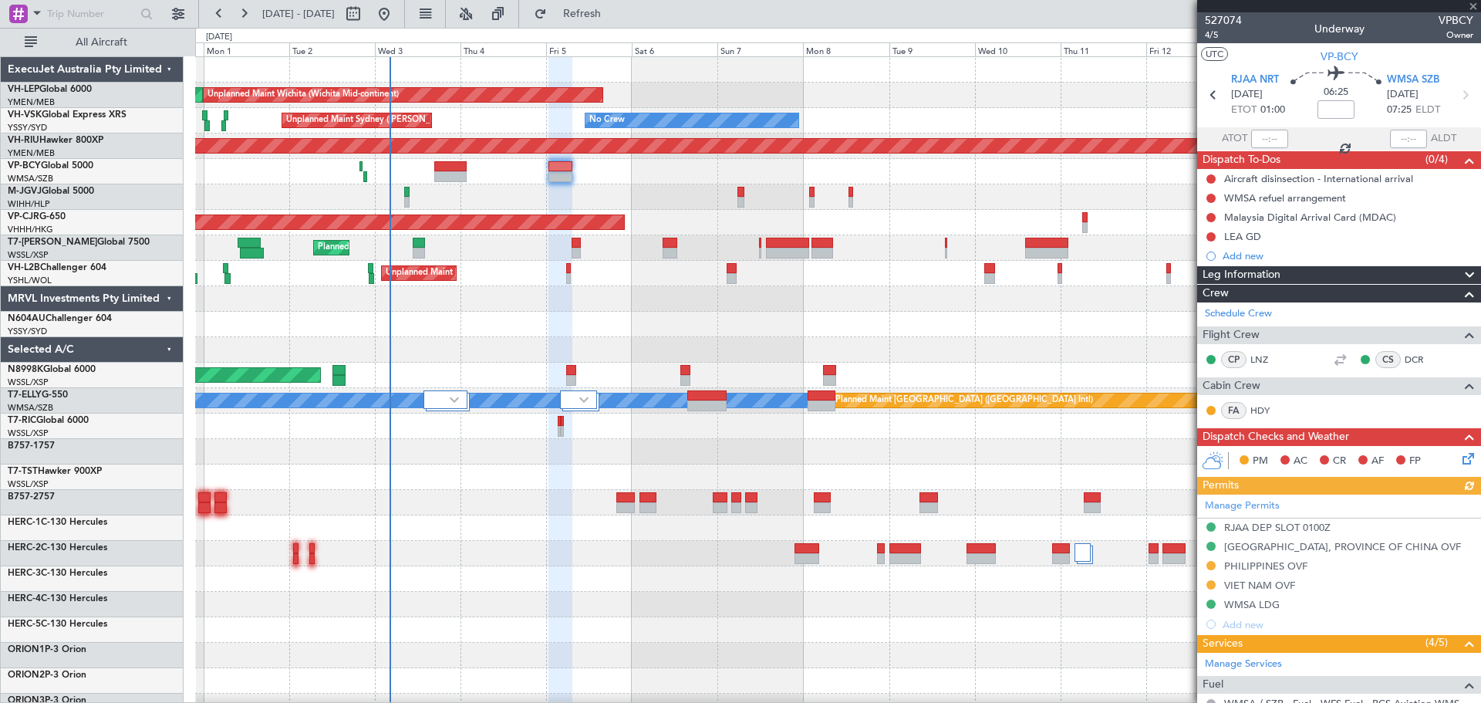
click at [821, 177] on div "Planned Maint [GEOGRAPHIC_DATA] ([GEOGRAPHIC_DATA] Intl)" at bounding box center [837, 171] width 1285 height 25
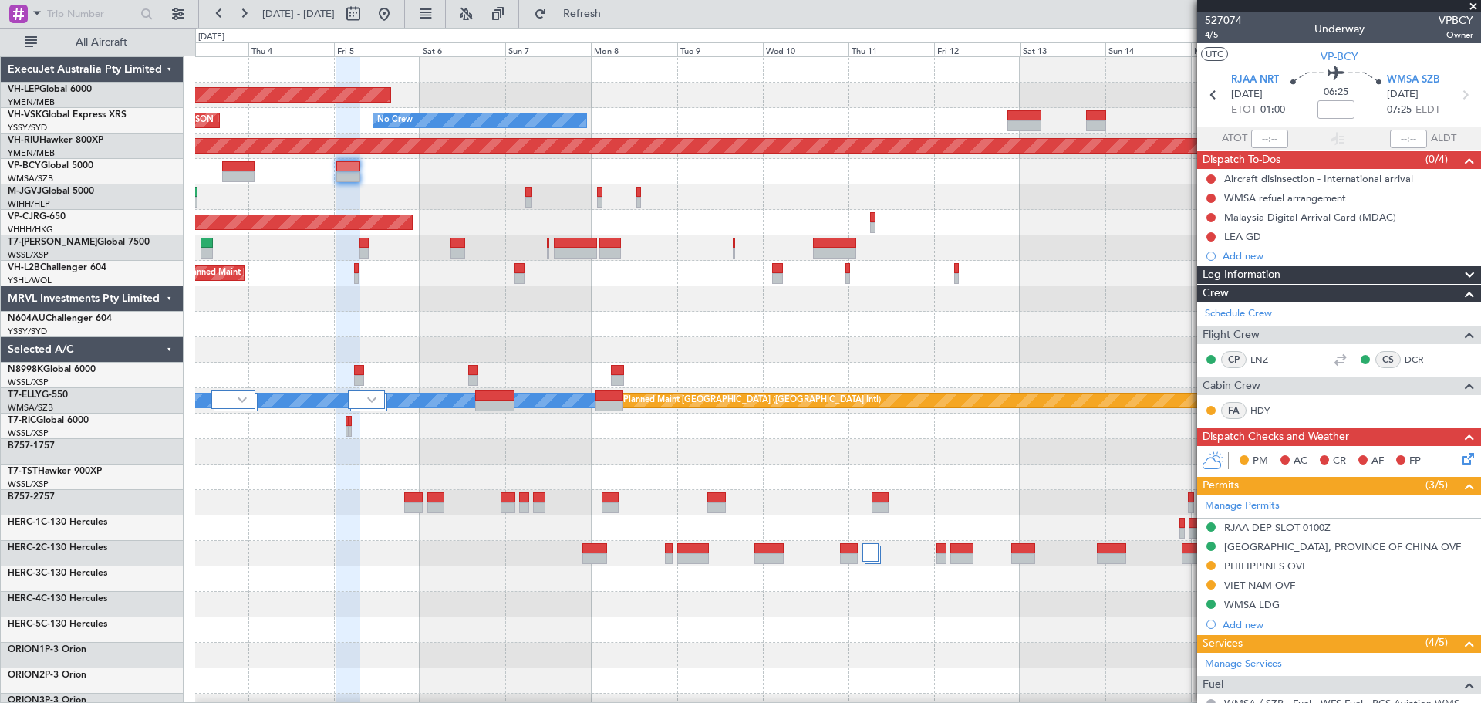
click at [912, 346] on div "Unplanned Maint Wichita (Wichita Mid-continent) Unplanned Maint Wichita (Wichit…" at bounding box center [837, 502] width 1285 height 891
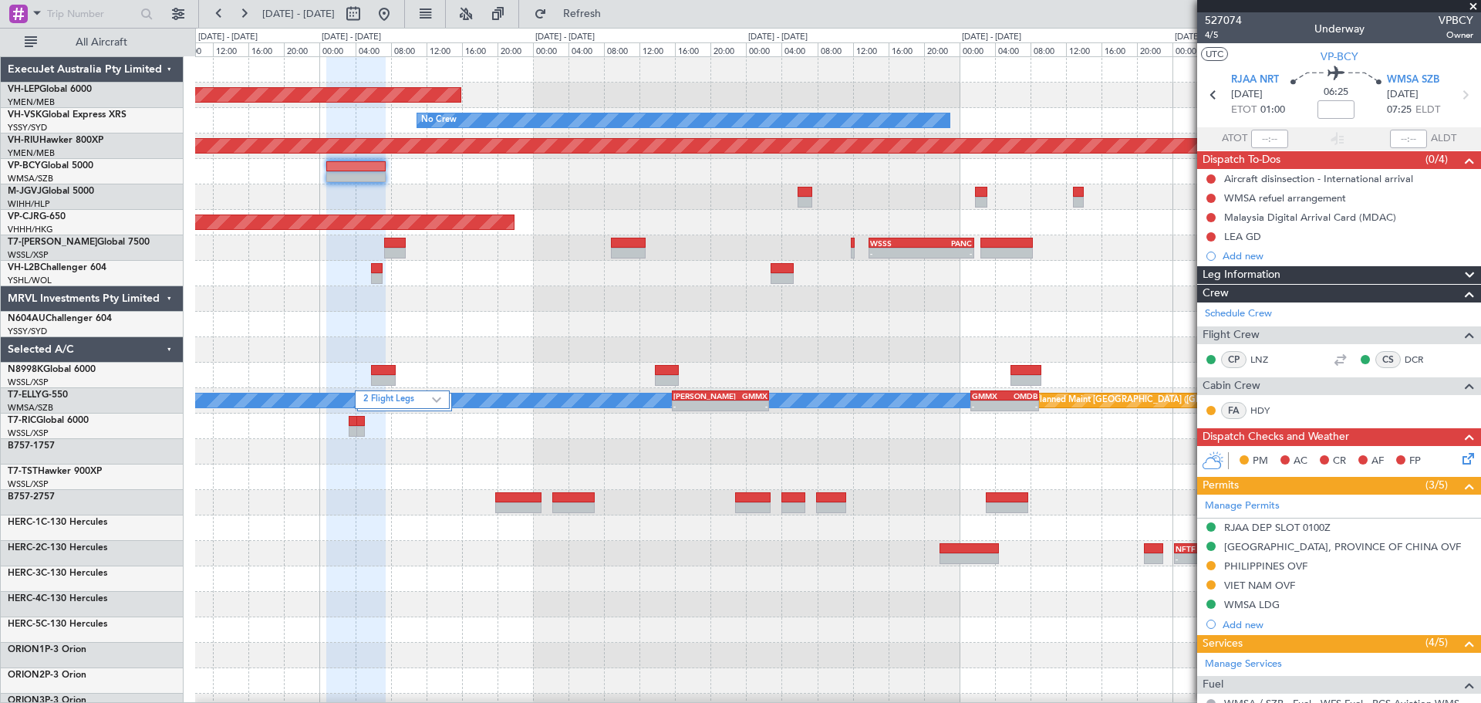
click at [244, 276] on div "Unplanned Maint Wichita (Wichita Mid-continent) No Crew Unplanned Maint Sydney …" at bounding box center [837, 502] width 1285 height 891
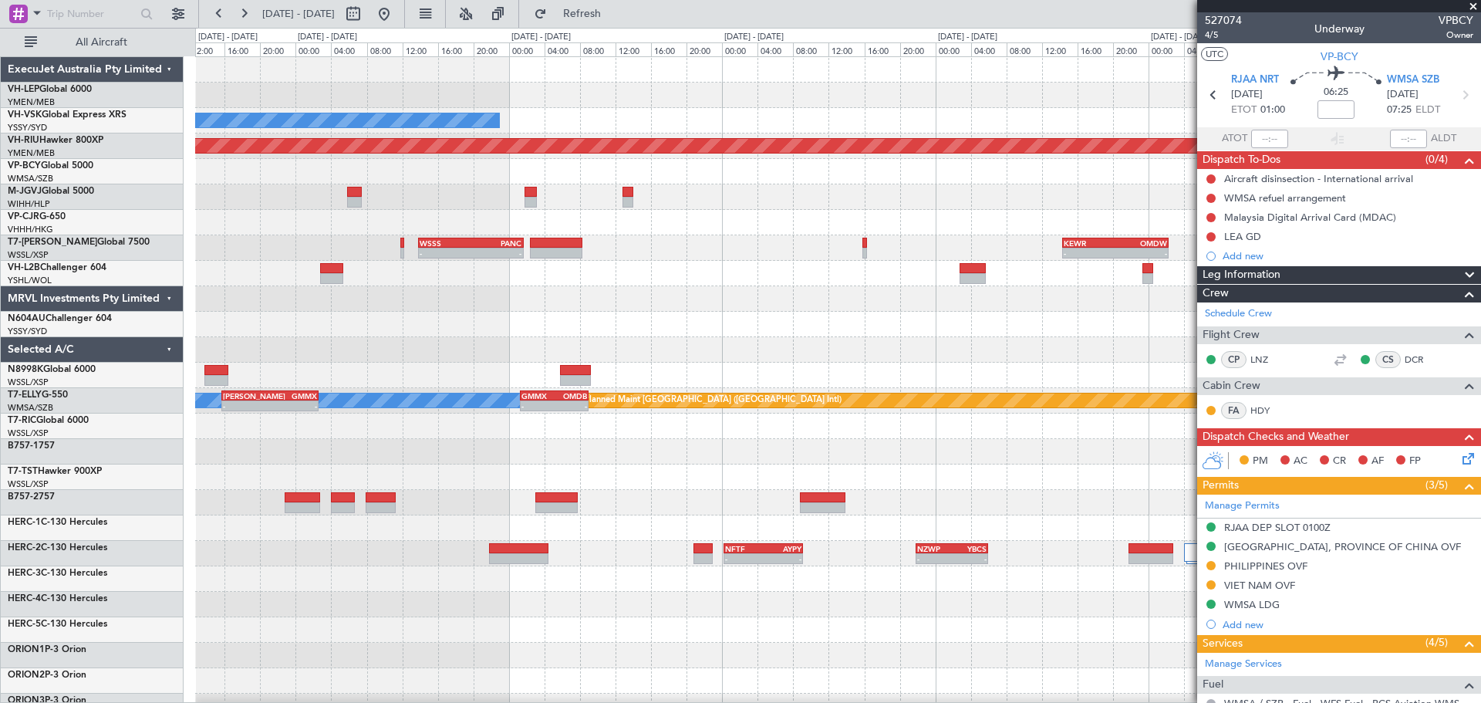
click at [308, 238] on div "Unplanned Maint Wichita (Wichita Mid-continent) No Crew YSSY 20:50 Z PHNL 06:05…" at bounding box center [837, 502] width 1285 height 891
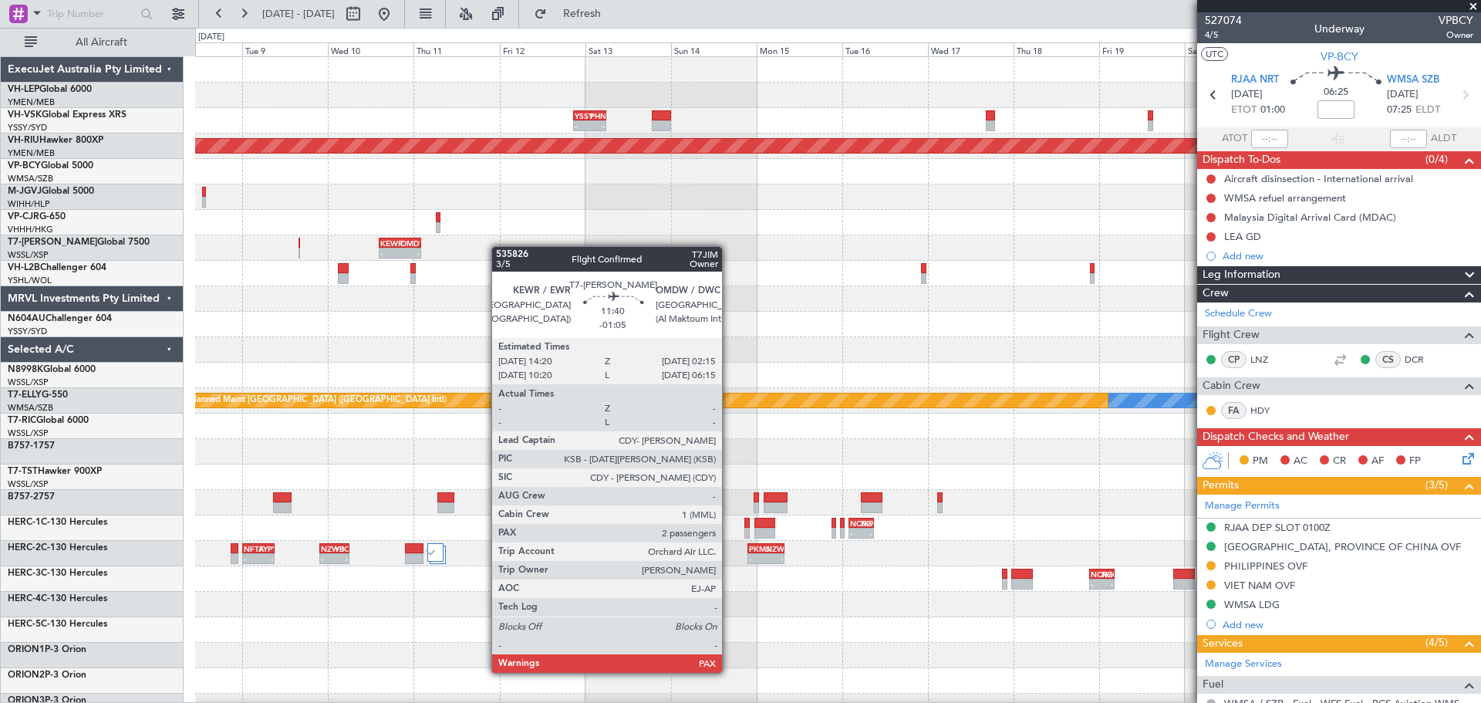
click at [282, 278] on div "Unplanned Maint Wichita (Wichita Mid-continent) YSSY 20:50 Z PHNL 06:05 Z - - -…" at bounding box center [837, 477] width 1285 height 840
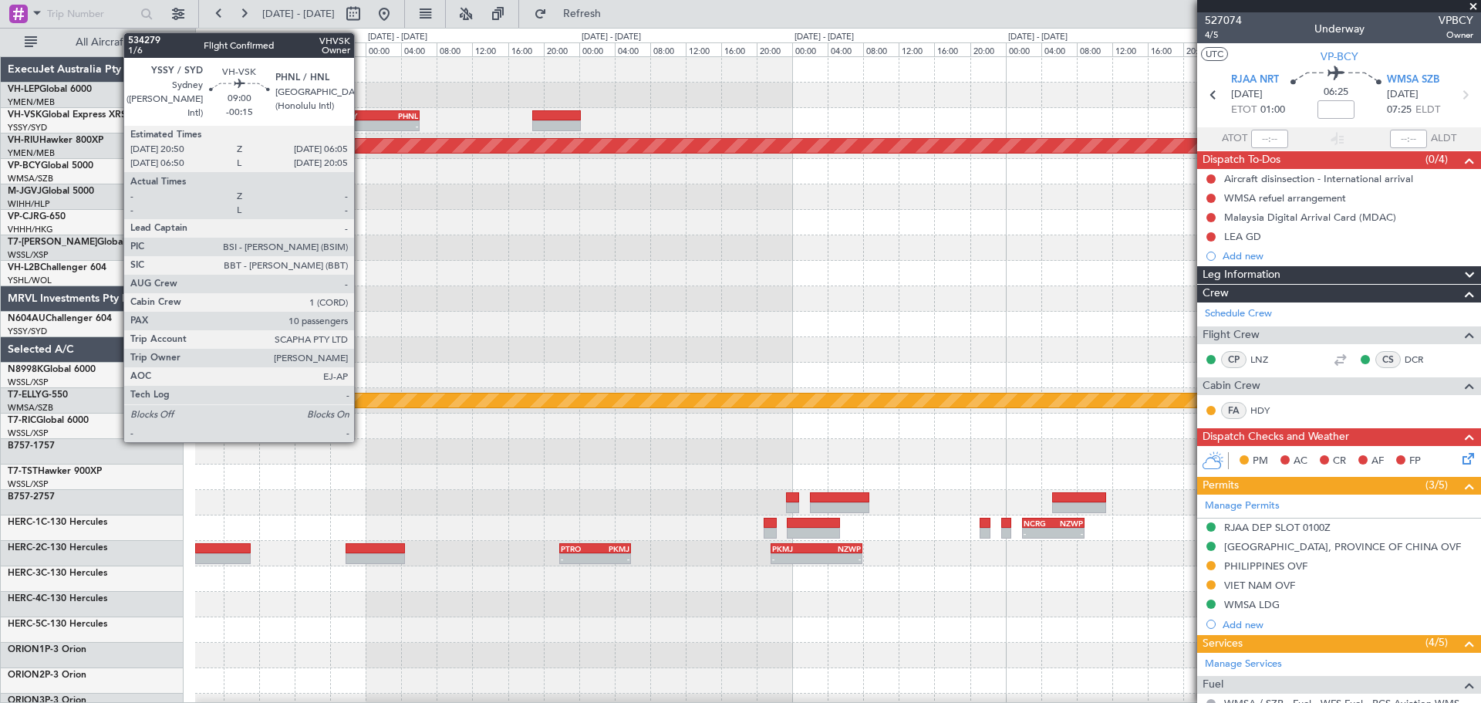
click at [361, 120] on div "YSSY 20:50 Z PHNL 06:05 Z" at bounding box center [378, 115] width 83 height 11
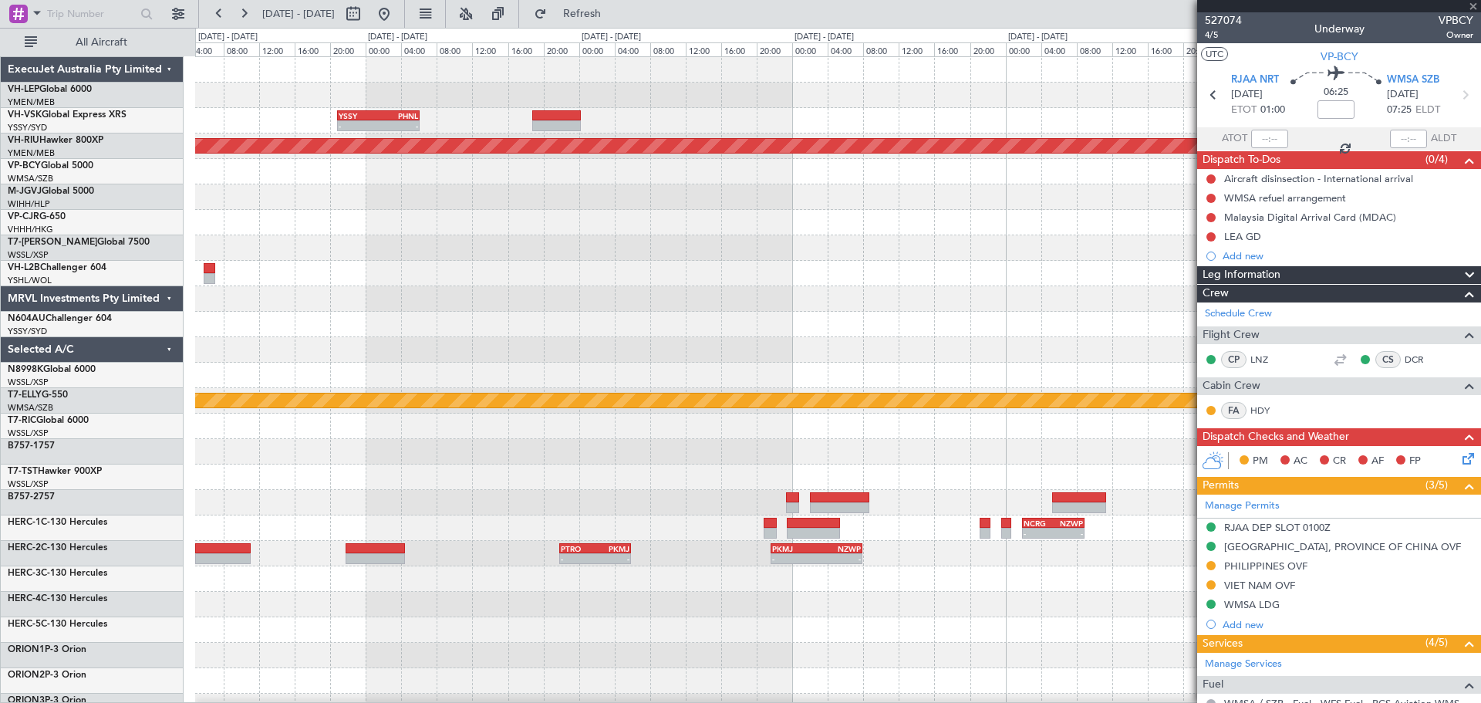
type input "-00:15"
type input "10"
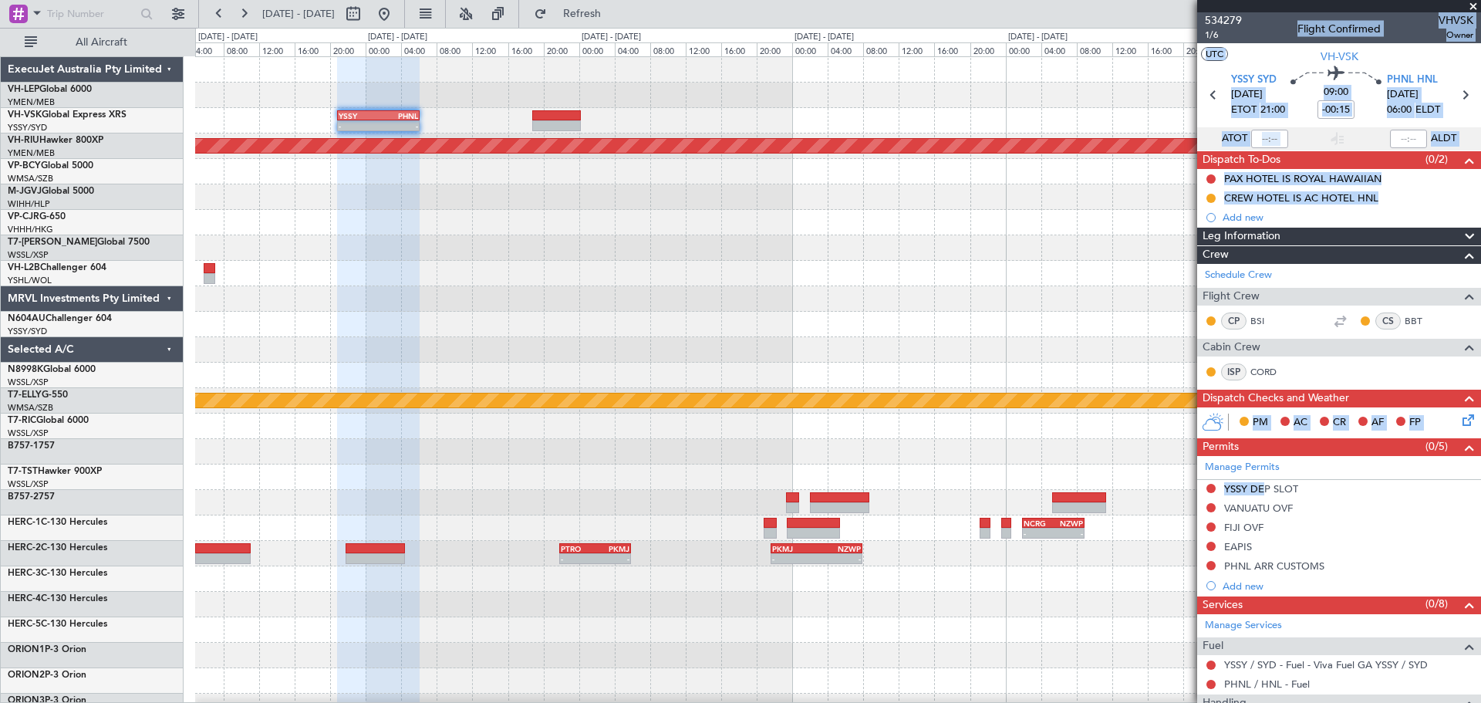
drag, startPoint x: 1256, startPoint y: 491, endPoint x: 604, endPoint y: 287, distance: 683.6
click at [991, 463] on fb-app "12 Sep 2025 - 18 Sep 2025 Refresh Quick Links All Aircraft - - YSSY 20:50 Z PHN…" at bounding box center [740, 357] width 1481 height 691
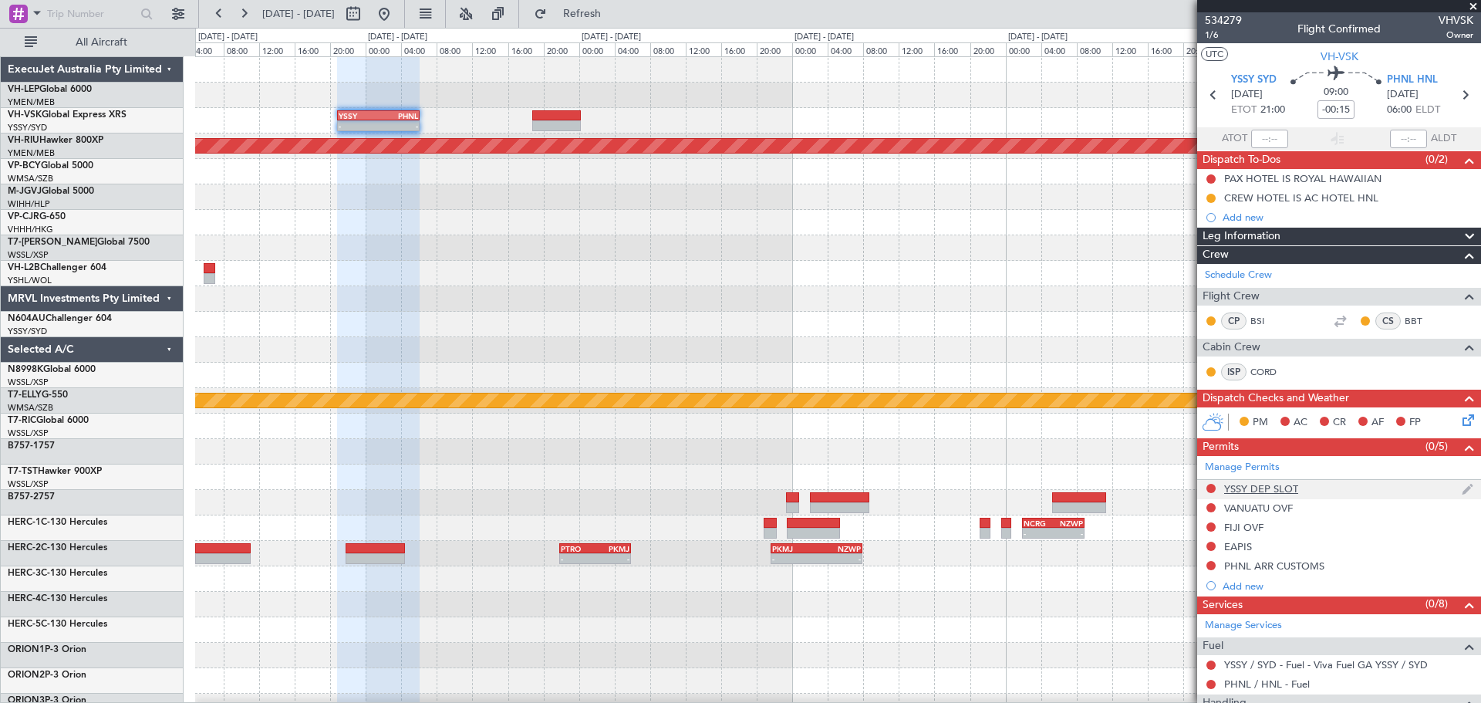
click at [1272, 494] on div "YSSY DEP SLOT" at bounding box center [1339, 489] width 284 height 19
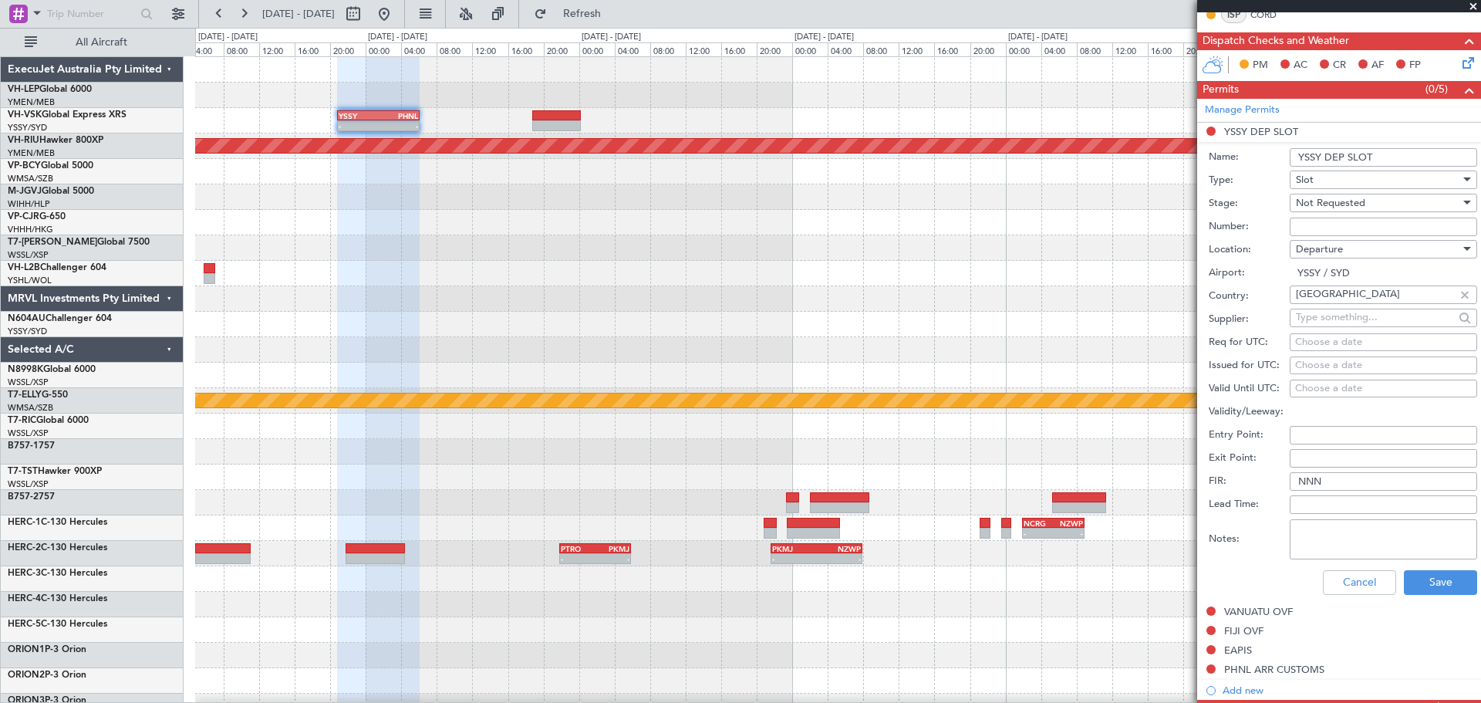
scroll to position [386, 0]
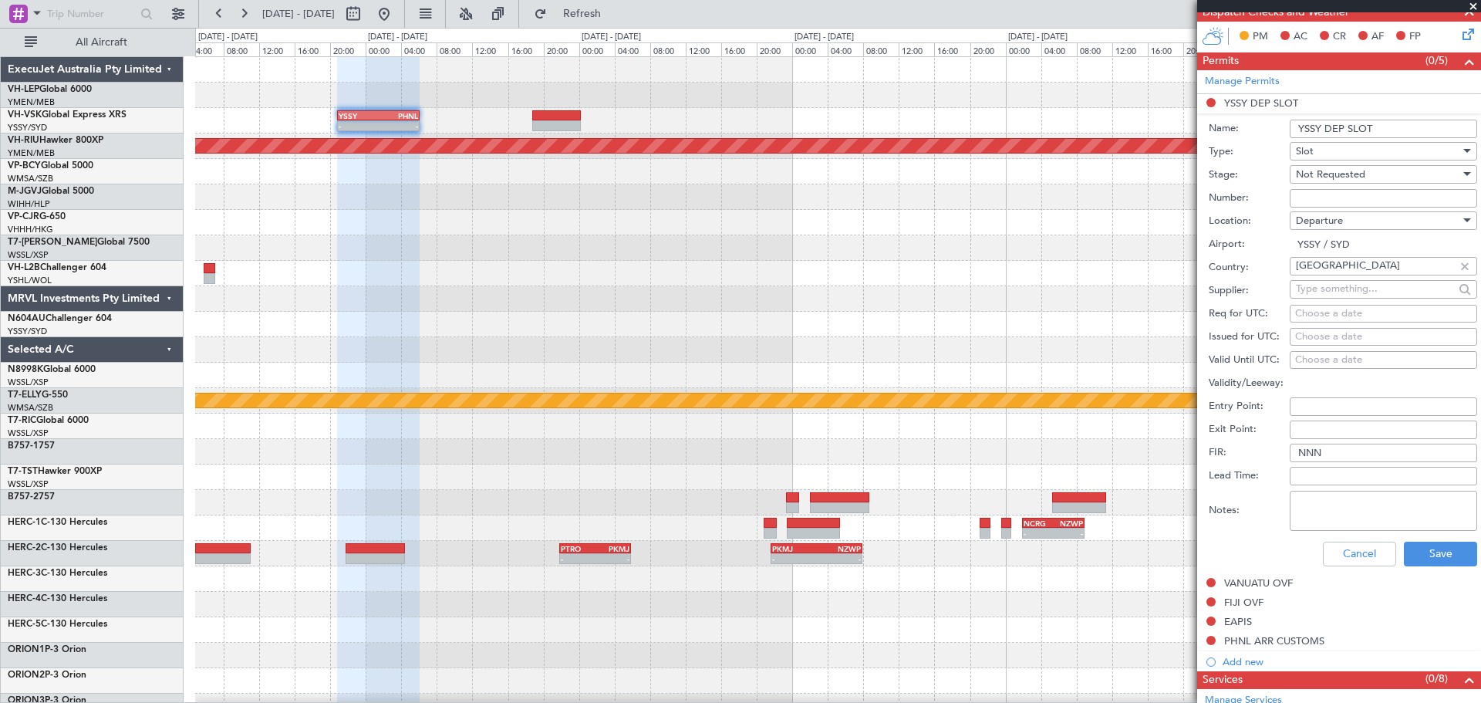
click at [1369, 339] on div "Choose a date" at bounding box center [1383, 336] width 177 height 15
select select "9"
select select "2025"
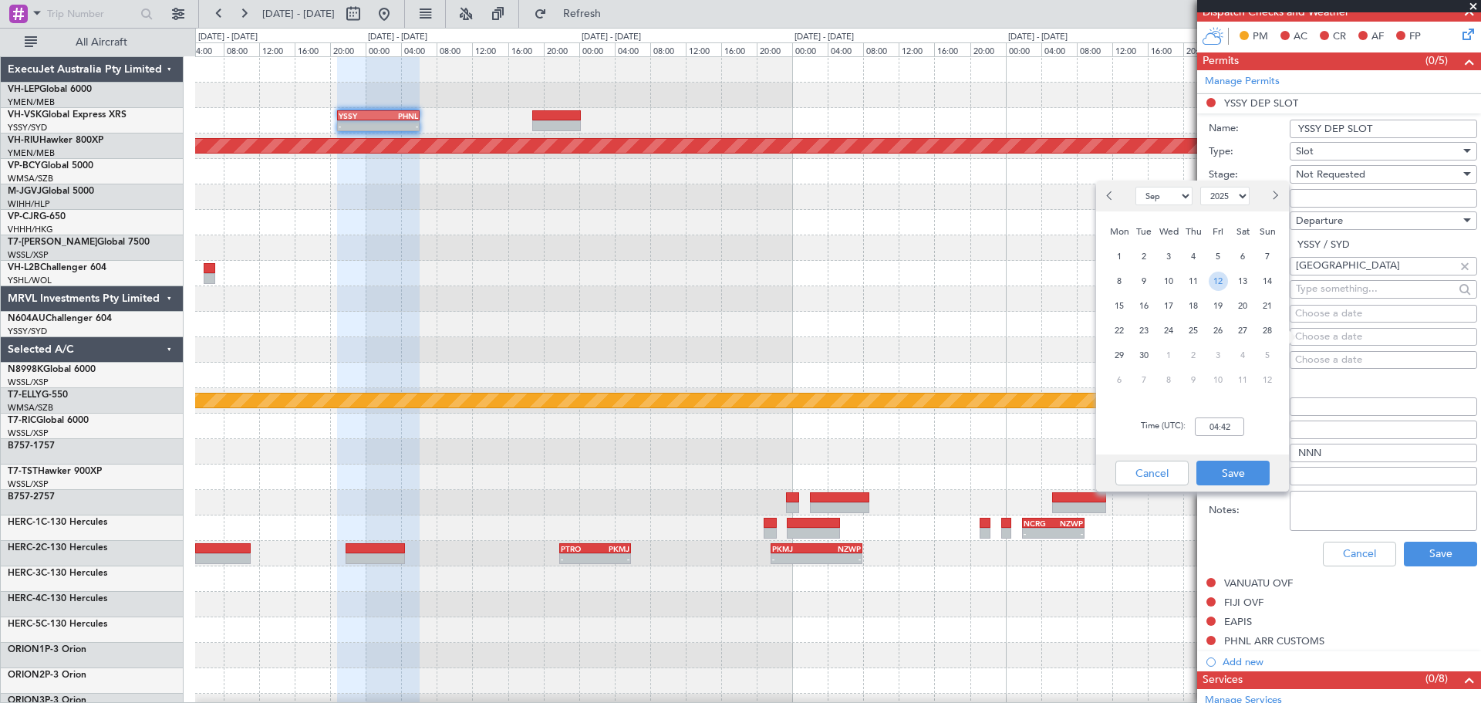
click at [1215, 284] on span "12" at bounding box center [1217, 280] width 19 height 19
click at [1228, 425] on input "00:00" at bounding box center [1218, 426] width 49 height 19
type input "21:00"
click at [1235, 464] on button "Save" at bounding box center [1232, 472] width 73 height 25
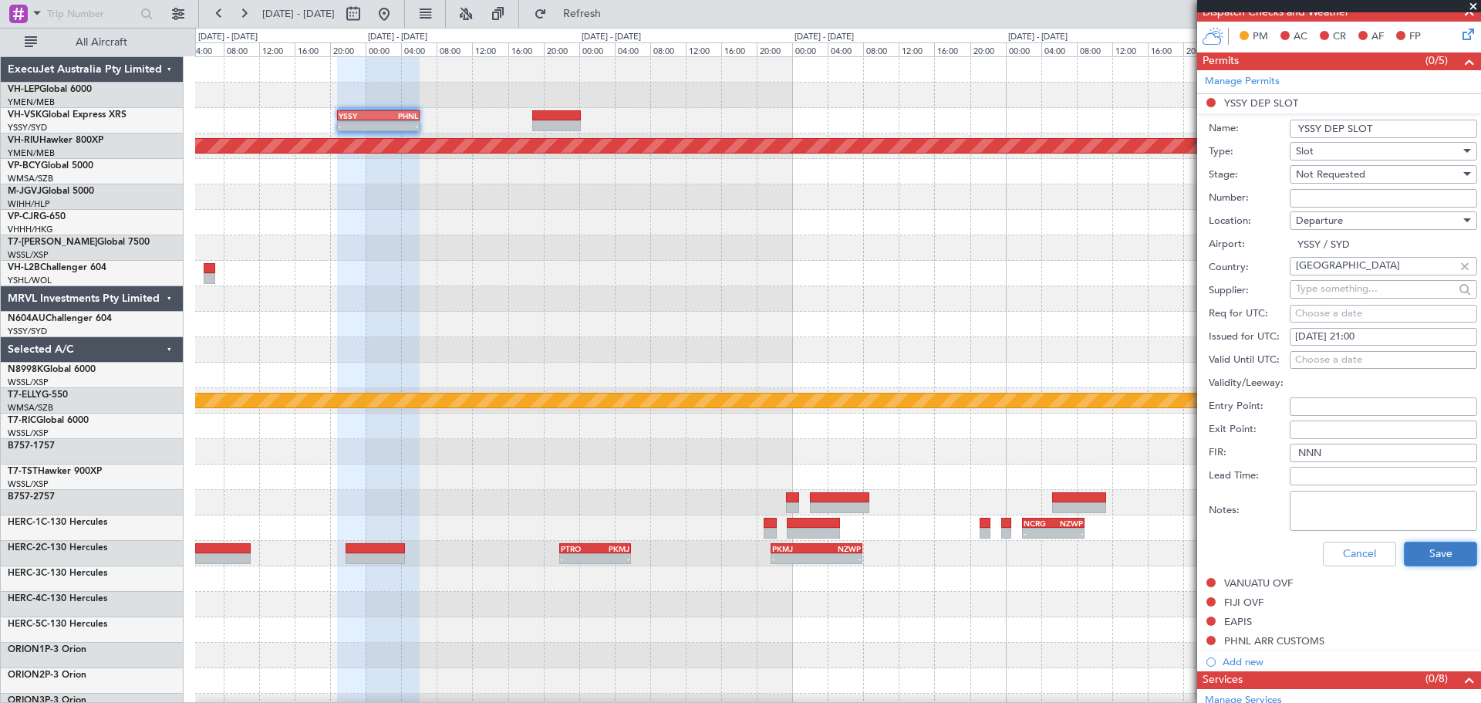
click at [1423, 548] on button "Save" at bounding box center [1439, 553] width 73 height 25
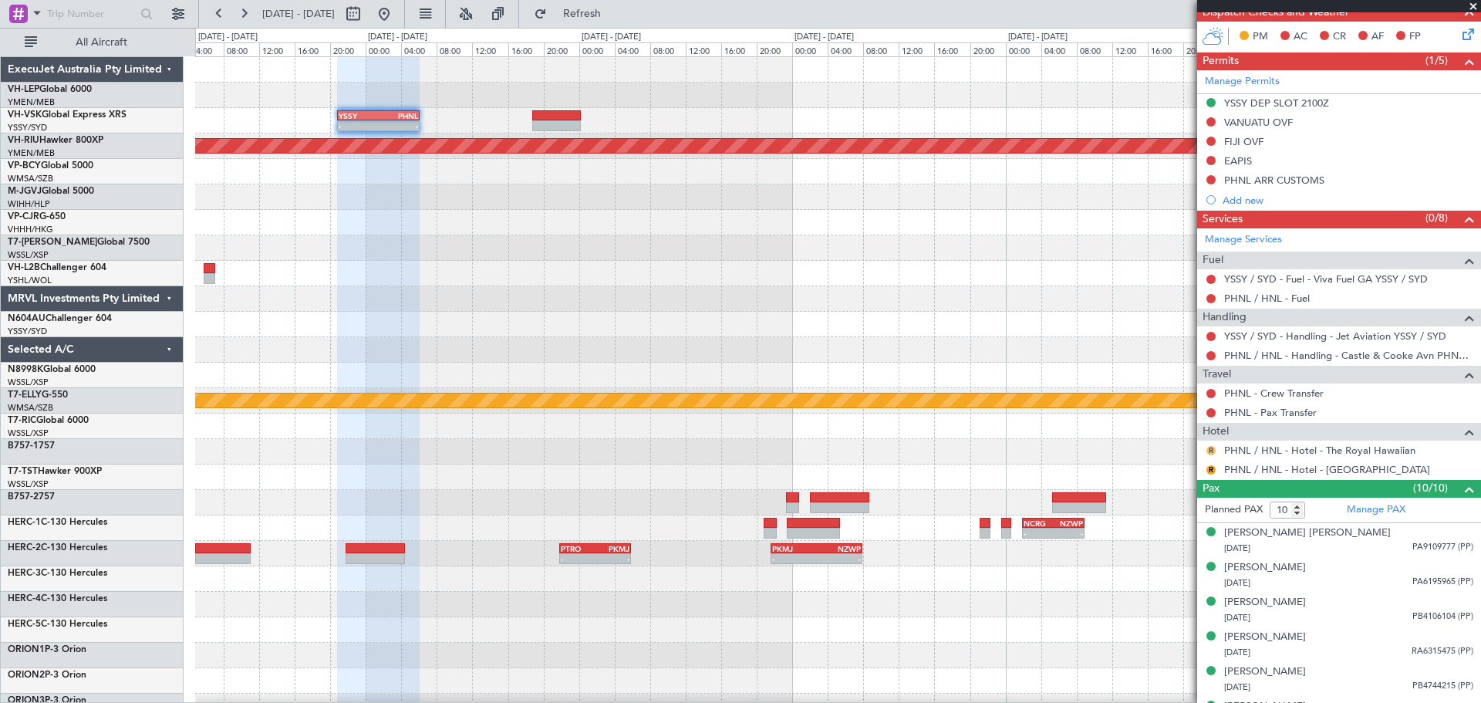
click at [1211, 446] on button "R" at bounding box center [1210, 450] width 9 height 9
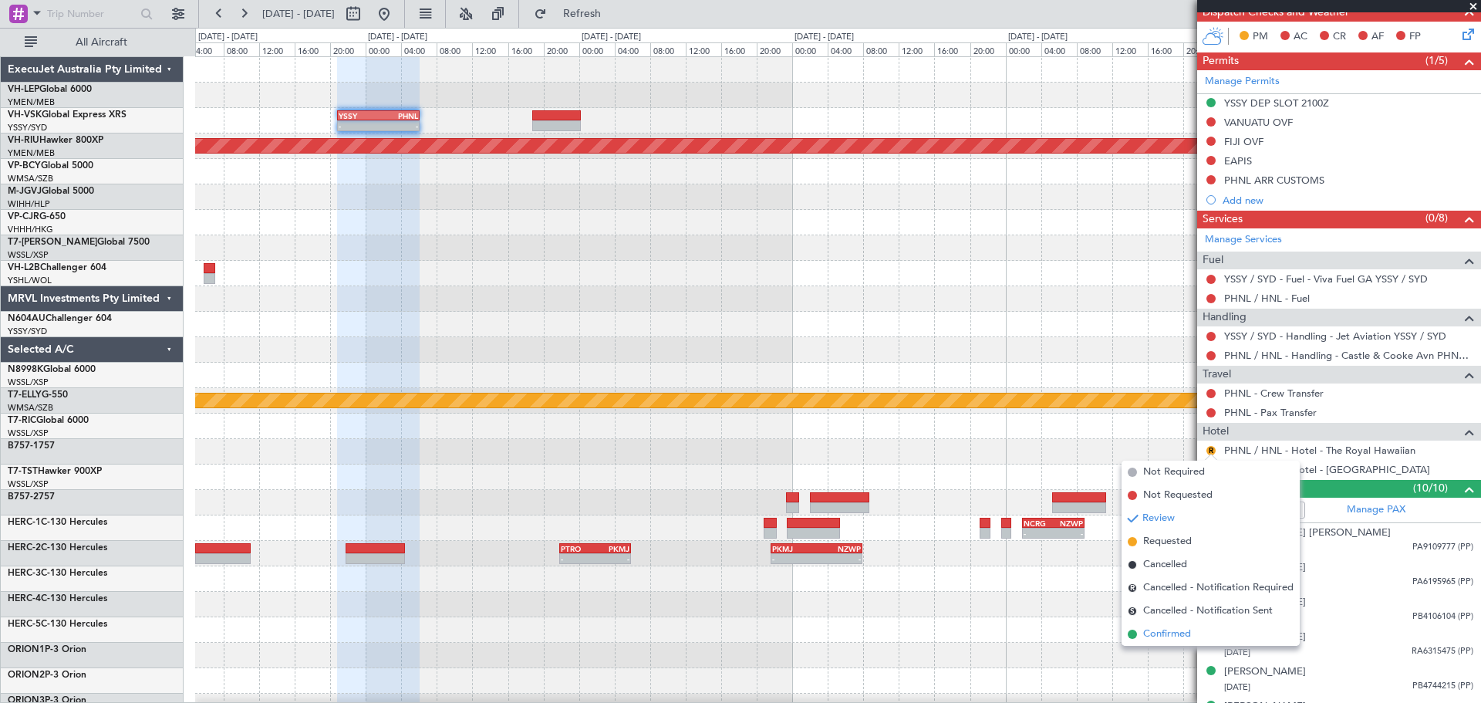
click at [1151, 636] on span "Confirmed" at bounding box center [1167, 633] width 48 height 15
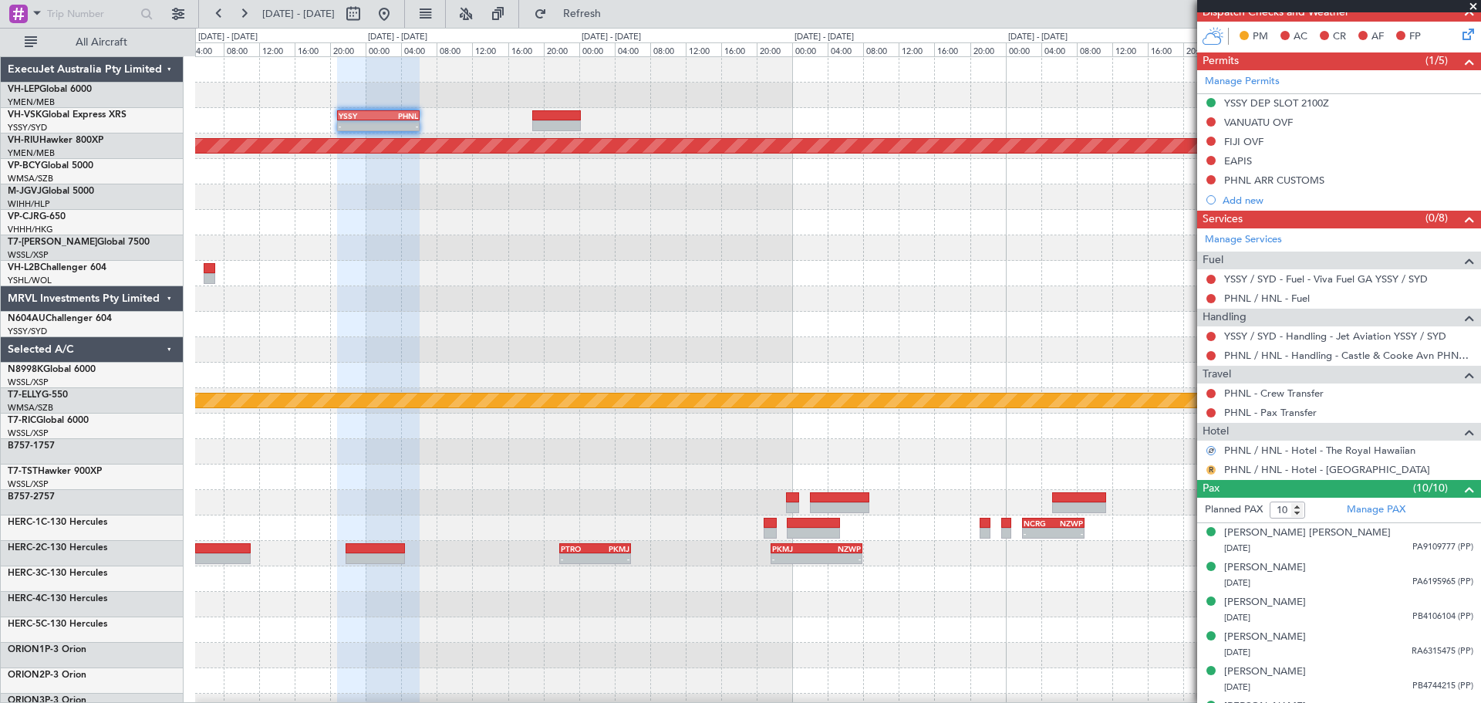
click at [1213, 465] on button "R" at bounding box center [1210, 469] width 9 height 9
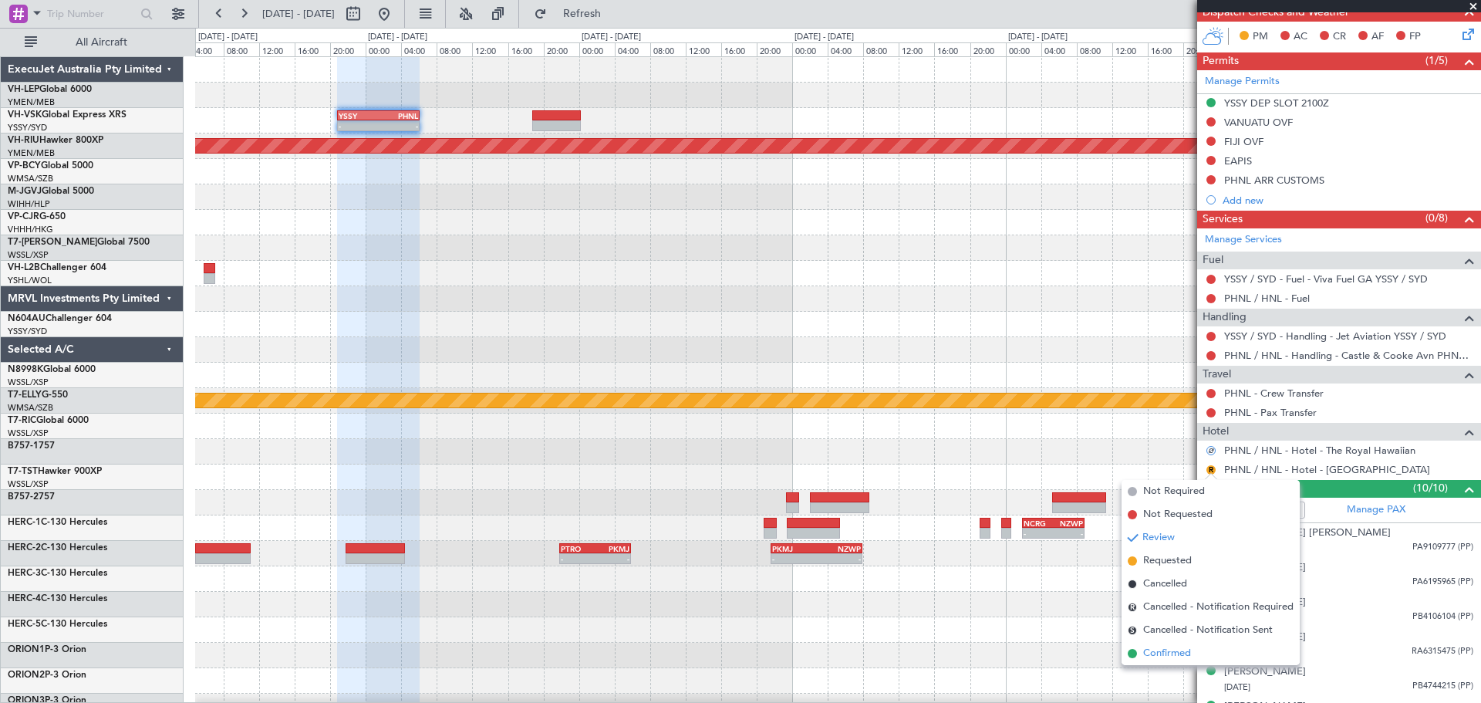
click at [1153, 650] on span "Confirmed" at bounding box center [1167, 652] width 48 height 15
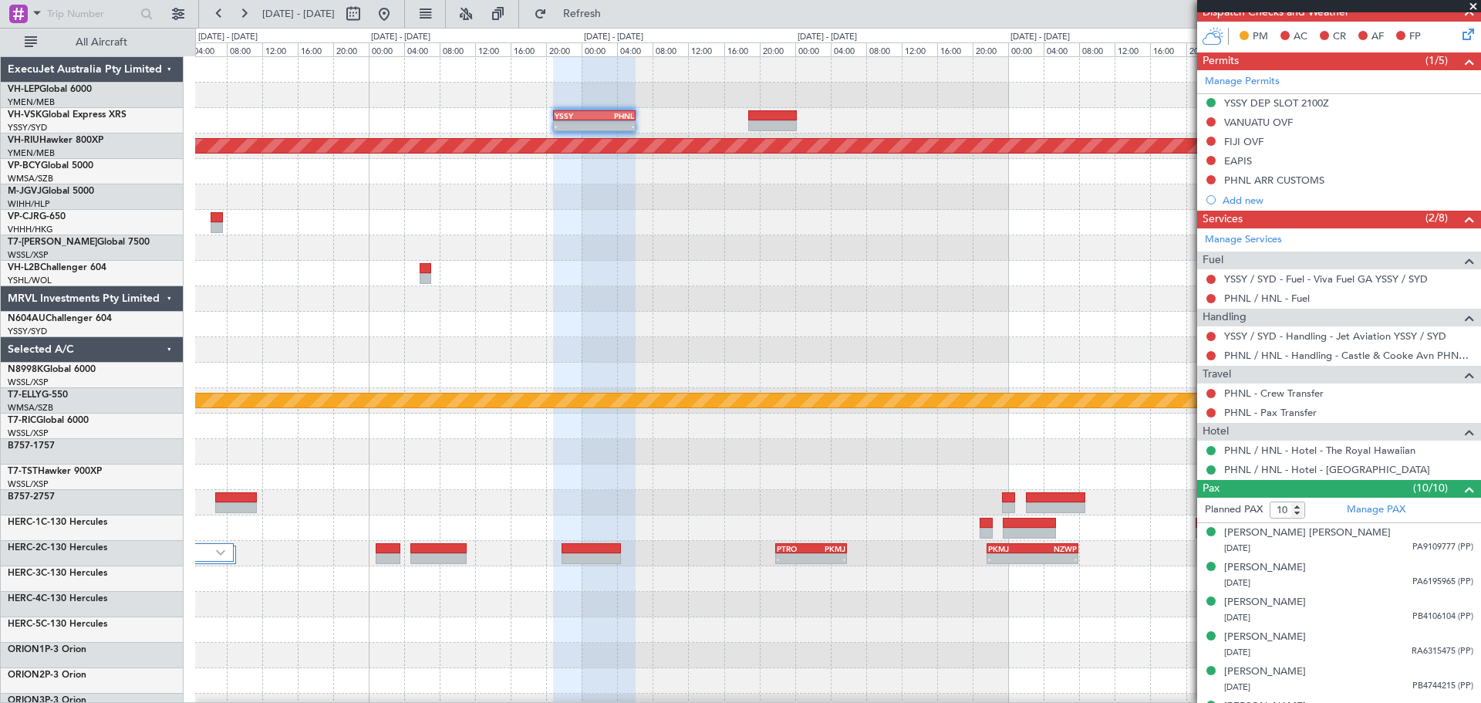
click at [727, 306] on div "- - YSSY 20:50 Z PHNL 06:05 Z Planned Maint Melbourne (Essendon) - - KEWR 14:20…" at bounding box center [837, 477] width 1285 height 840
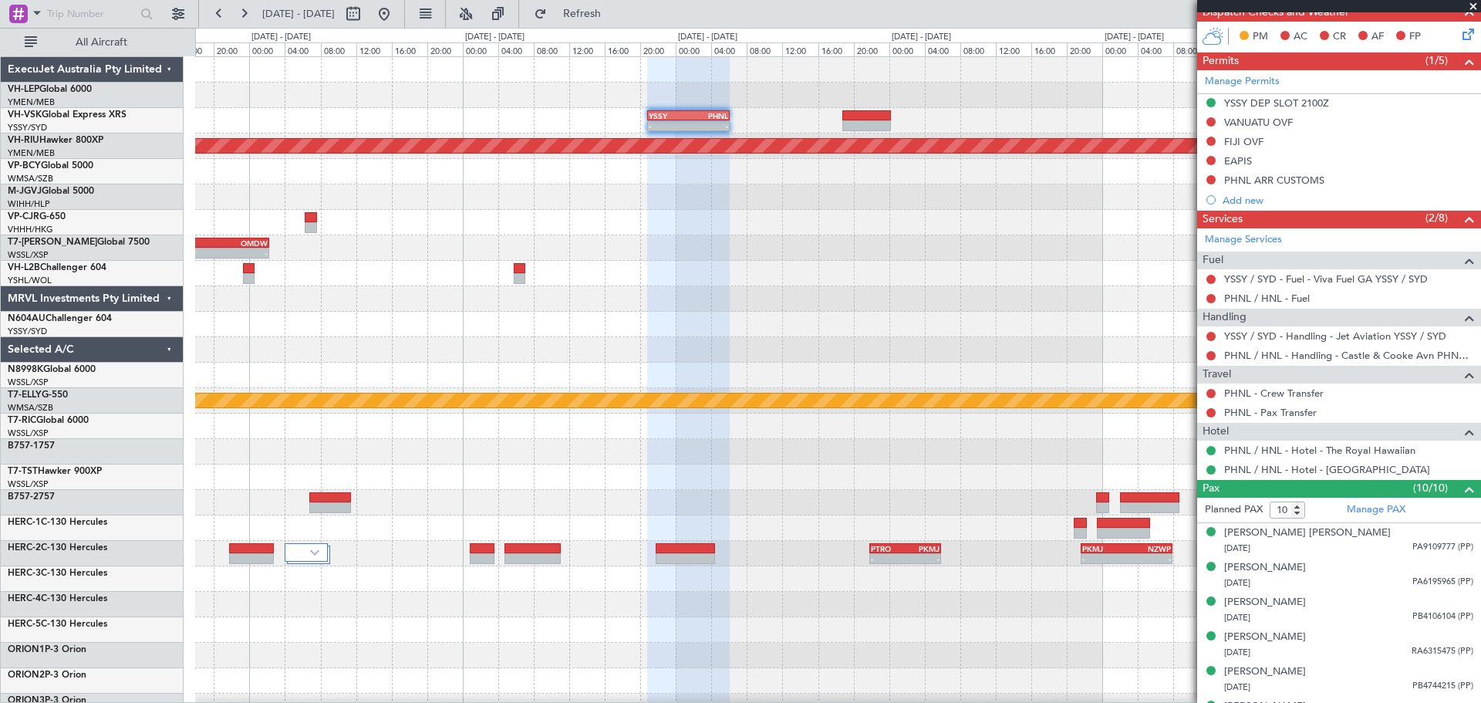
click at [741, 314] on div "- - YSSY 20:50 Z PHNL 06:05 Z Planned Maint Melbourne (Essendon) - - KEWR 14:20…" at bounding box center [837, 477] width 1285 height 840
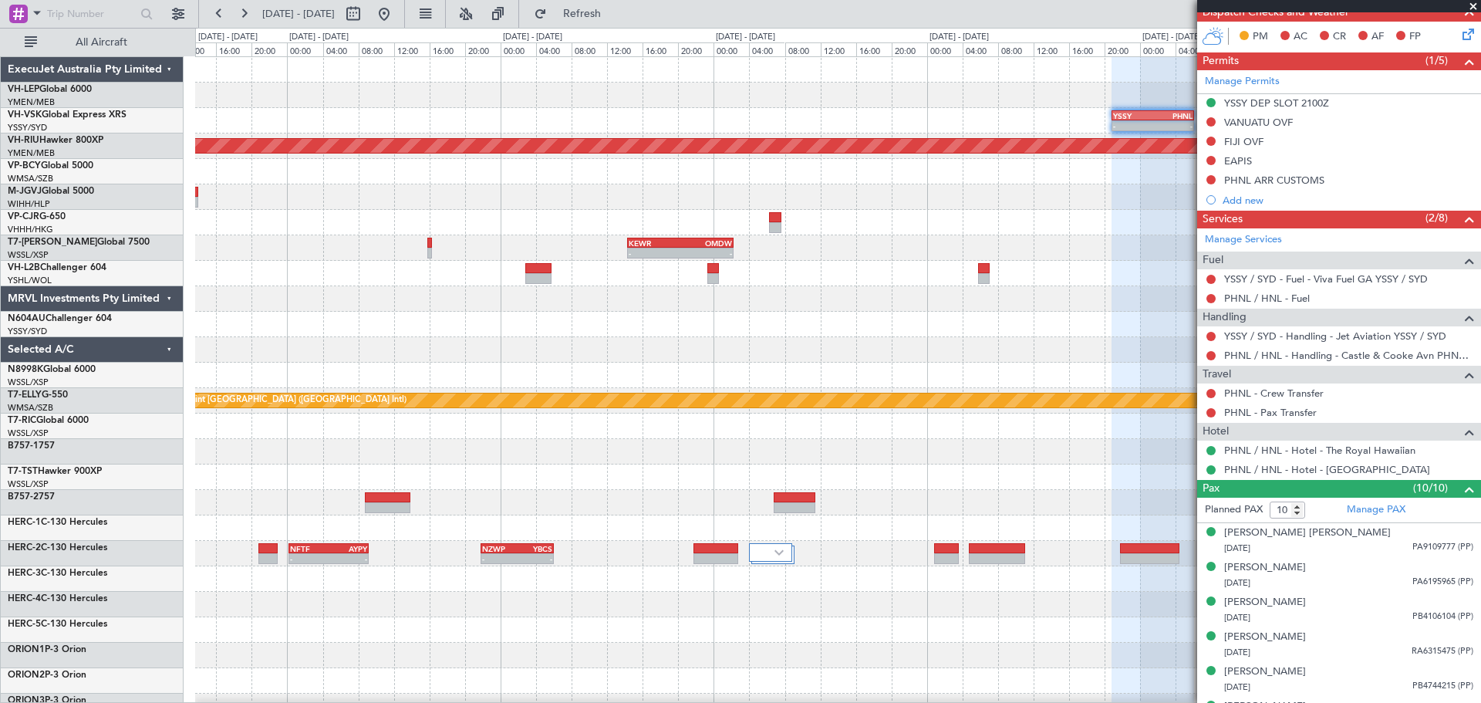
click at [887, 340] on div "- - YSSY 20:50 Z PHNL 06:05 Z No Crew Planned Maint Melbourne (Essendon) - - KE…" at bounding box center [837, 477] width 1285 height 840
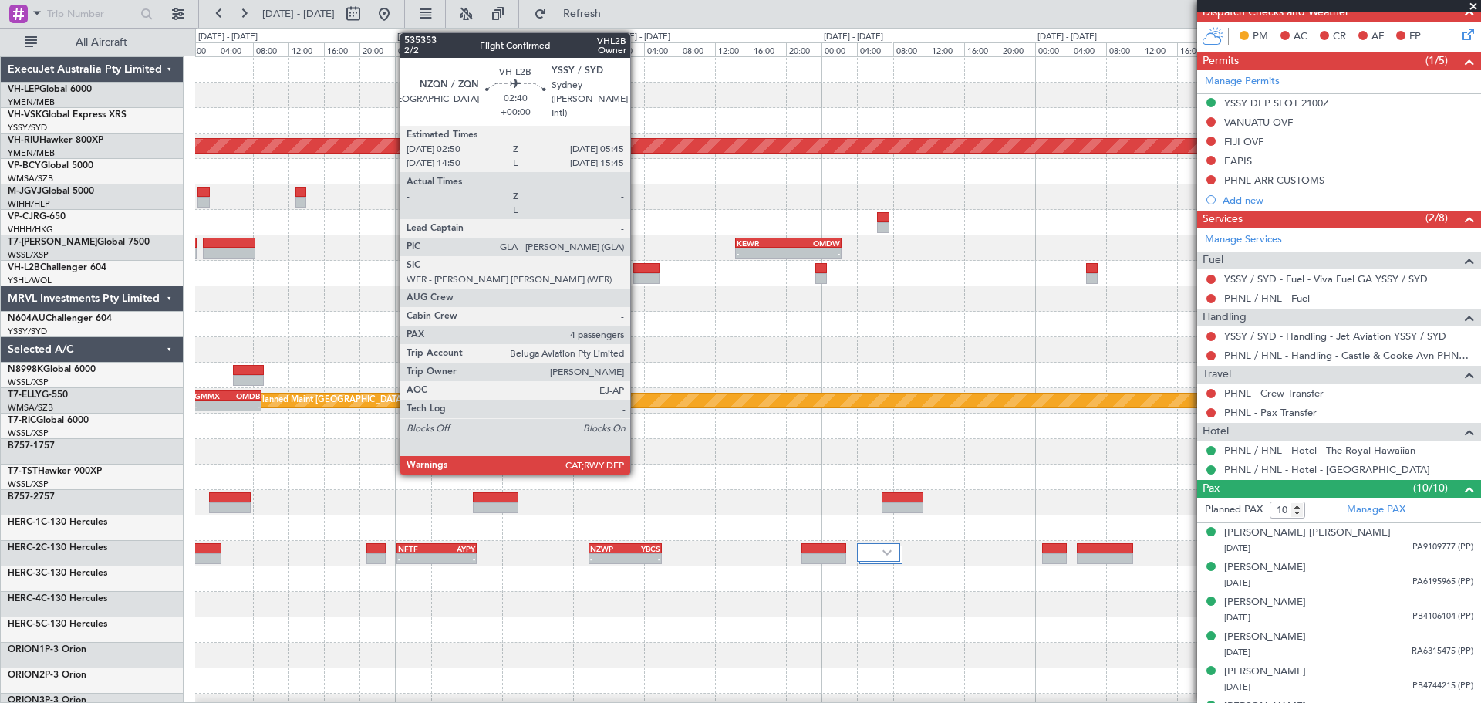
click at [637, 273] on div at bounding box center [646, 278] width 26 height 11
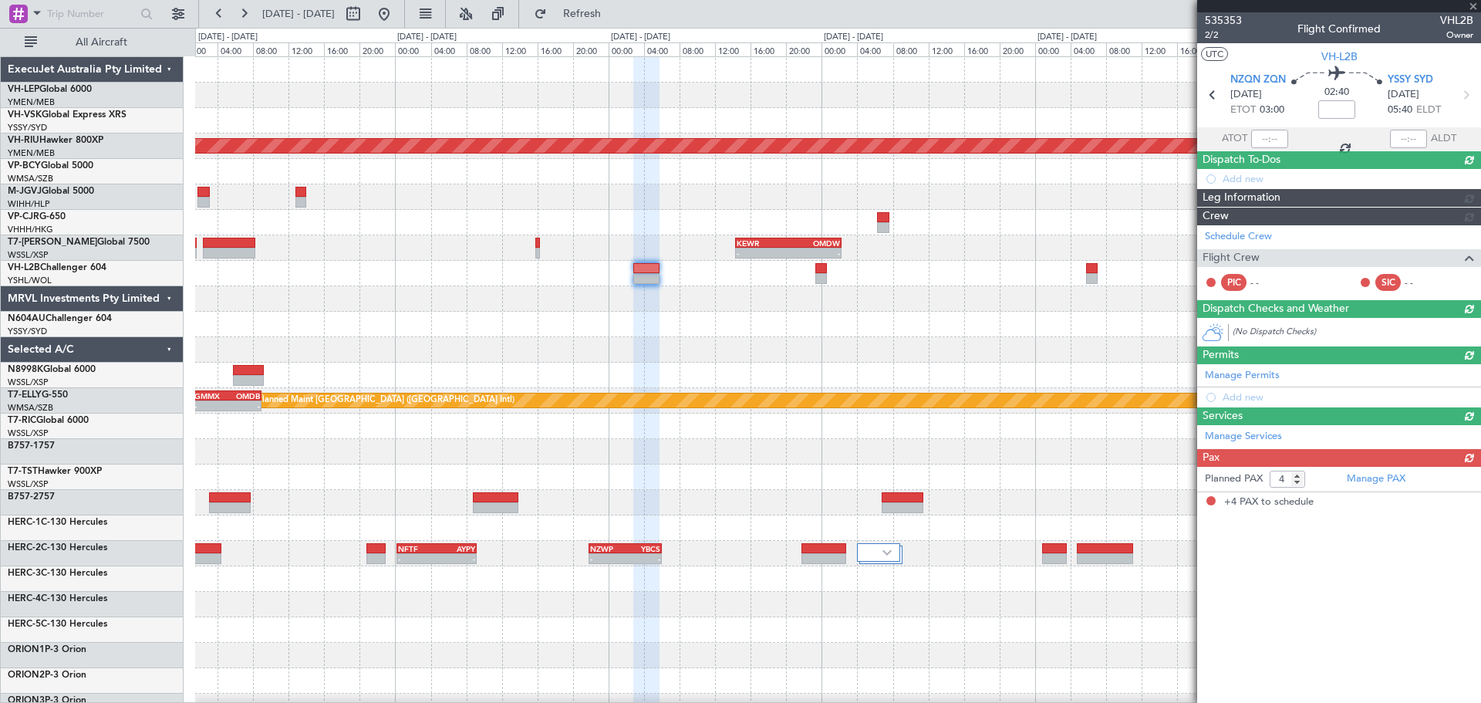
scroll to position [0, 0]
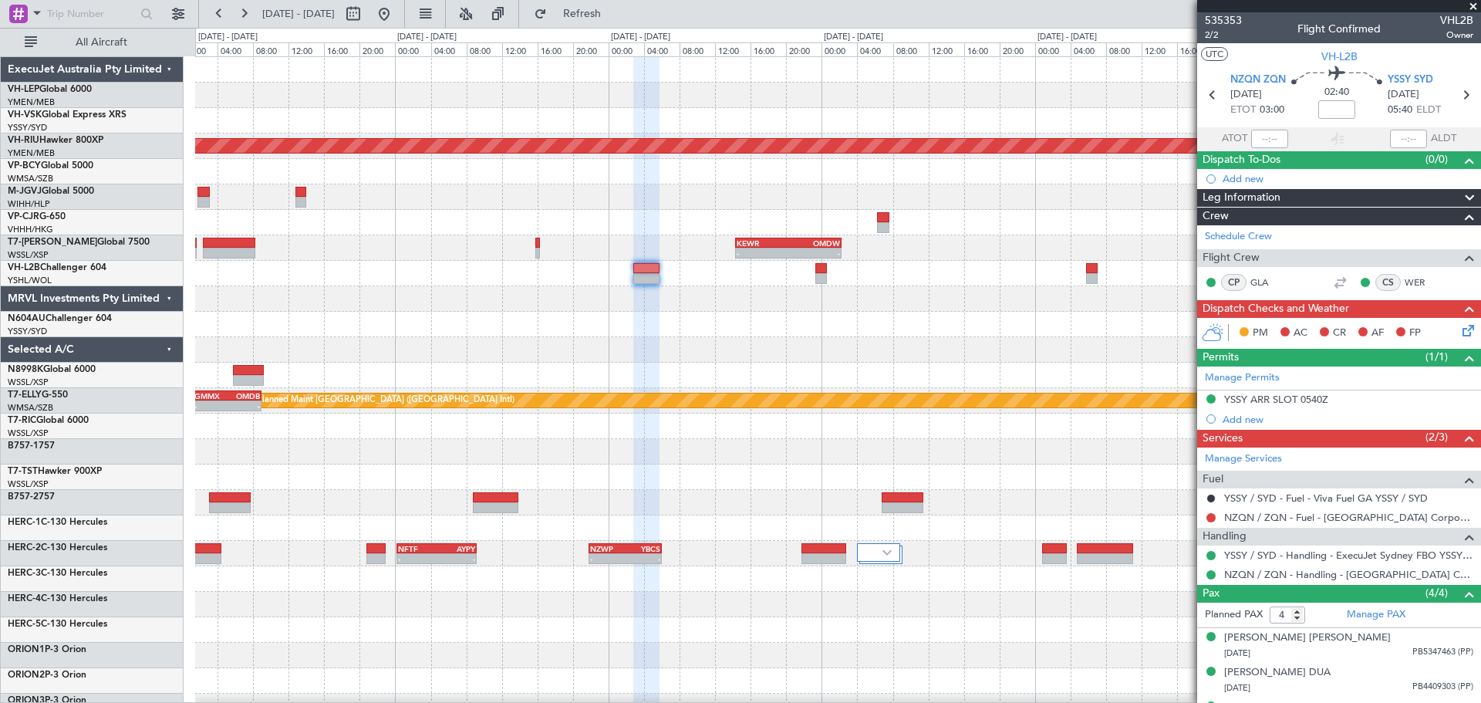
click at [828, 347] on div "- - YSSY 20:50 Z PHNL 06:05 Z No Crew Planned Maint Melbourne (Essendon) - - WS…" at bounding box center [837, 477] width 1285 height 840
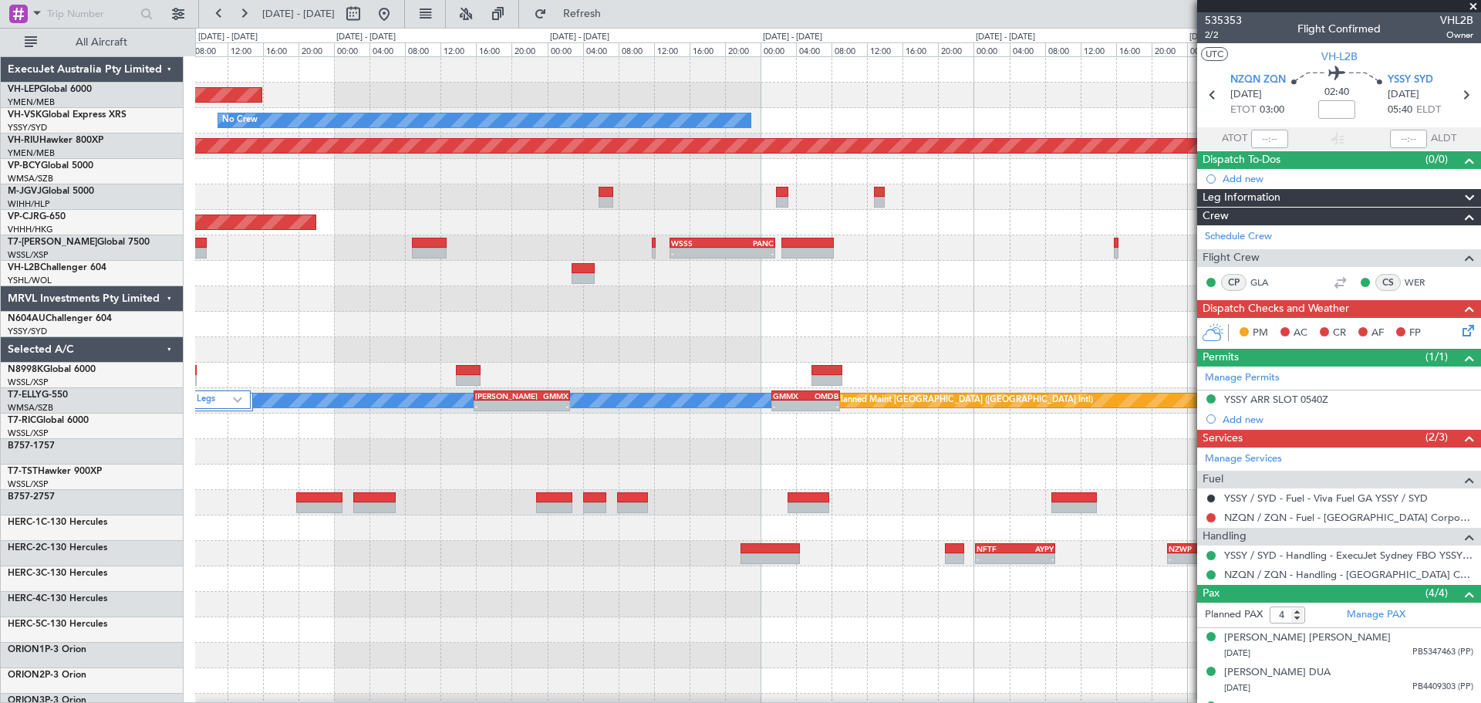
click at [883, 336] on div at bounding box center [837, 324] width 1285 height 25
click at [745, 325] on div at bounding box center [837, 324] width 1285 height 25
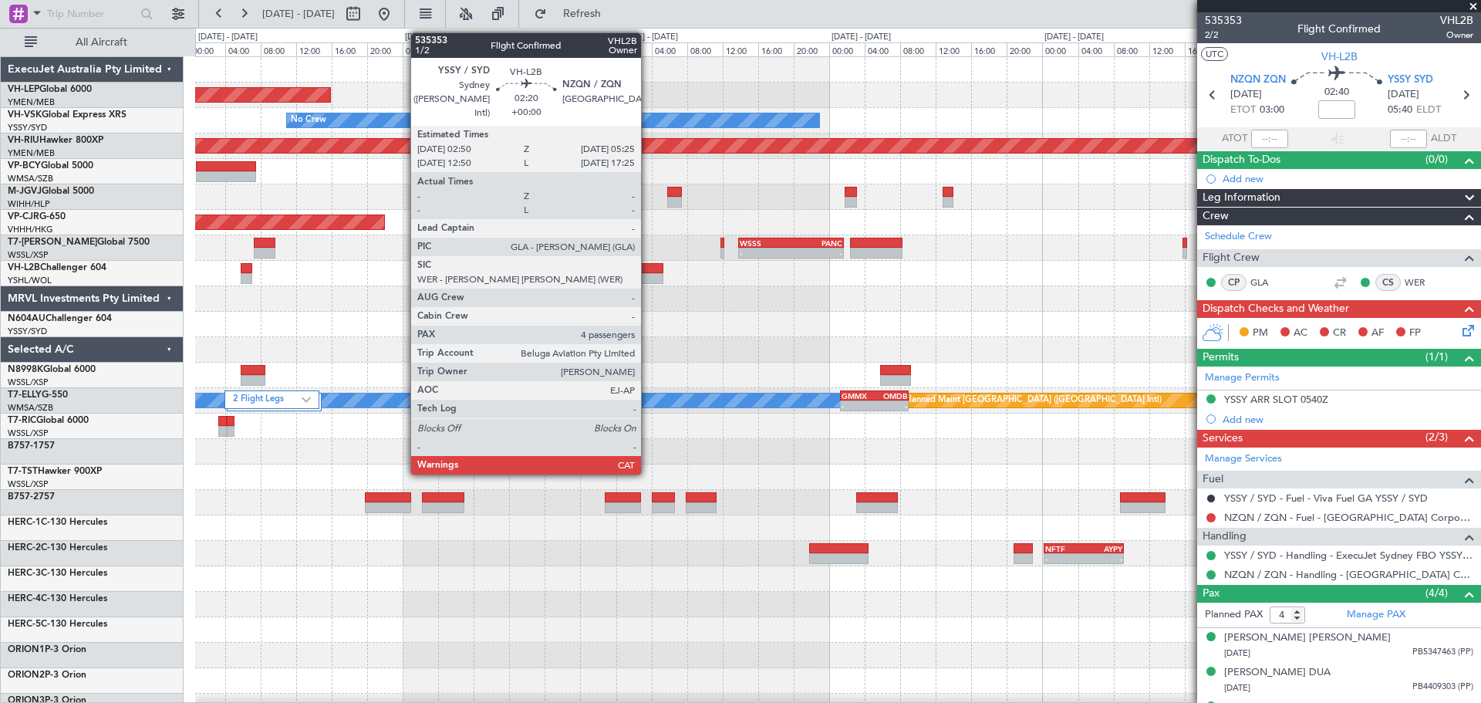
click at [648, 264] on div at bounding box center [651, 268] width 23 height 11
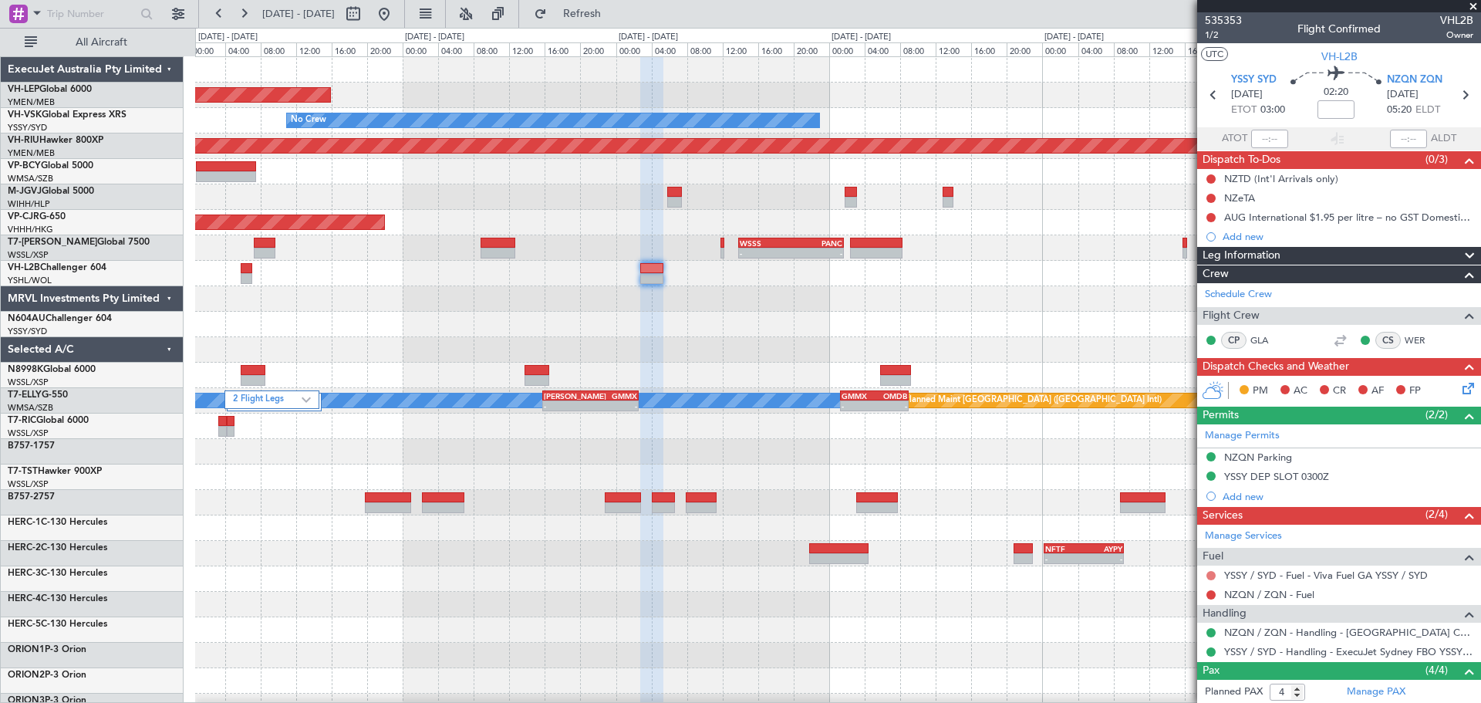
click at [1210, 574] on button at bounding box center [1210, 575] width 9 height 9
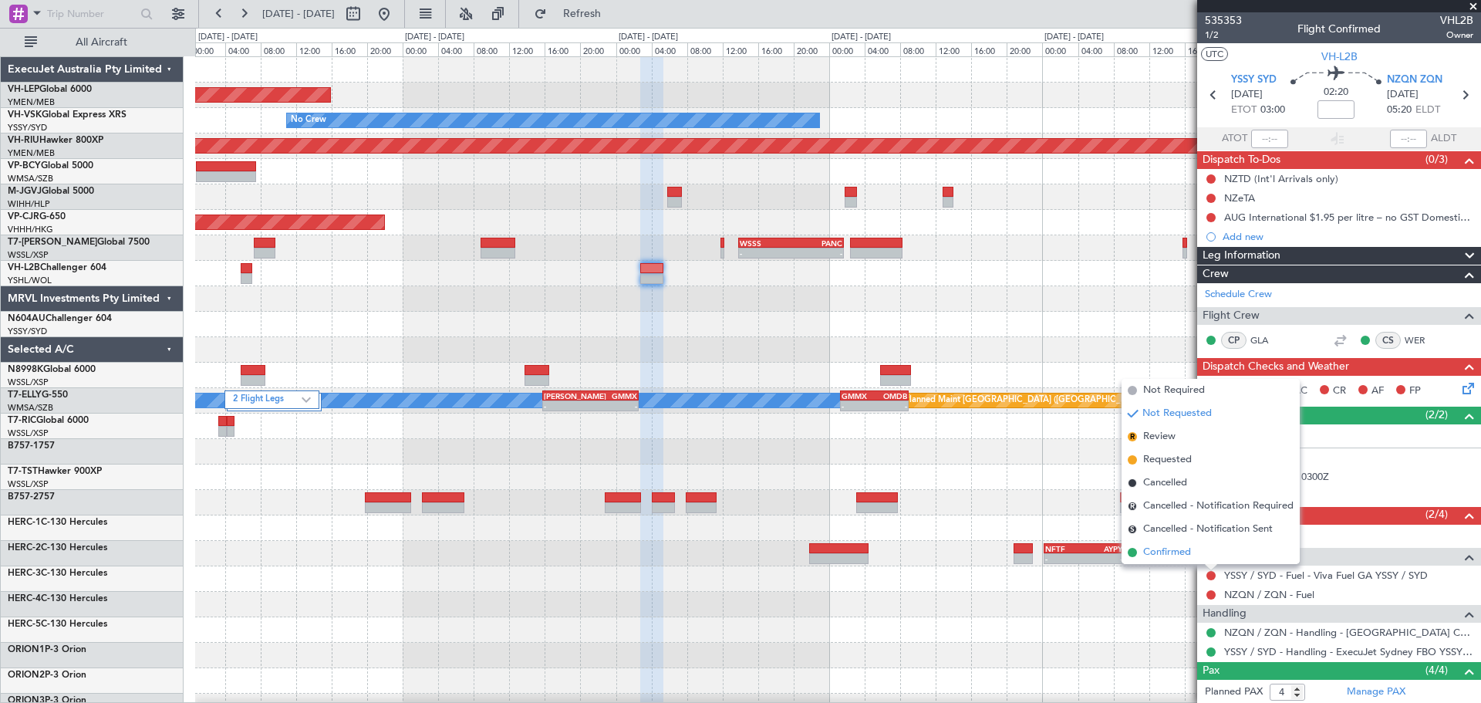
click at [1184, 553] on span "Confirmed" at bounding box center [1167, 551] width 48 height 15
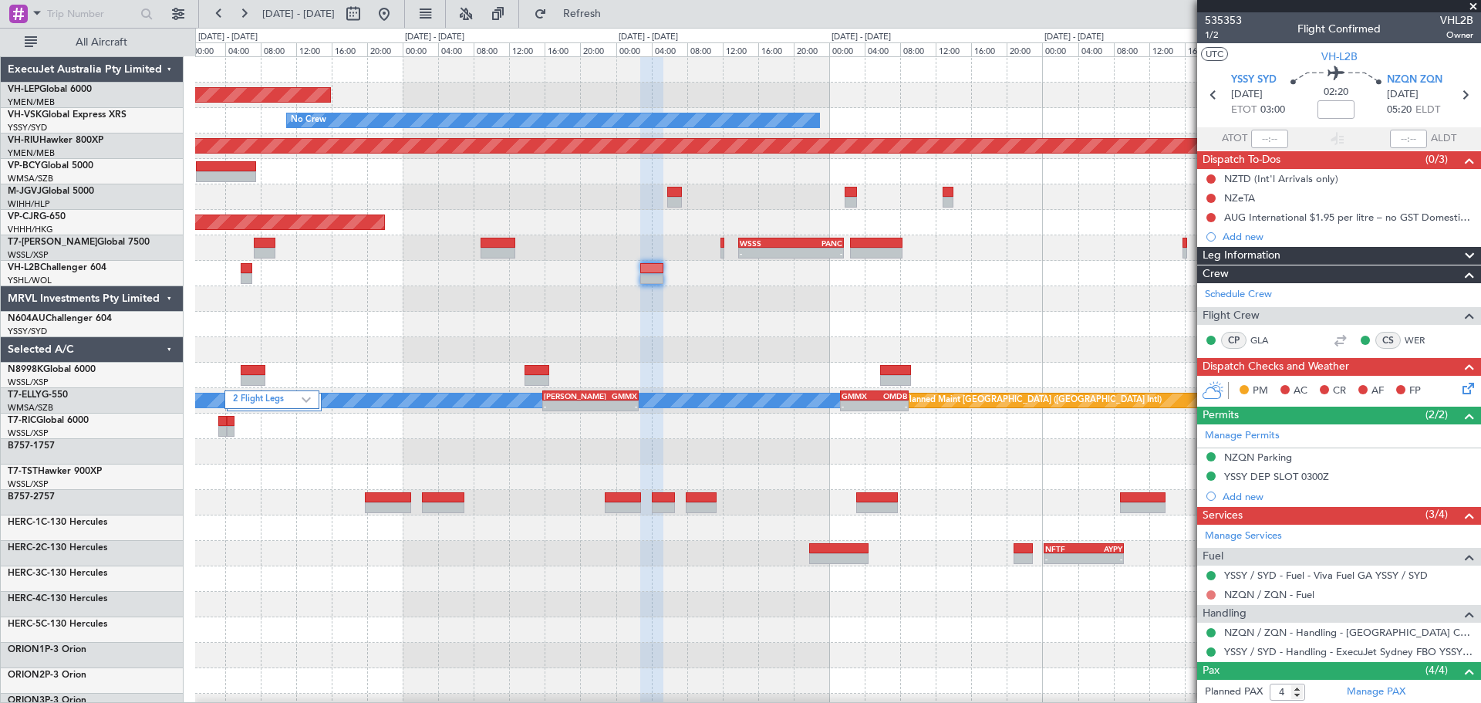
click at [1214, 594] on button at bounding box center [1210, 594] width 9 height 9
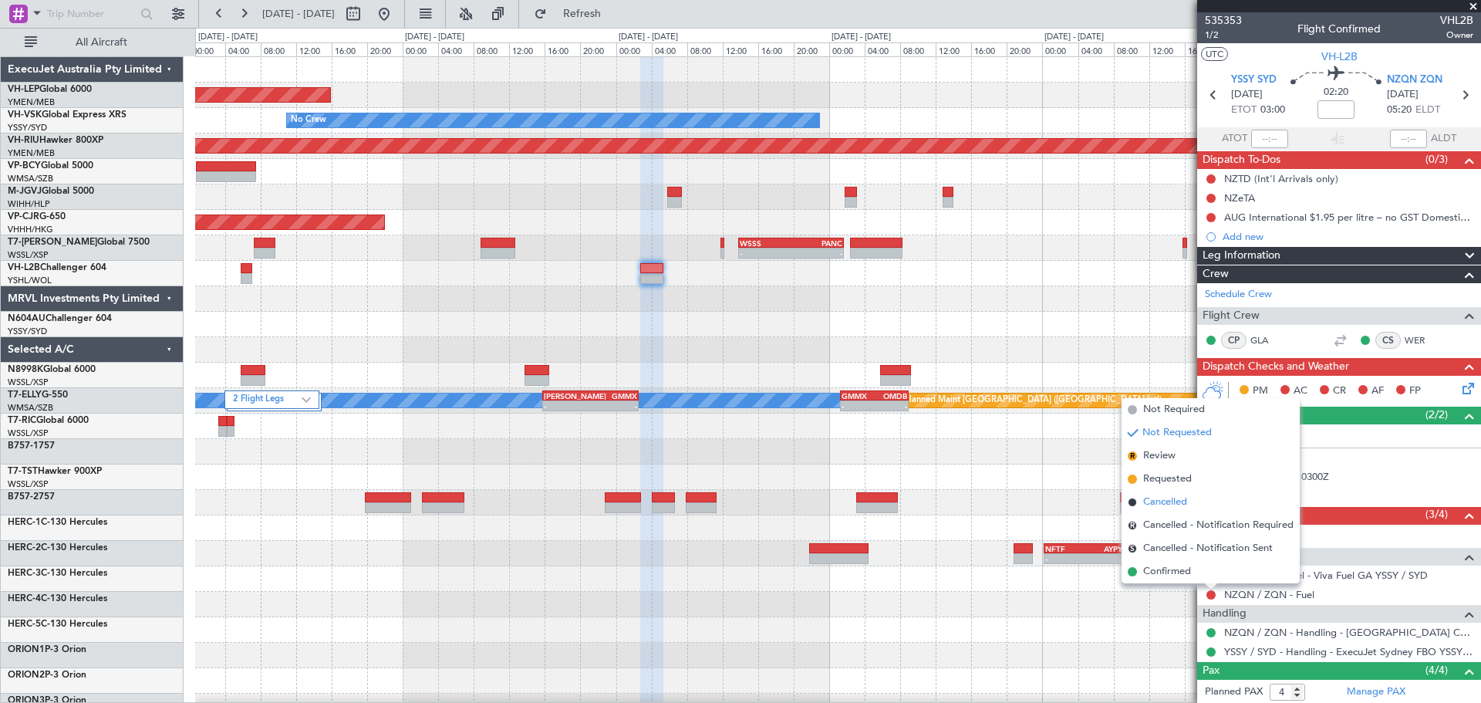
click at [1168, 502] on span "Cancelled" at bounding box center [1165, 501] width 44 height 15
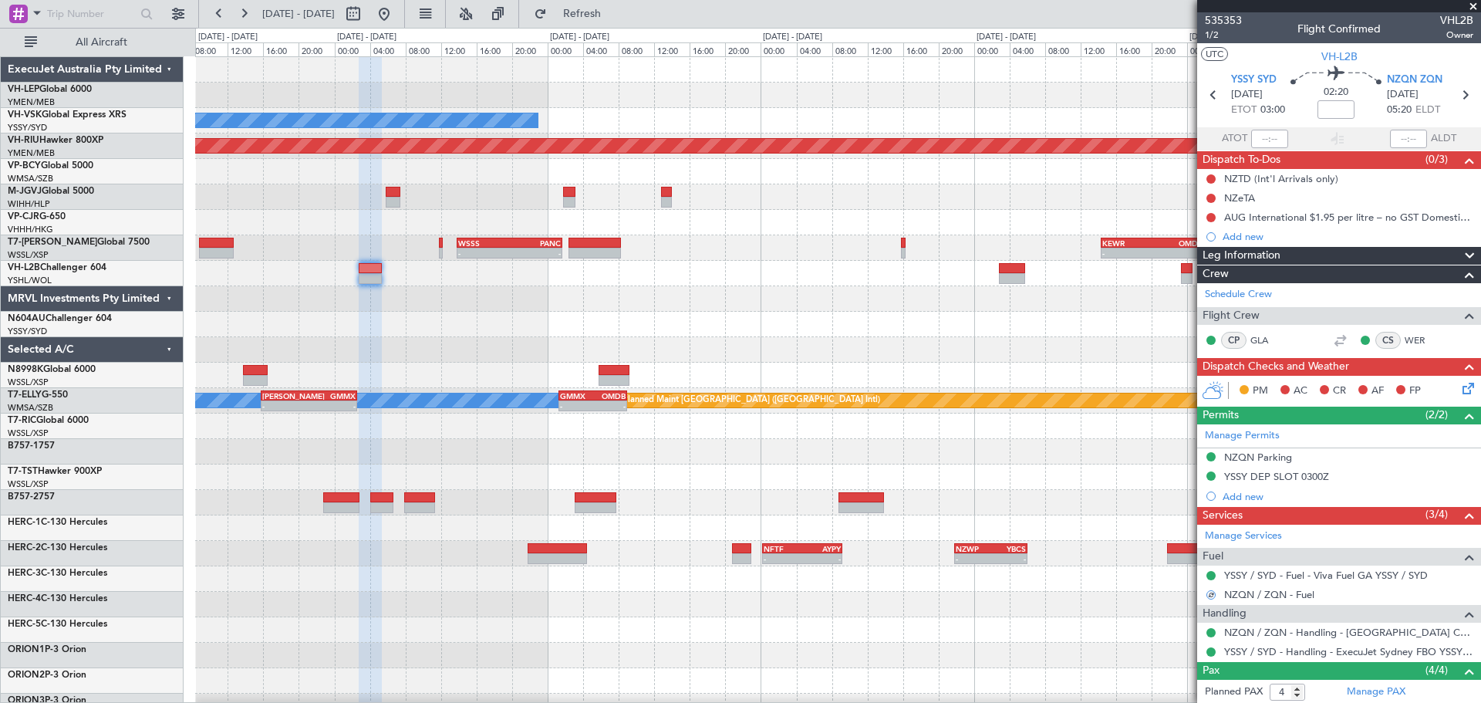
click at [659, 388] on div "Unplanned Maint Wichita (Wichita Mid-continent) No Crew YSSY 20:50 Z PHNL 06:05…" at bounding box center [837, 477] width 1285 height 840
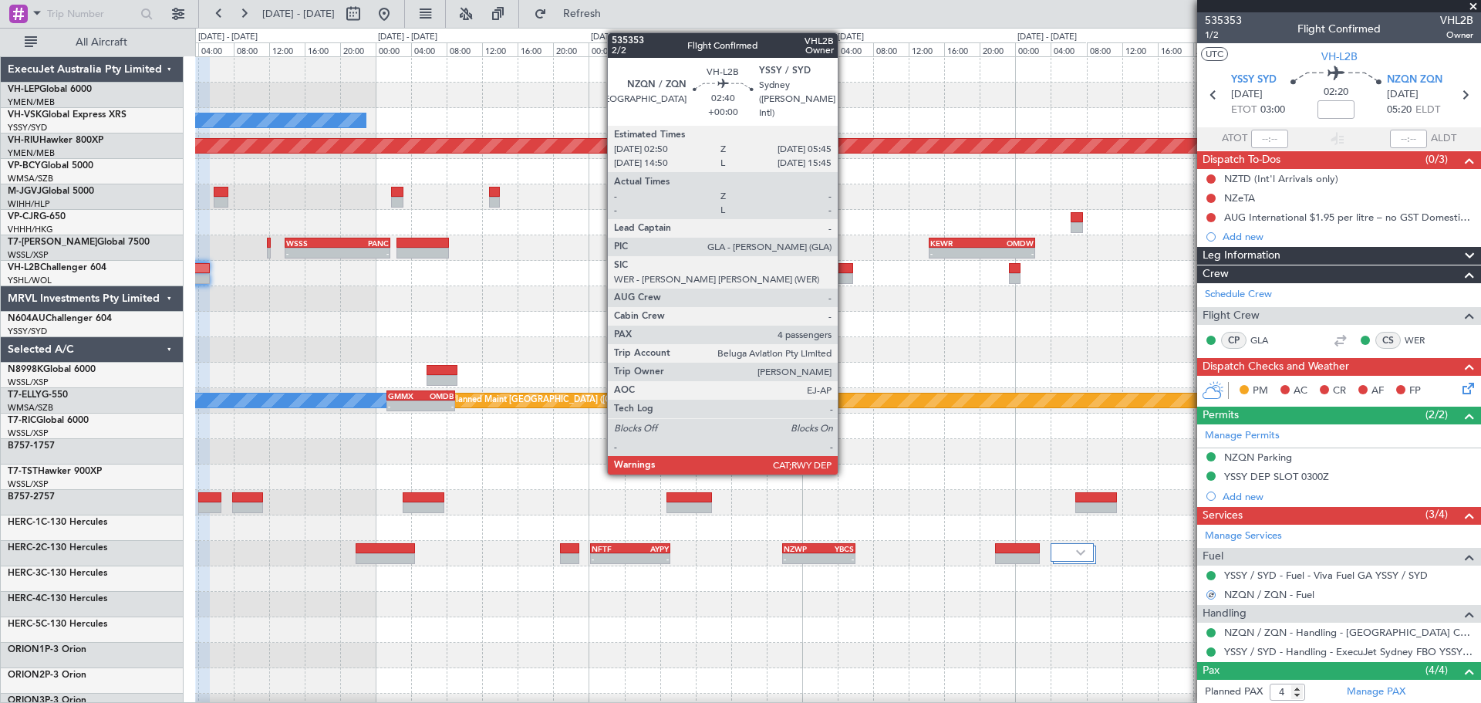
click at [844, 269] on div at bounding box center [840, 268] width 26 height 11
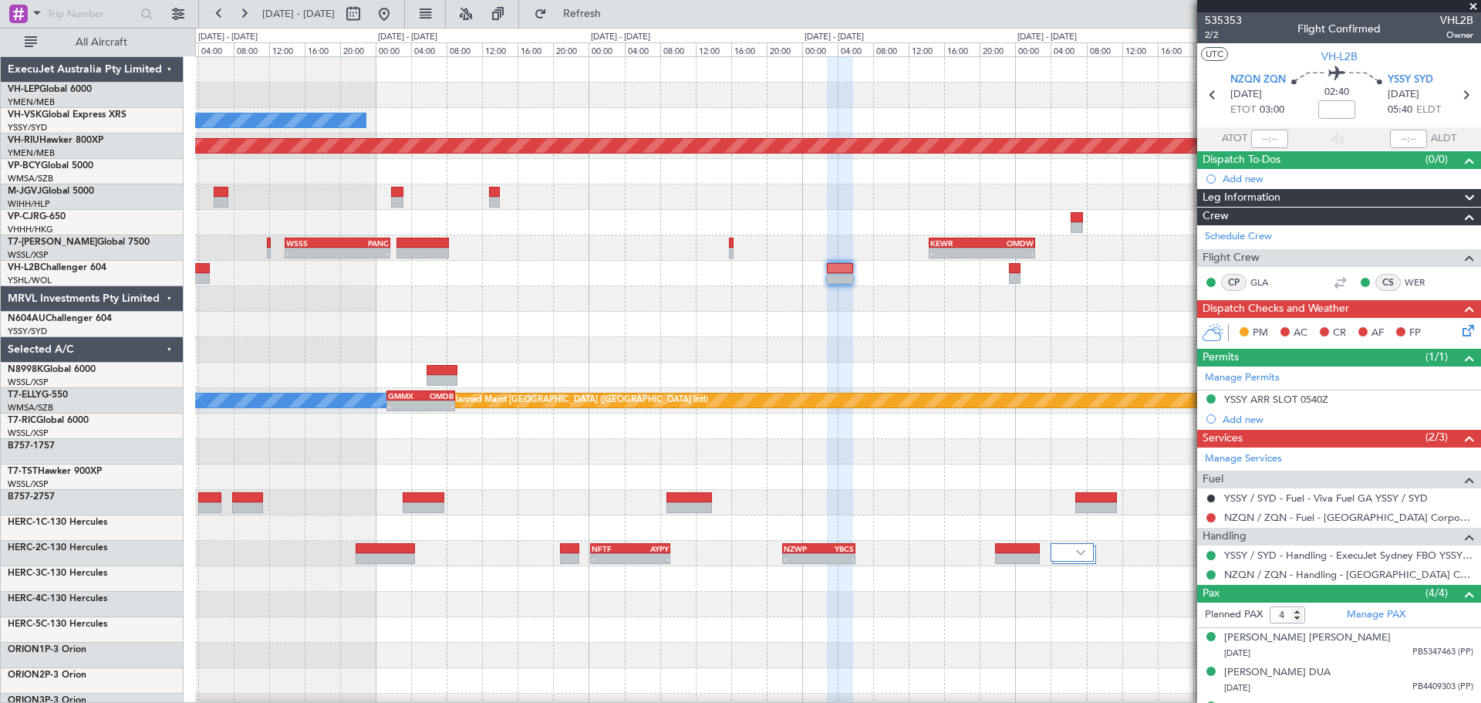
click at [1473, 7] on span at bounding box center [1472, 7] width 15 height 14
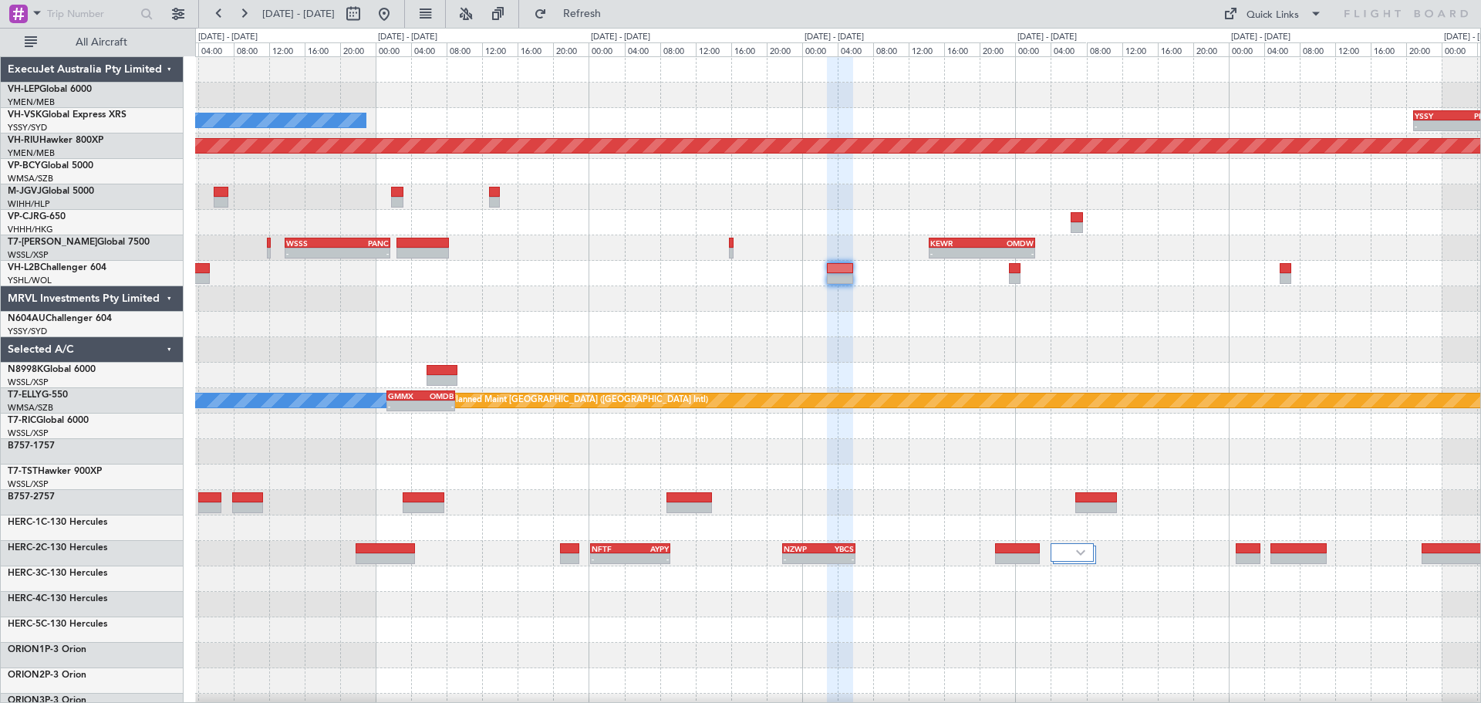
type input "0"
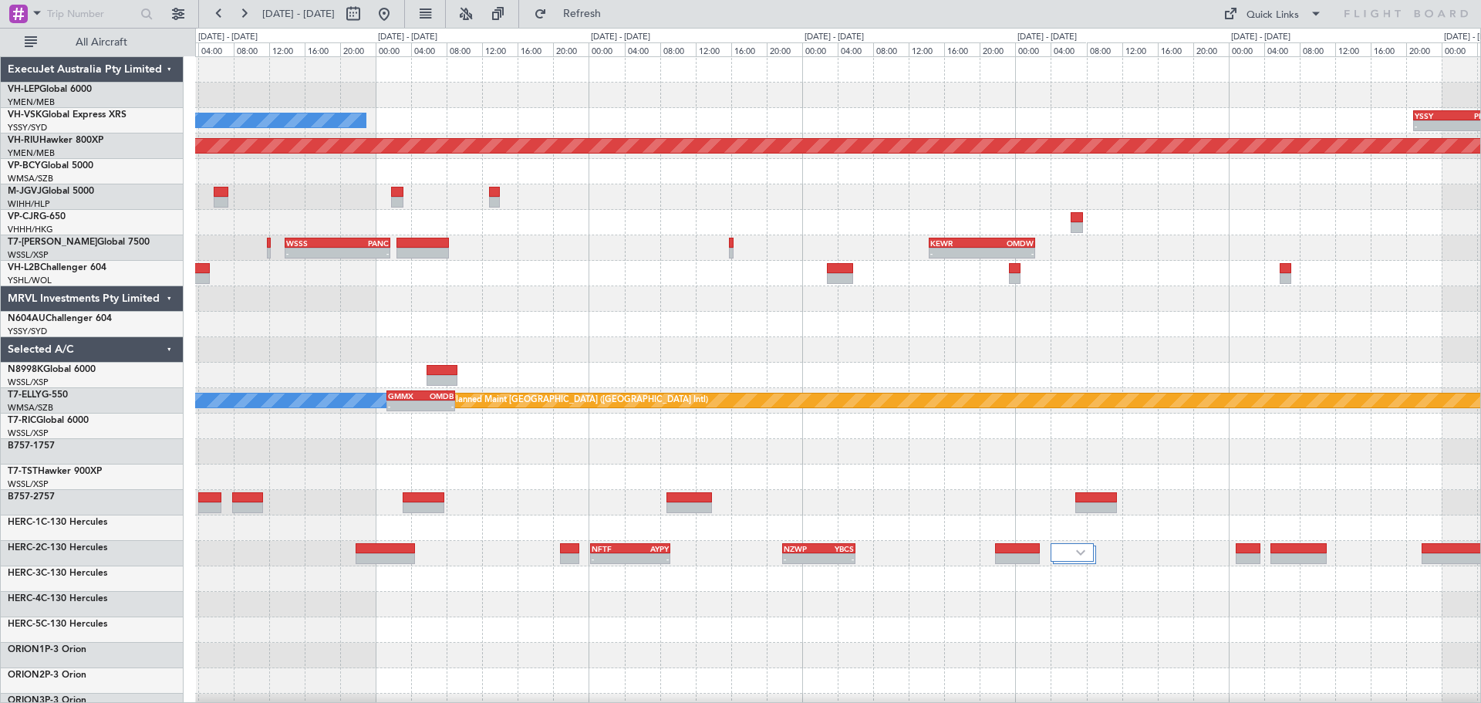
click at [977, 379] on div "Unplanned Maint Wichita (Wichita Mid-continent) No Crew - - YSSY 20:50 Z PHNL 0…" at bounding box center [837, 477] width 1285 height 840
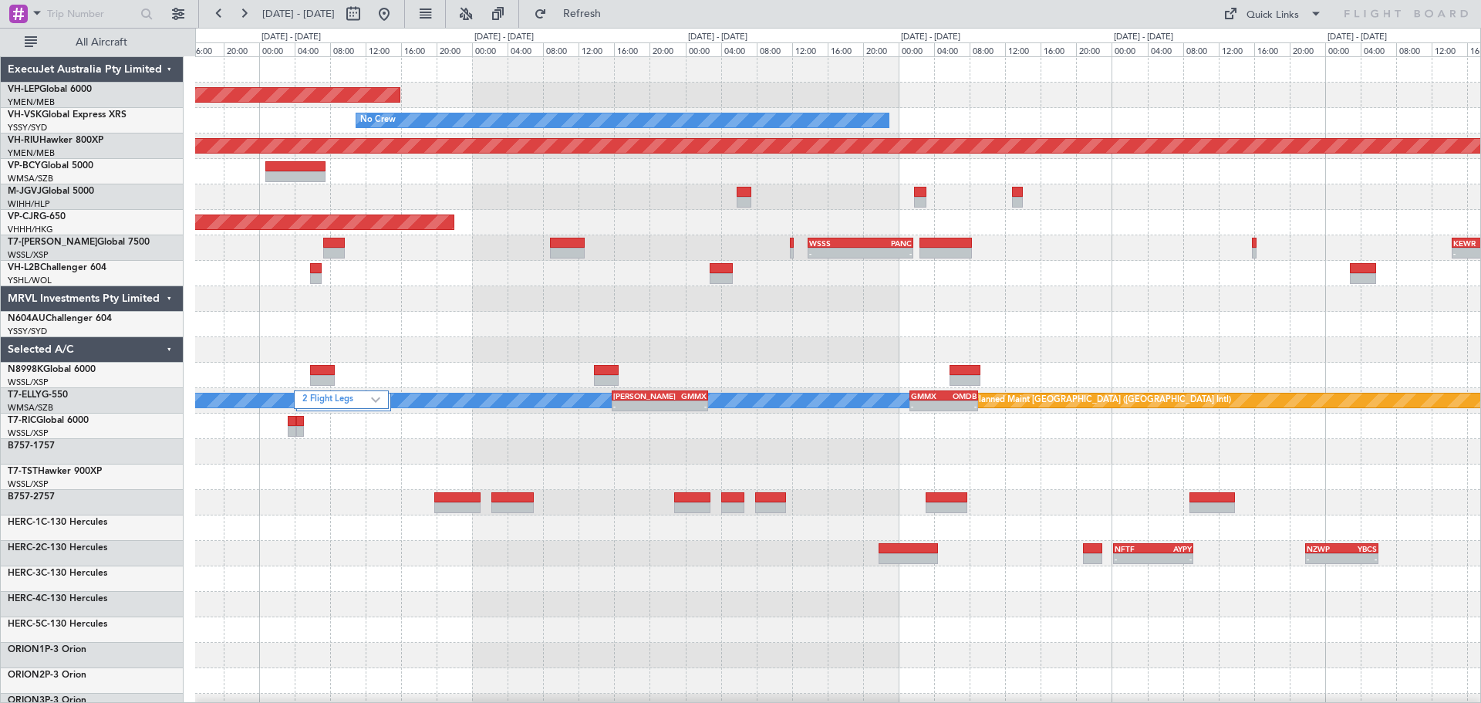
click at [510, 332] on div at bounding box center [837, 324] width 1285 height 25
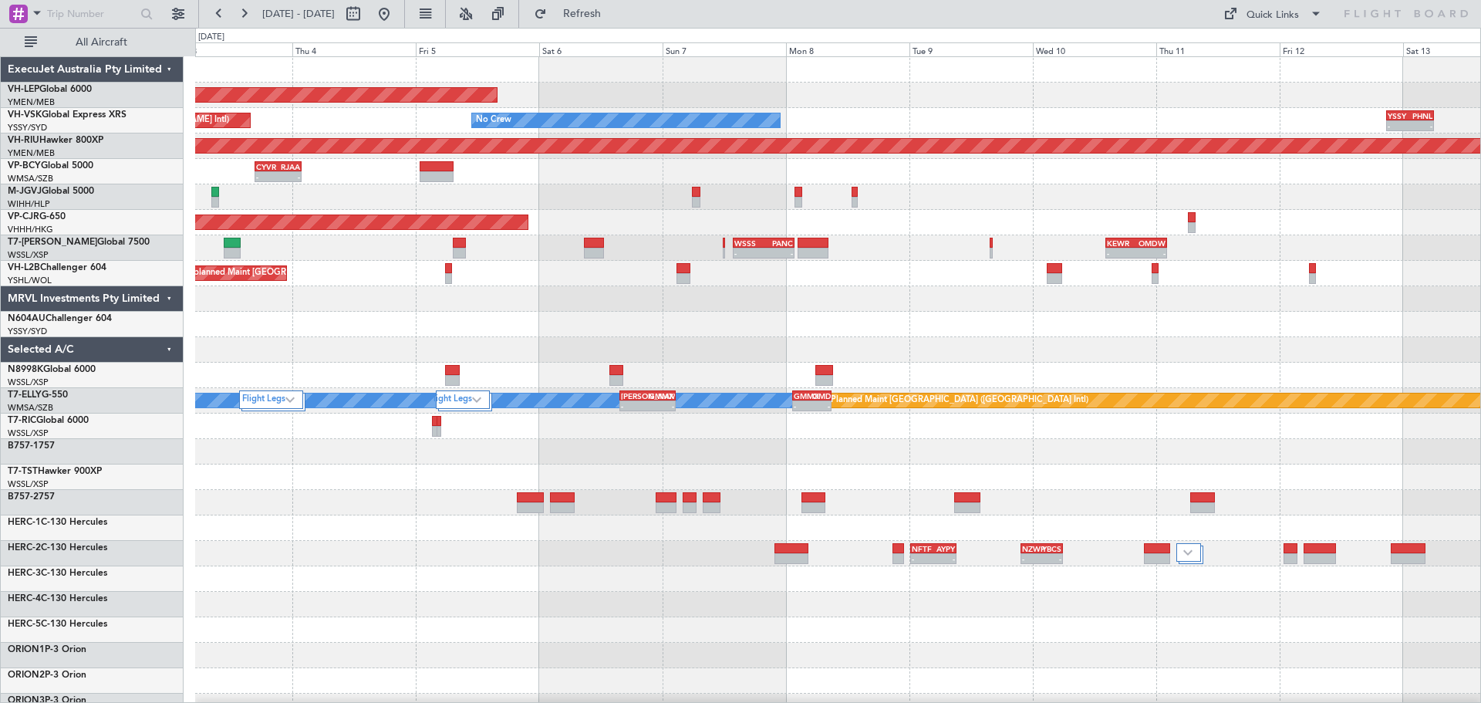
click at [646, 322] on div at bounding box center [837, 324] width 1285 height 25
